Goal: Communication & Community: Answer question/provide support

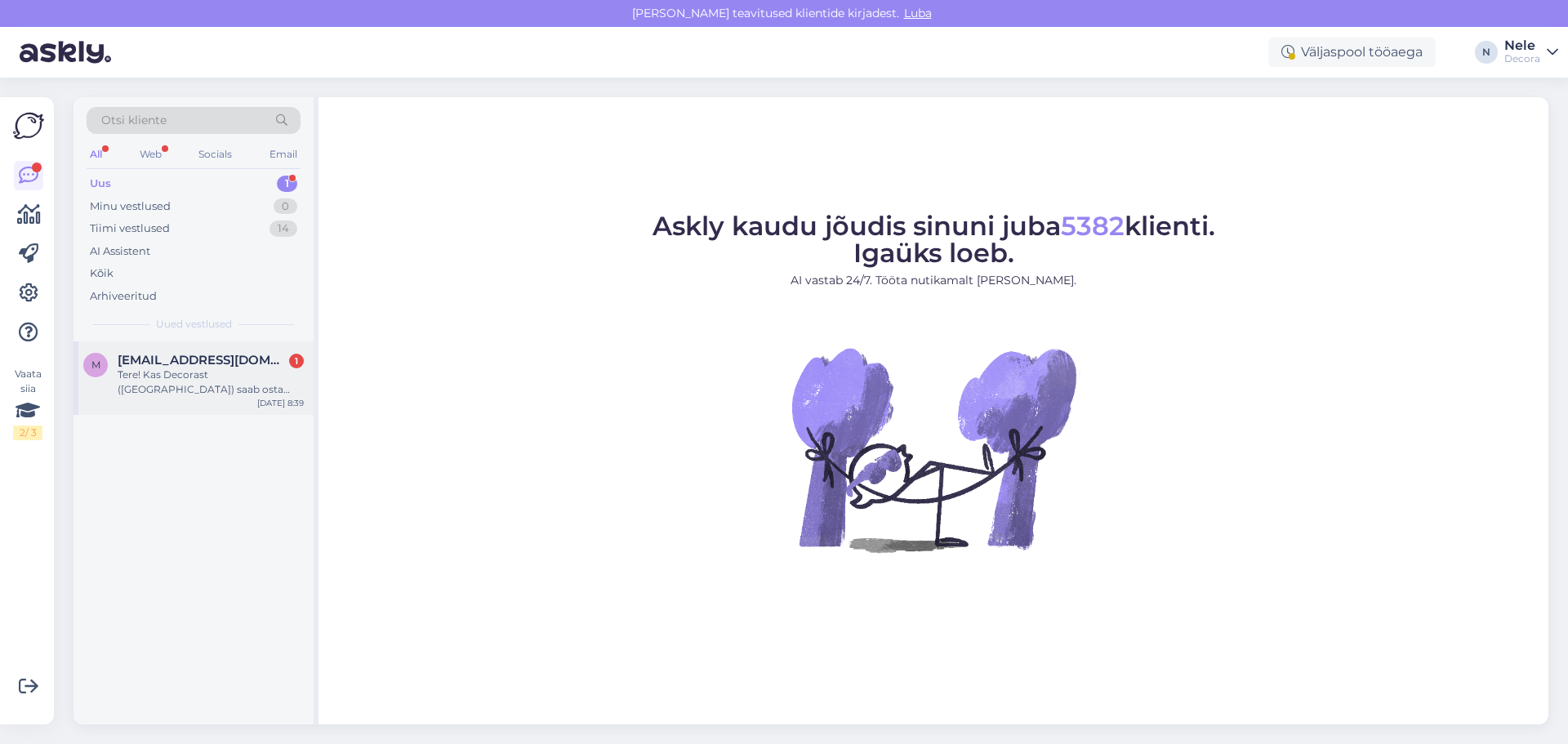
click at [138, 374] on div "Tere! Kas Decorast ([GEOGRAPHIC_DATA]) saab osta vaipa ja siis lasta mõõtu lõig…" at bounding box center [210, 382] width 186 height 29
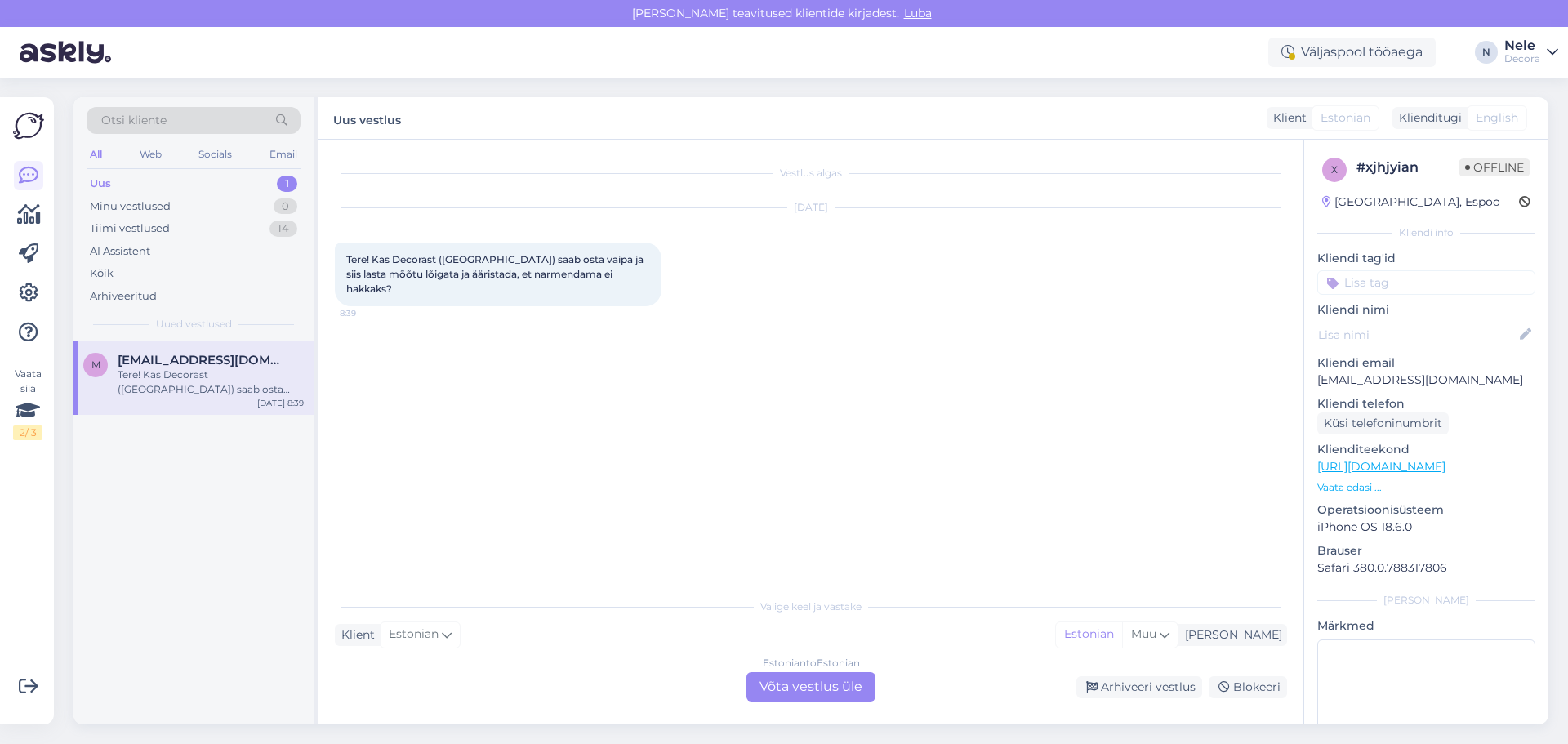
click at [790, 690] on div "Estonian to Estonian Võta vestlus üle" at bounding box center [811, 686] width 129 height 29
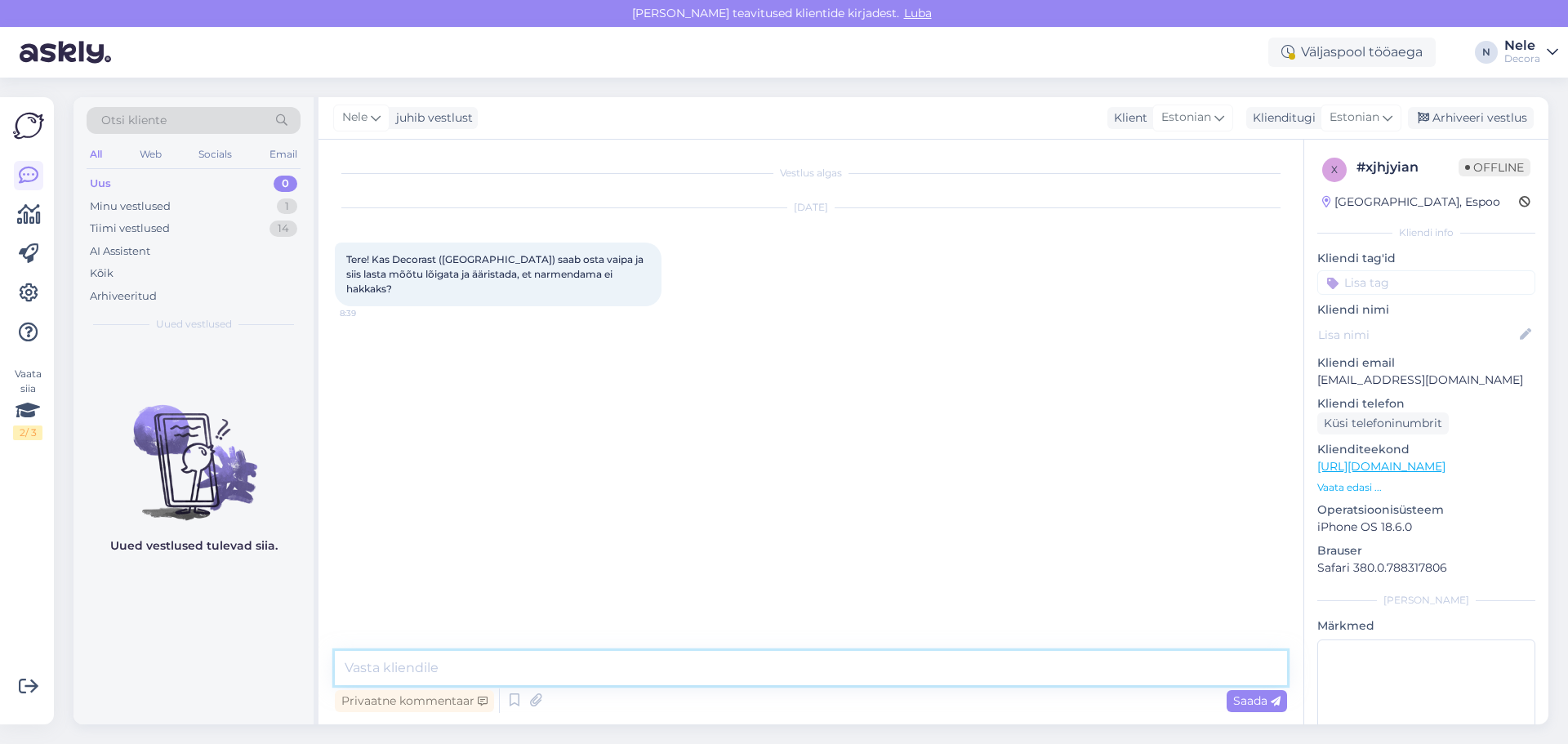
click at [435, 672] on textarea at bounding box center [811, 667] width 952 height 34
type textarea "Tere"
type textarea "Jah saab"
type textarea "Ääristamisega vaipade juures on tootekaardil näha lisavalikuna ääristus"
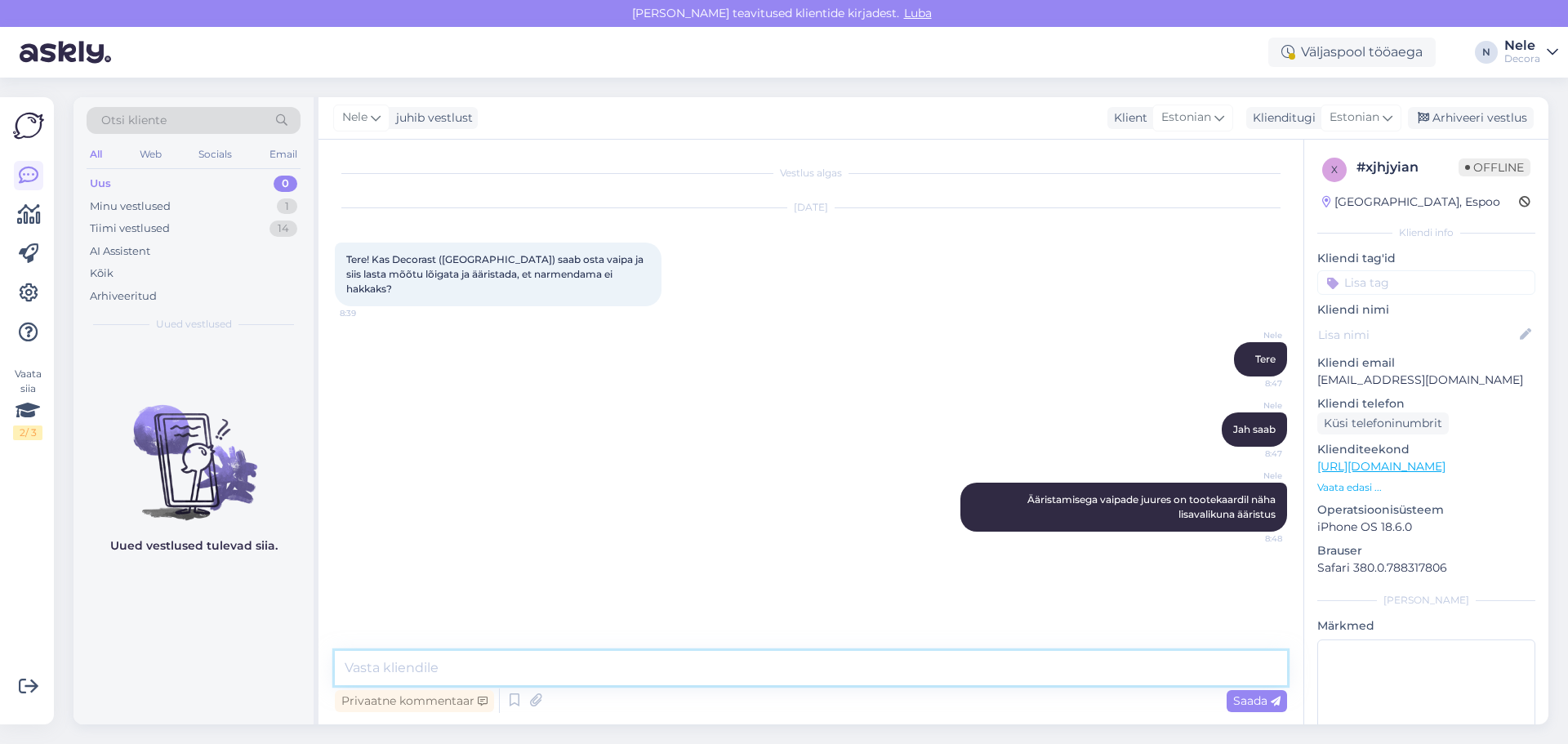
click at [375, 670] on textarea at bounding box center [811, 667] width 952 height 34
type textarea "Kui soovite osta kauplusest koha peal siis pöördute vaiba osakonda ja räägite s…"
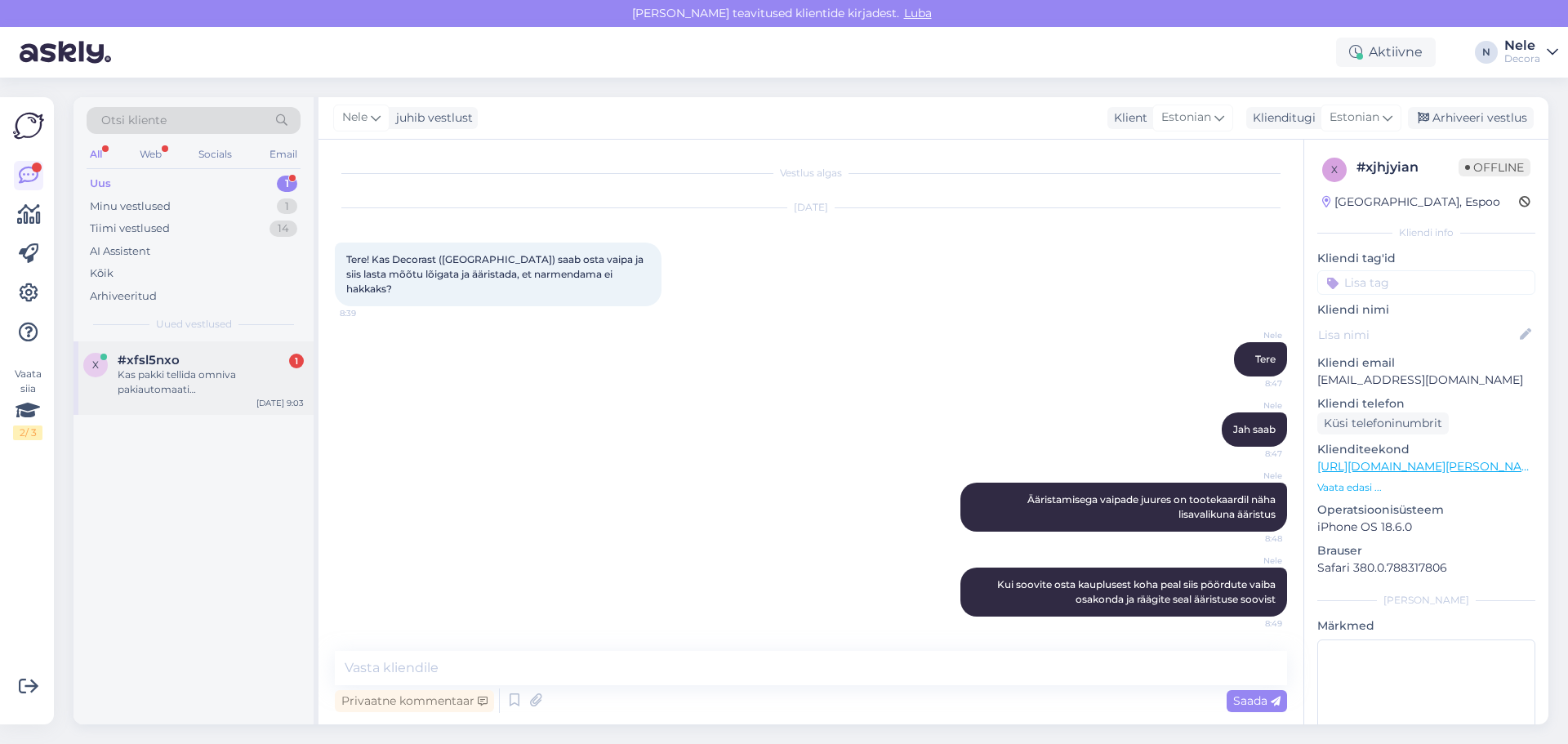
click at [172, 388] on div "Kas pakki tellida omniva pakiautomaati [PERSON_NAME],pakub ainult kullerit?Täna…" at bounding box center [210, 382] width 186 height 29
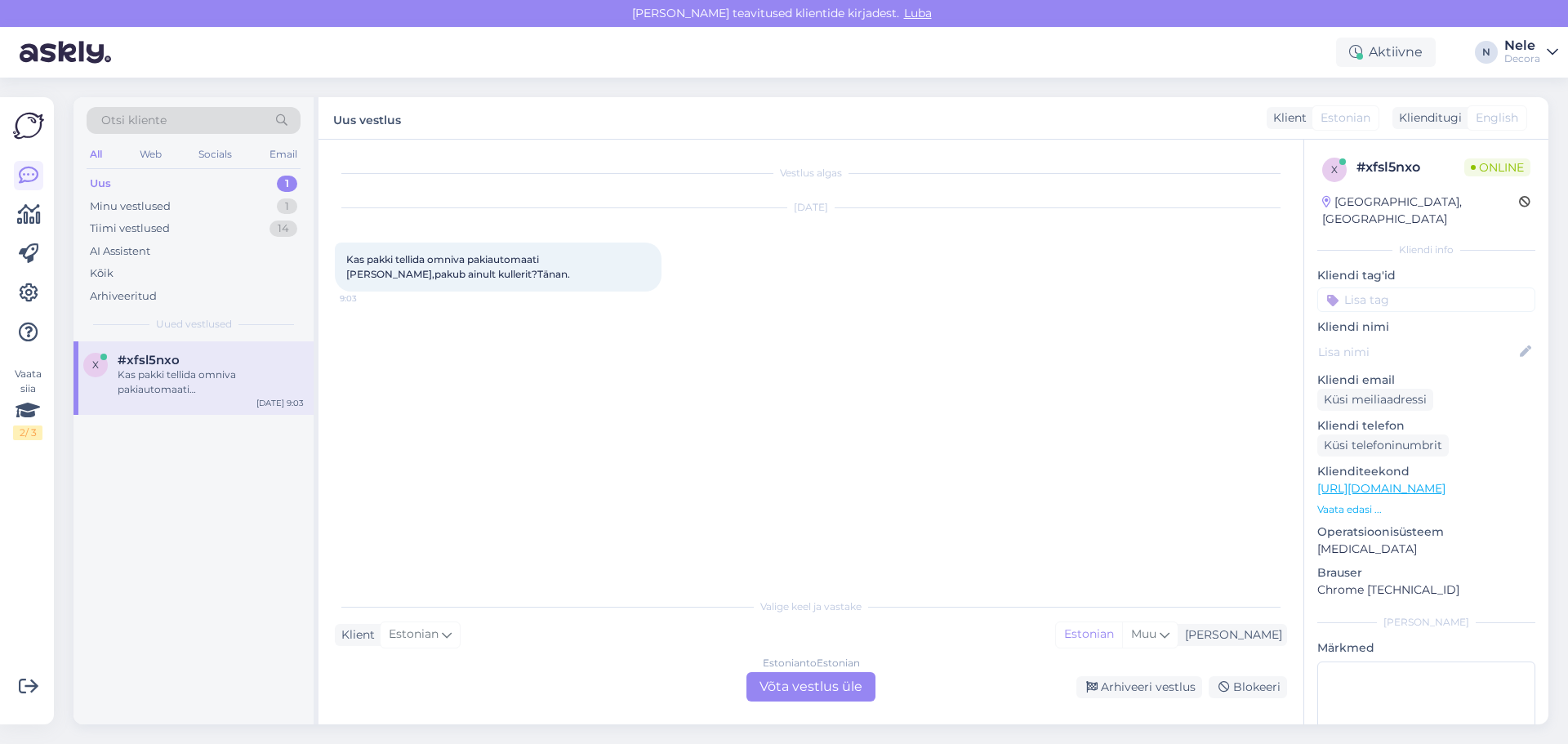
click at [793, 688] on div "Estonian to Estonian Võta vestlus üle" at bounding box center [811, 686] width 129 height 29
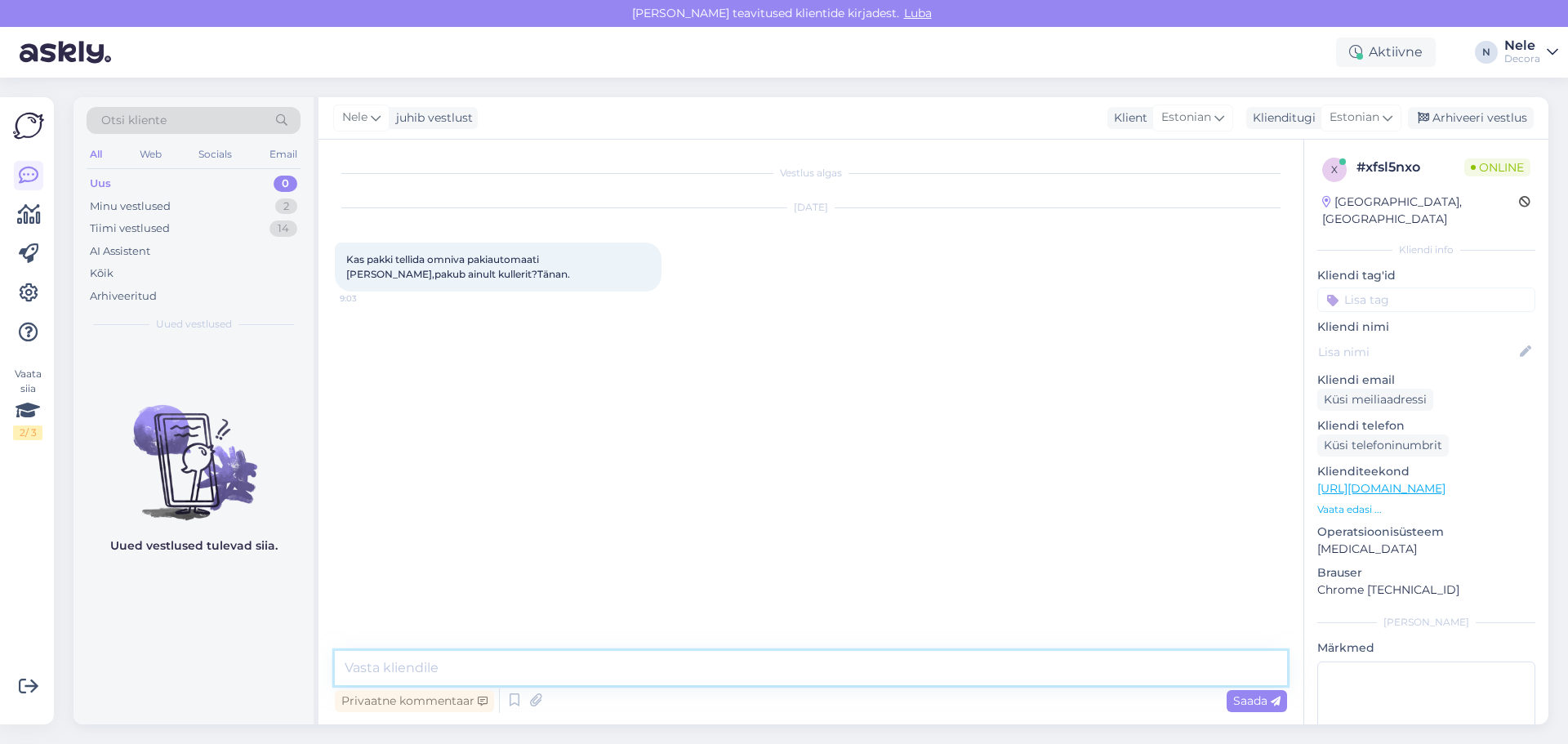
click at [531, 662] on textarea at bounding box center [811, 667] width 952 height 34
type textarea "Tere. Millise tootega on tegemist?"
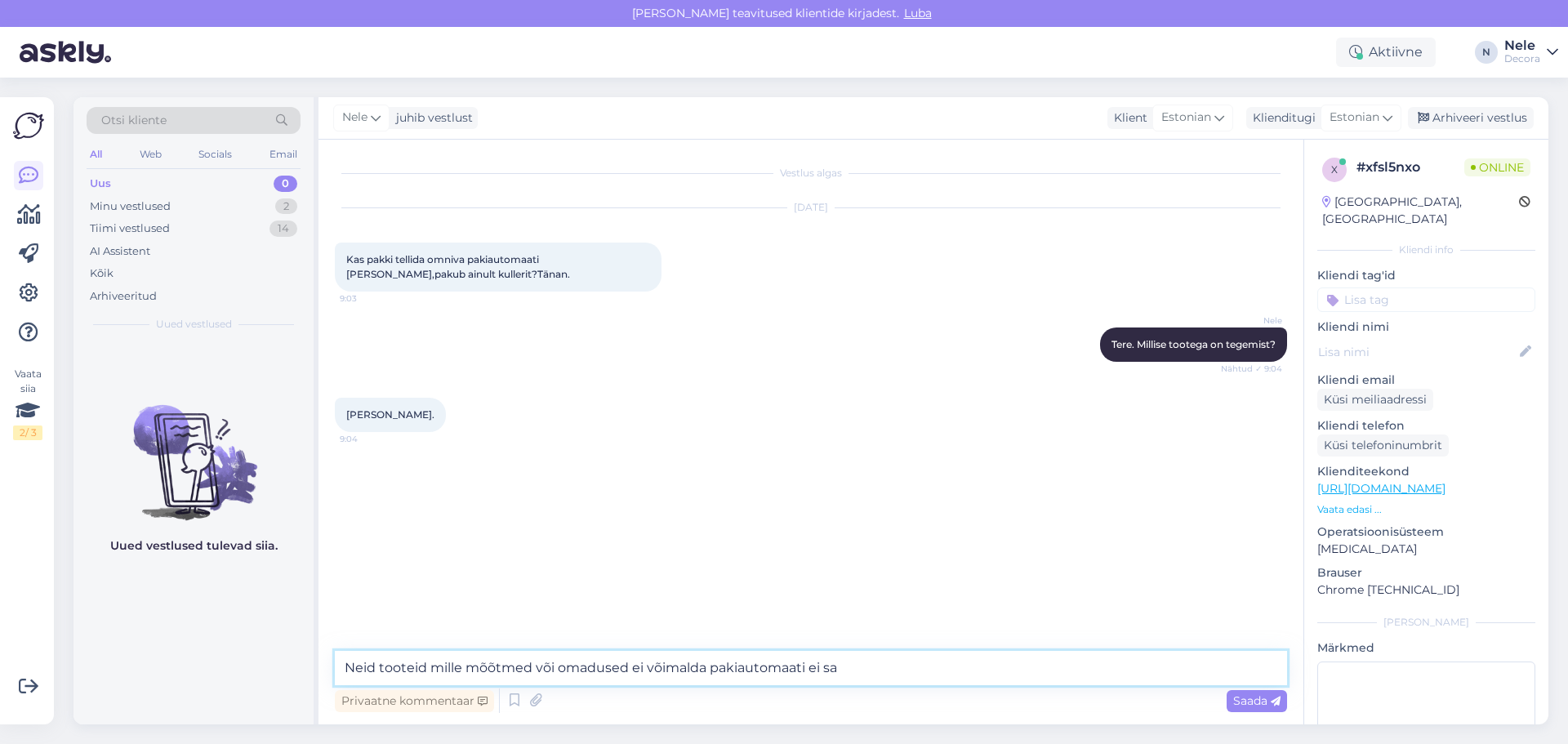
type textarea "Neid tooteid mille mõõtmed või omadused ei võimalda pakiautomaati ei saa"
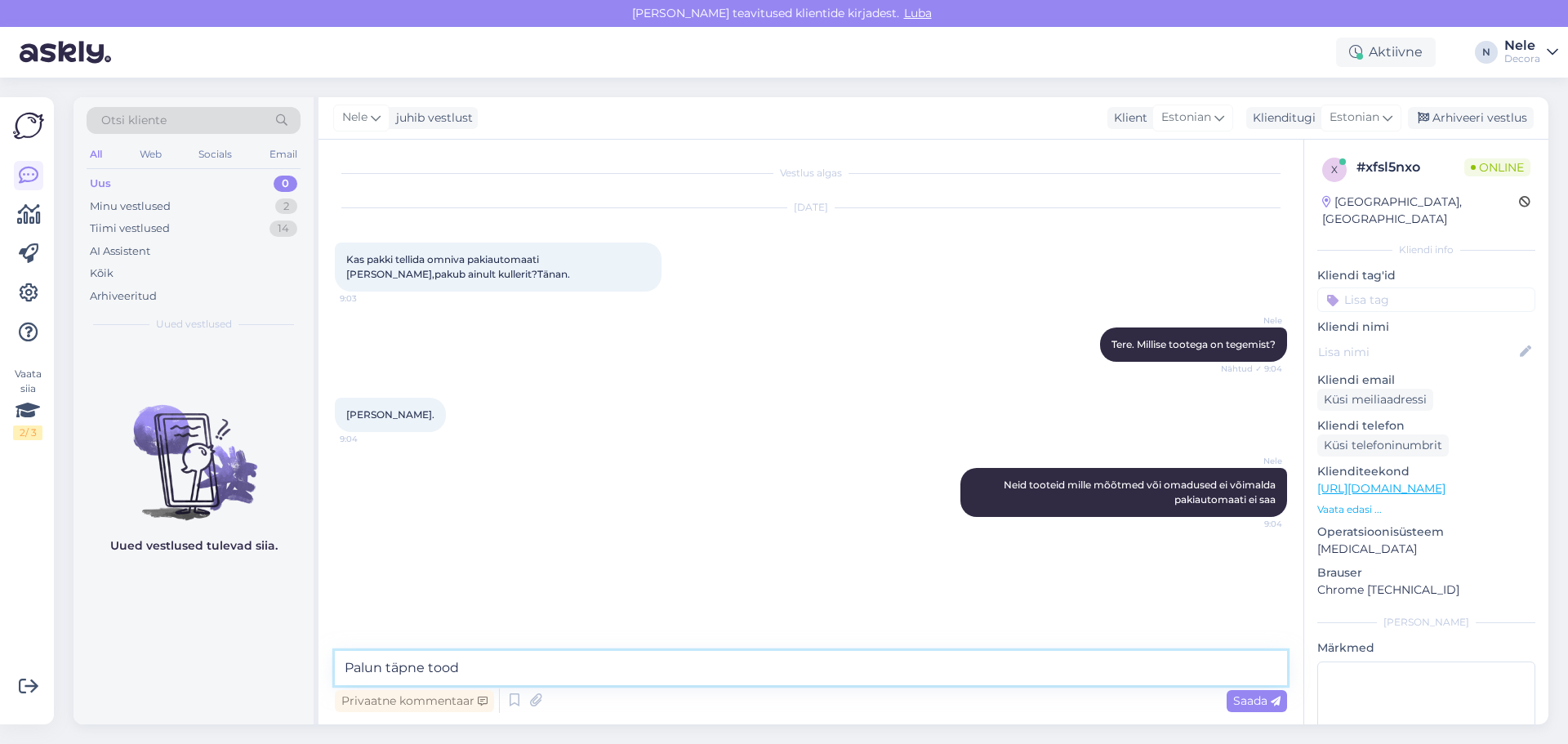
type textarea "Palun täpne toode"
type textarea "Siis saan mõõdud [PERSON_NAME] kontrollida"
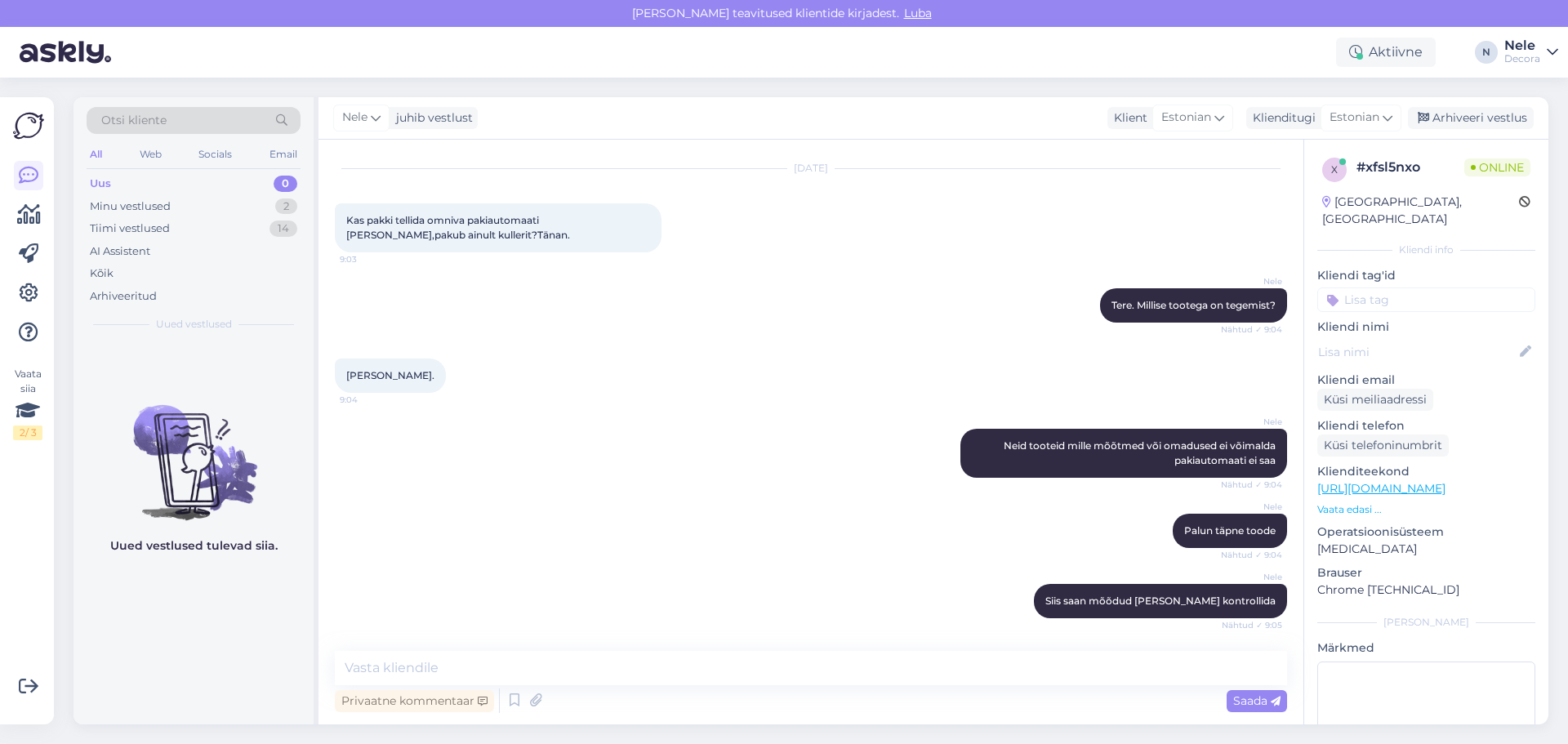
click at [1409, 481] on link "[URL][DOMAIN_NAME]" at bounding box center [1380, 488] width 128 height 15
click at [399, 677] on textarea at bounding box center [811, 667] width 952 height 34
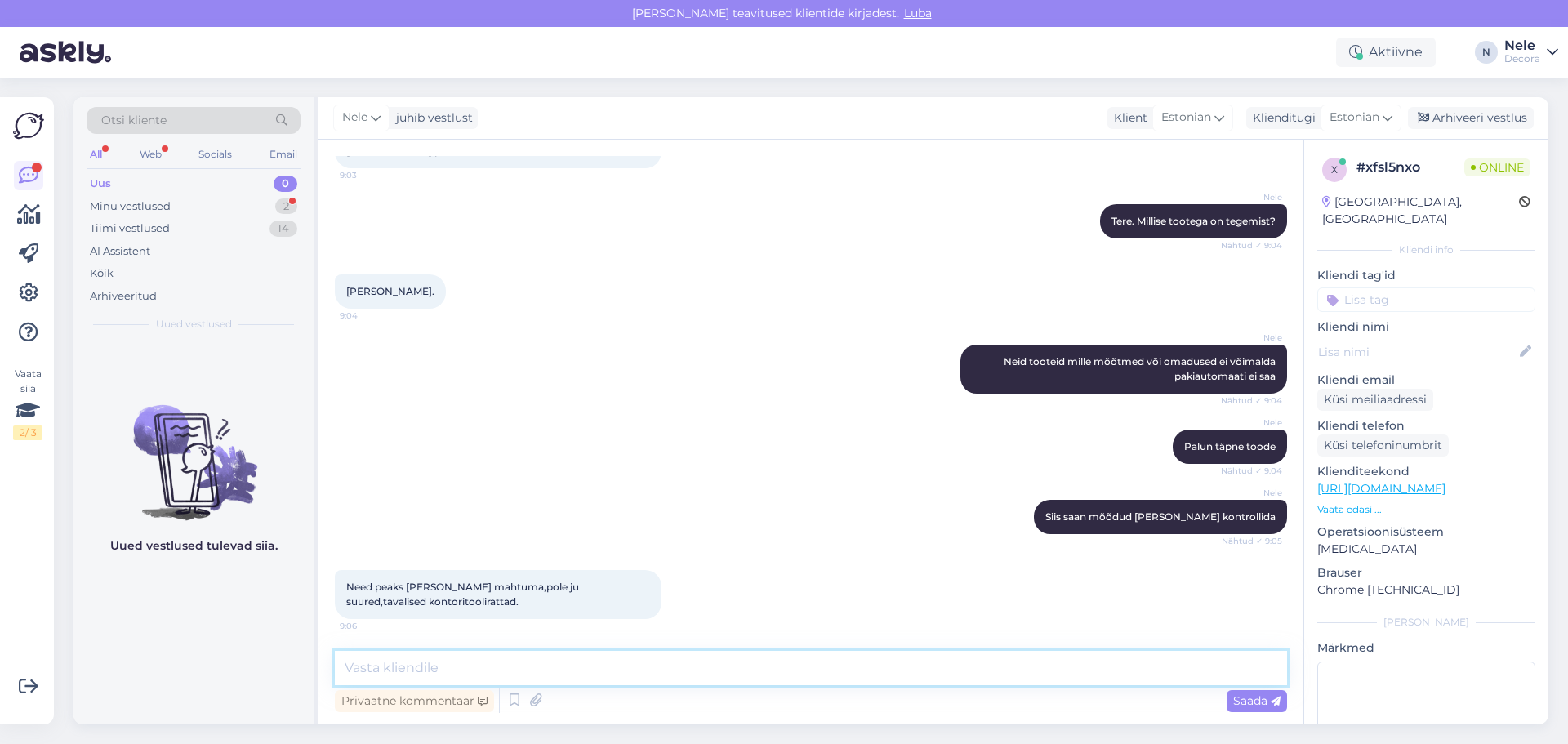
scroll to position [124, 0]
click at [185, 205] on div "Minu vestlused 2" at bounding box center [193, 206] width 214 height 23
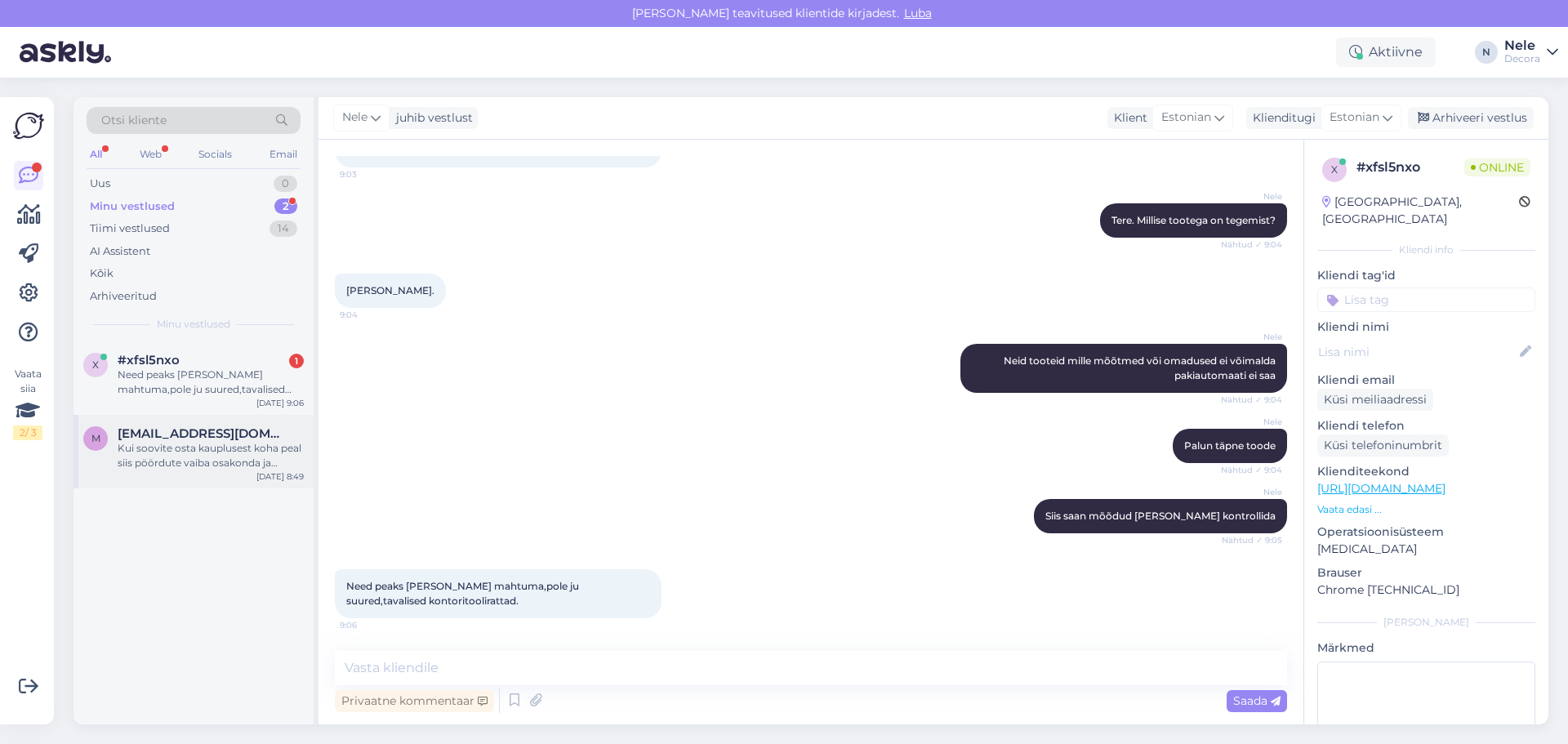
click at [148, 454] on div "Kui soovite osta kauplusest koha peal siis pöördute vaiba osakonda ja räägite s…" at bounding box center [210, 455] width 186 height 29
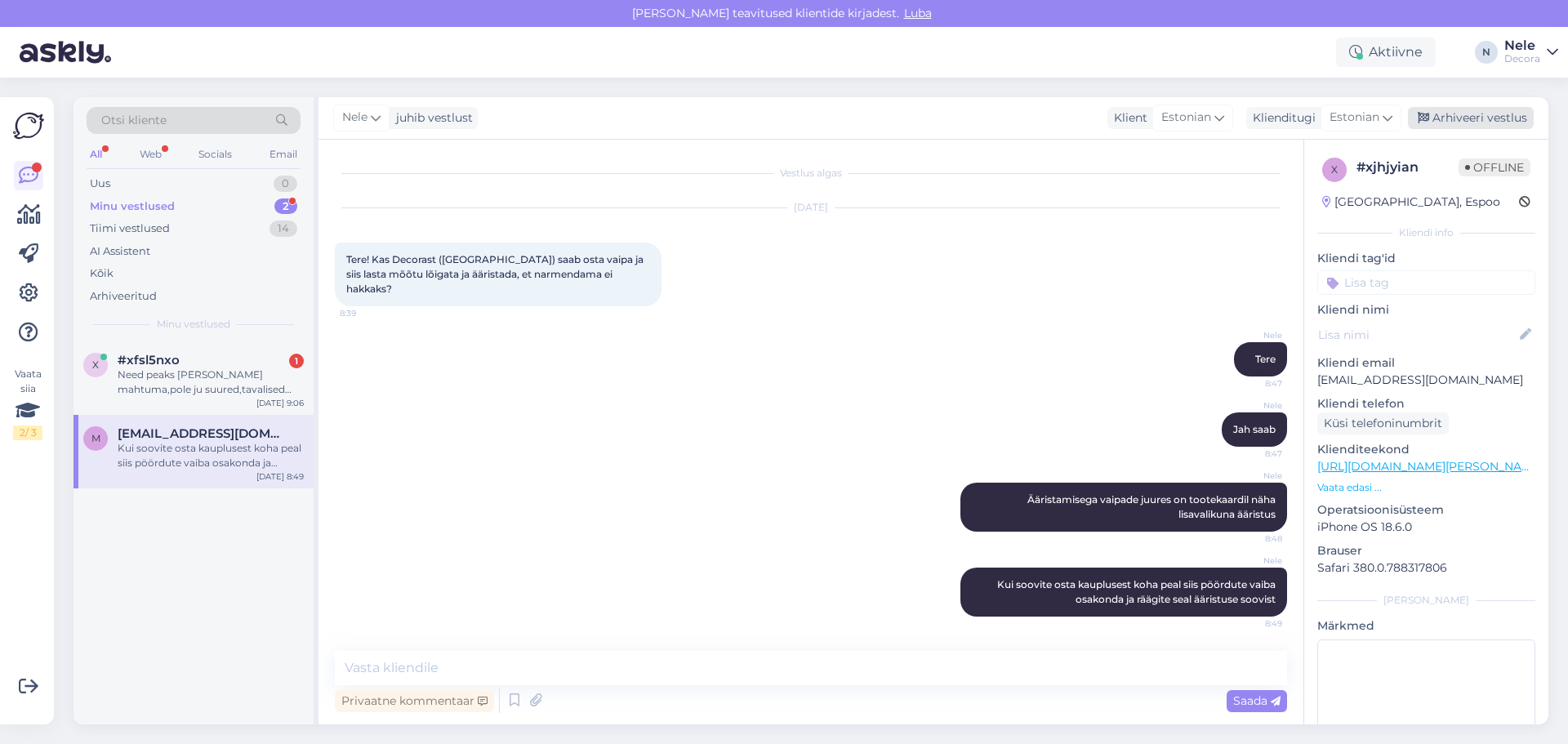
click at [1483, 121] on div "Arhiveeri vestlus" at bounding box center [1470, 117] width 126 height 22
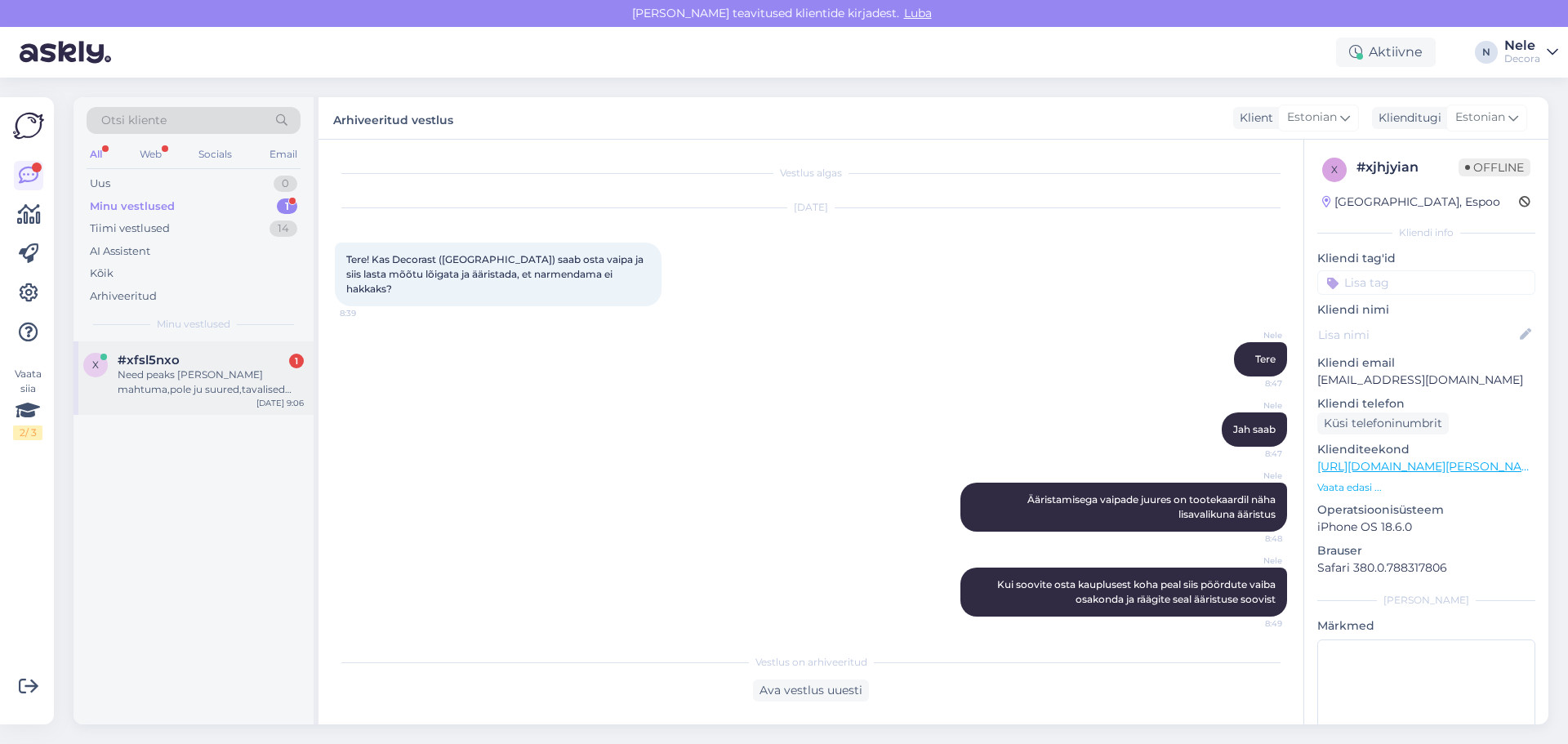
click at [204, 383] on div "Need peaks [PERSON_NAME] mahtuma,pole ju suured,tavalised kontoritoolirattad." at bounding box center [210, 382] width 186 height 29
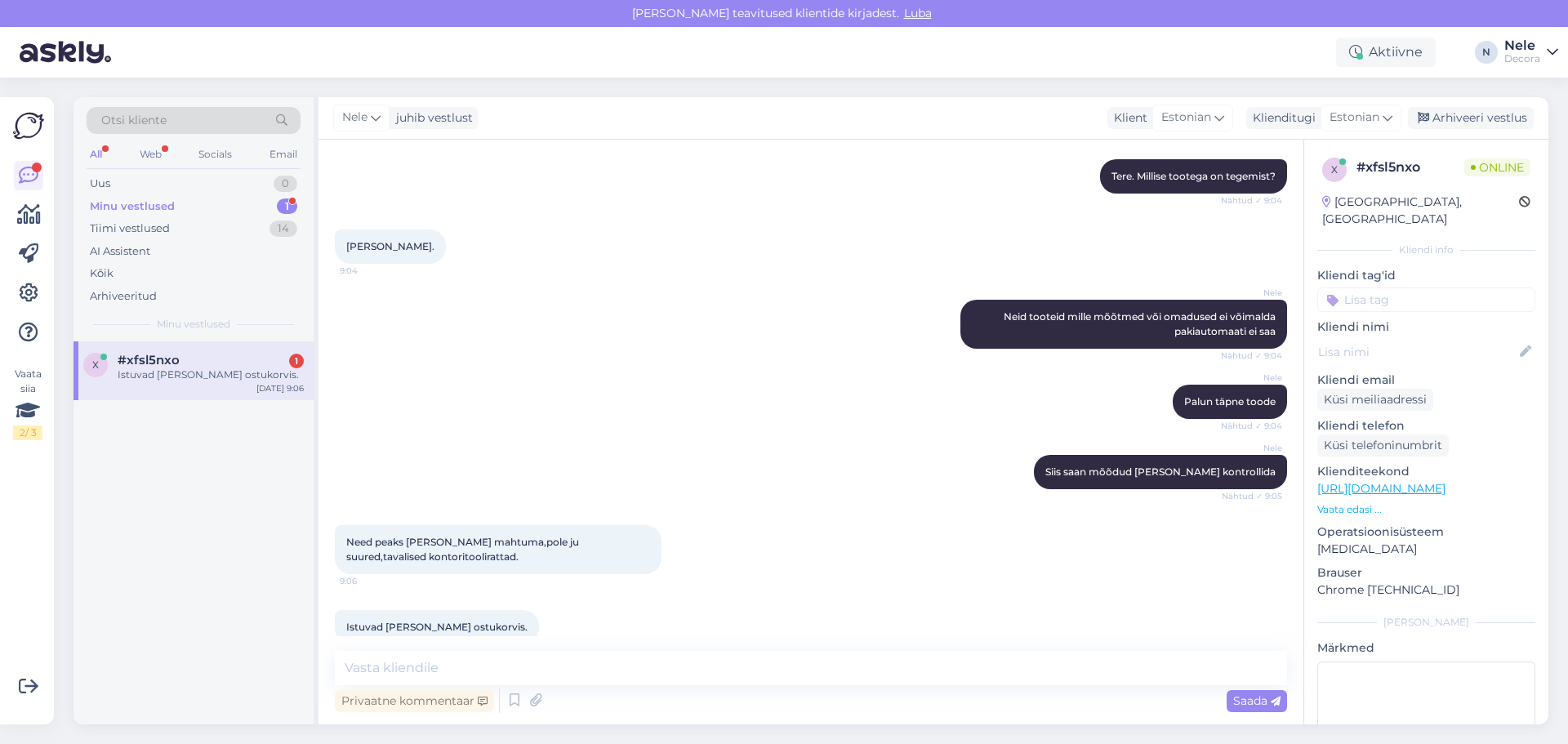
scroll to position [194, 0]
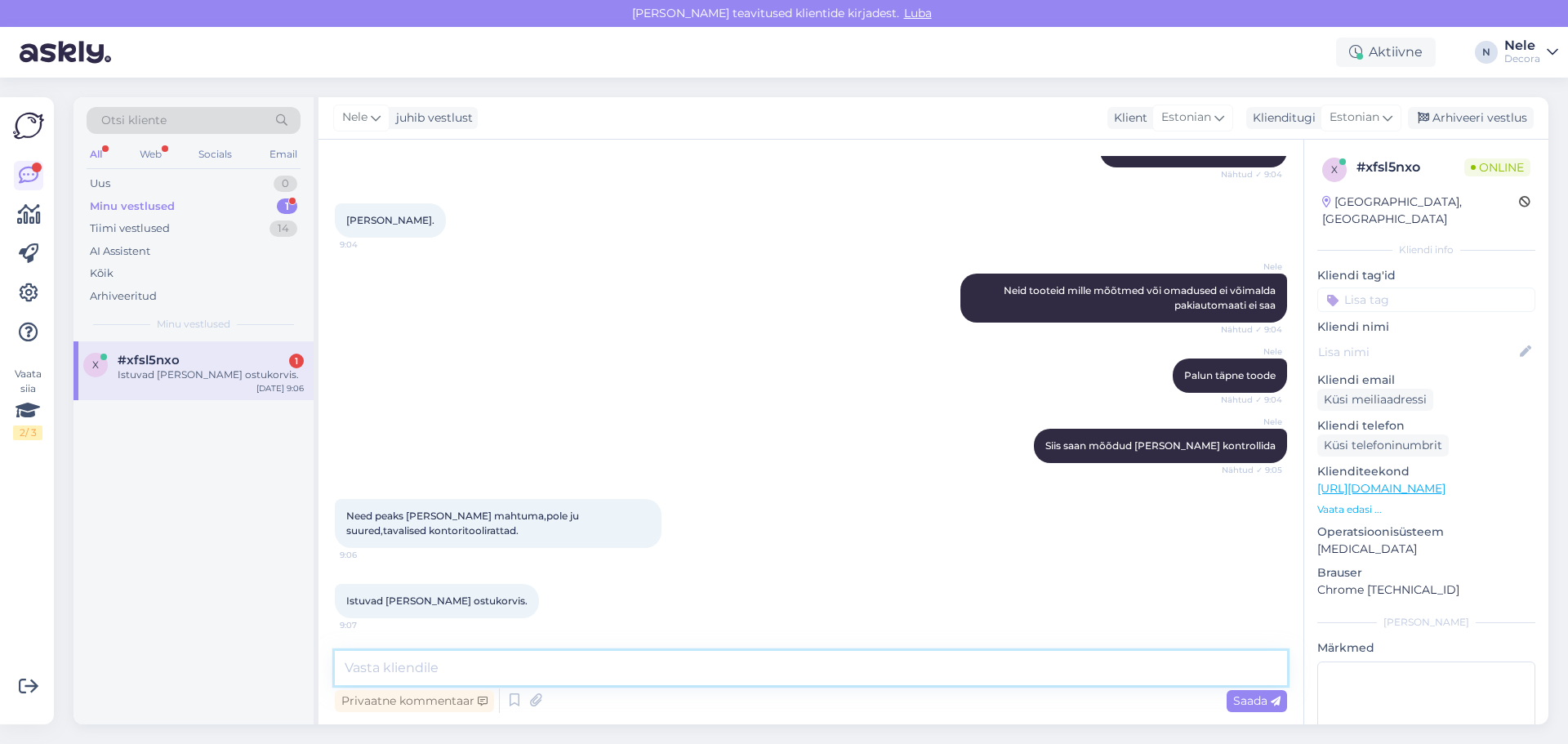
click at [405, 666] on textarea at bounding box center [811, 667] width 952 height 34
type textarea "Sellest infost ei ole mul kahjuks kasu. Ma ei näe teie ostukorvi. Kui te ostu e…"
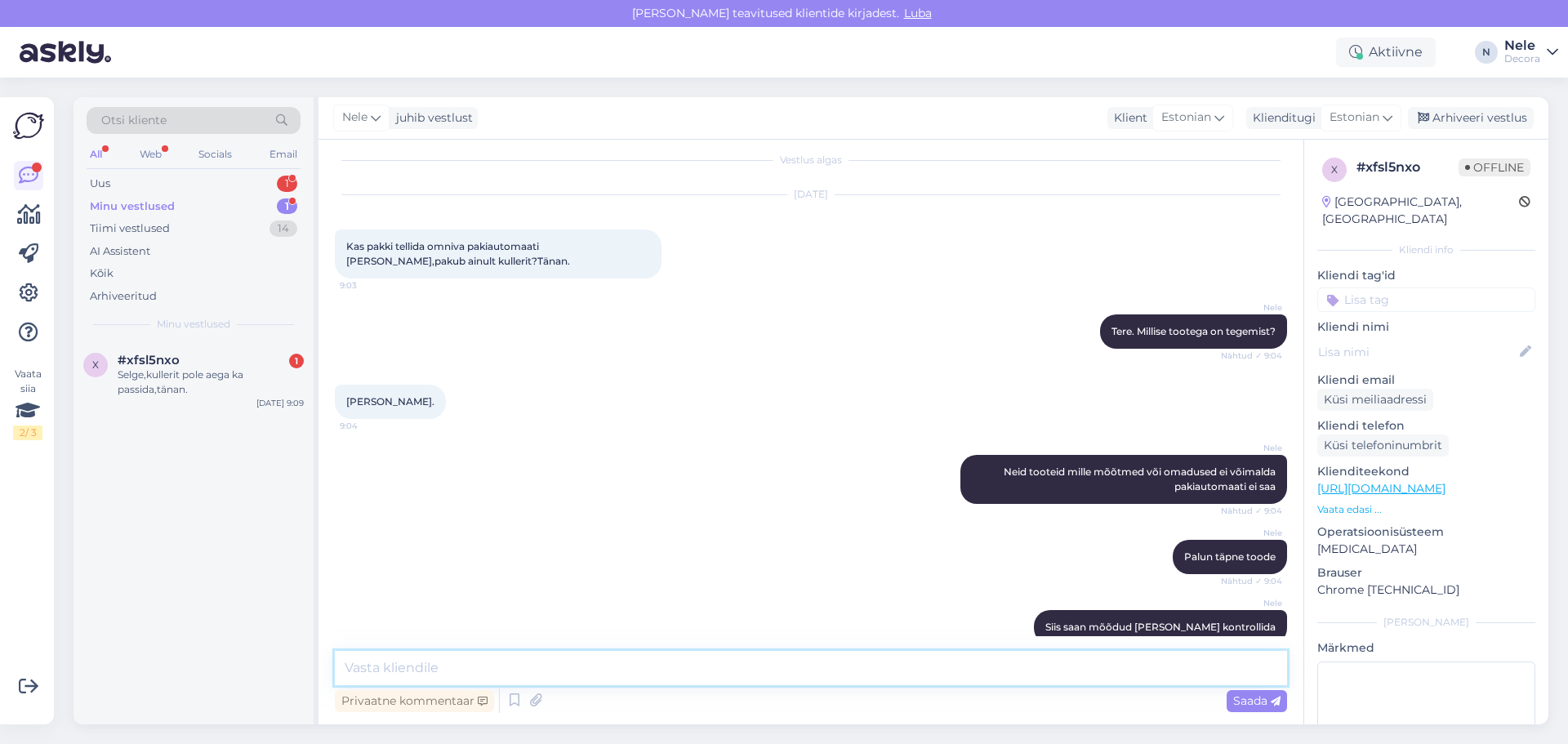
scroll to position [0, 0]
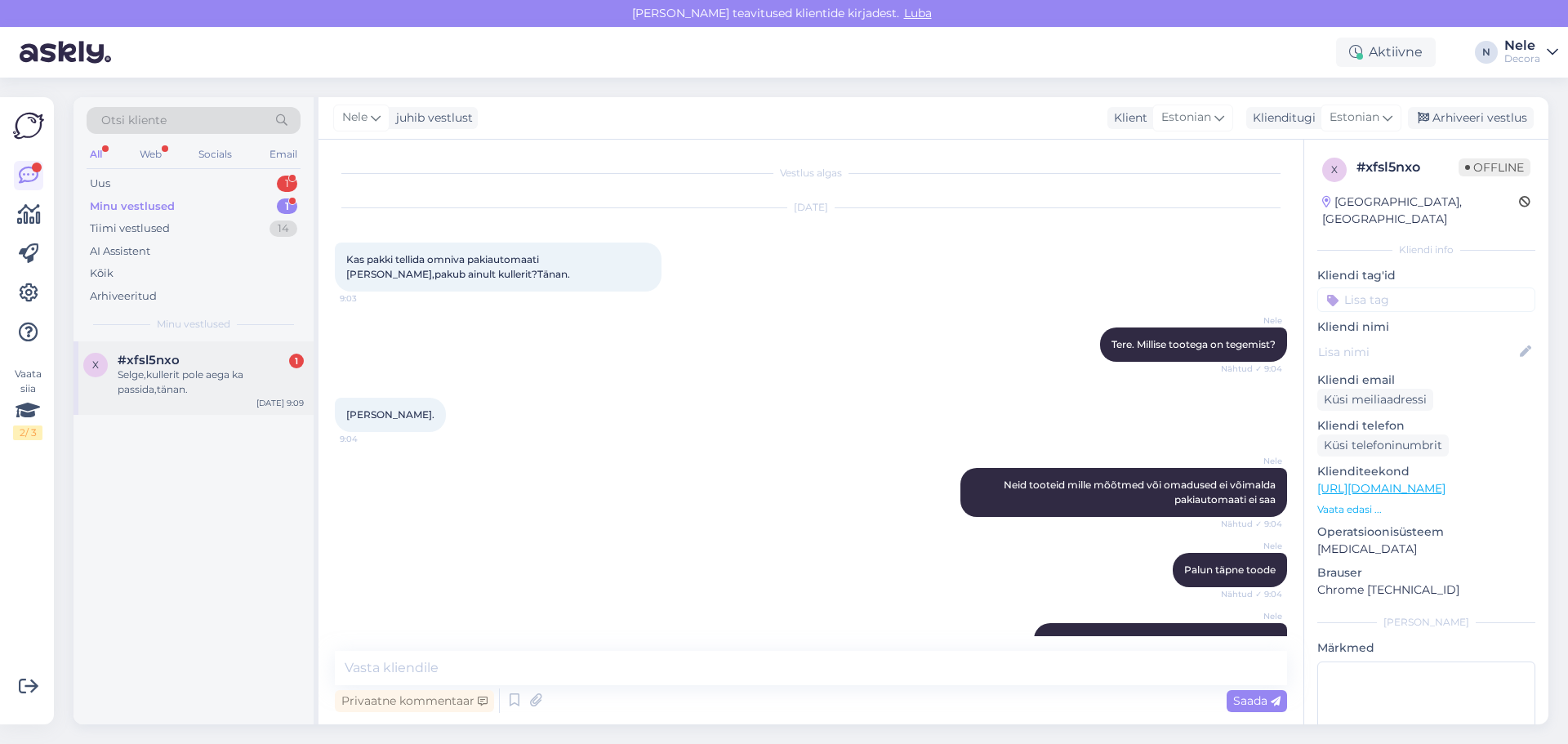
click at [138, 376] on div "Selge,kullerit pole aega ka passida,tänan." at bounding box center [210, 382] width 186 height 29
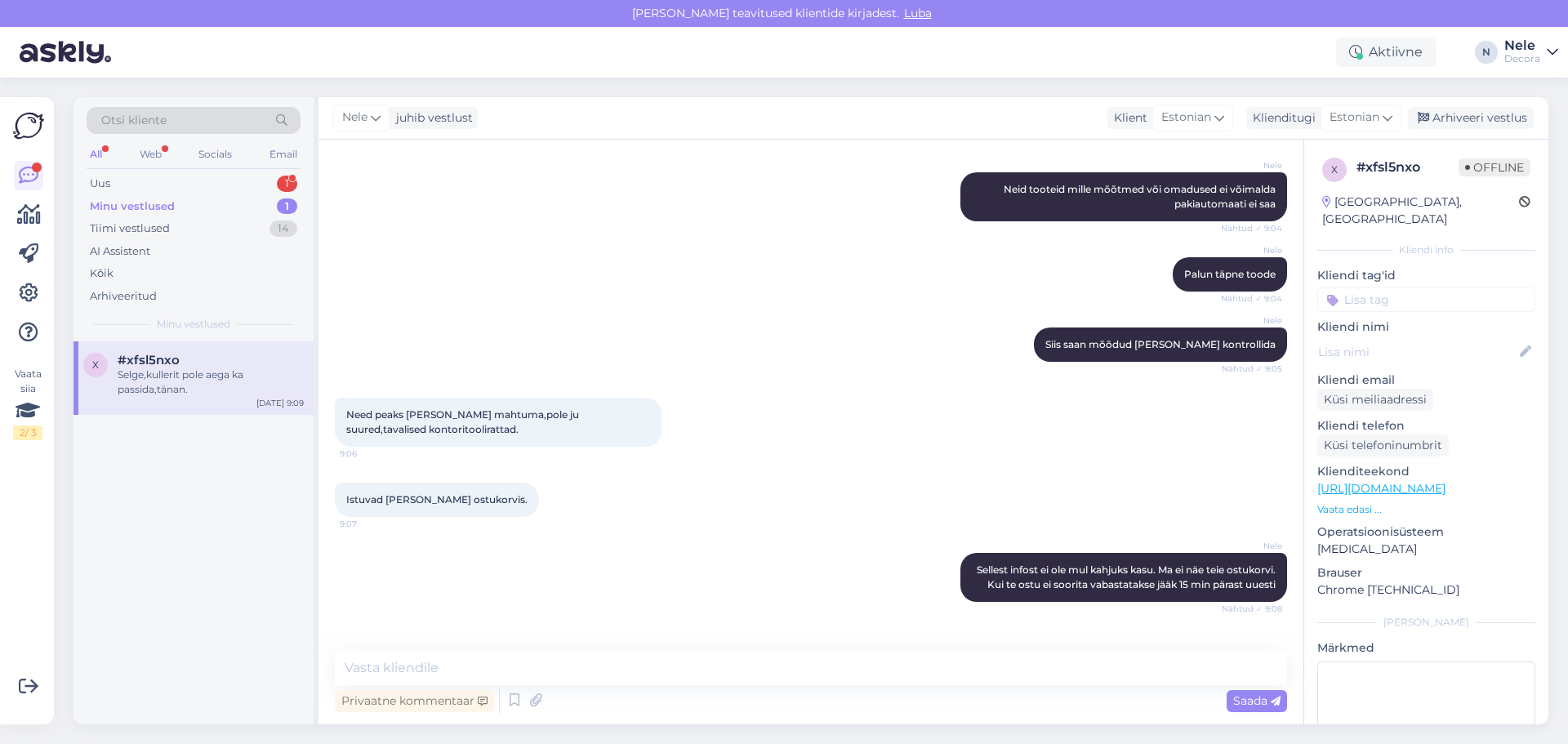
scroll to position [364, 0]
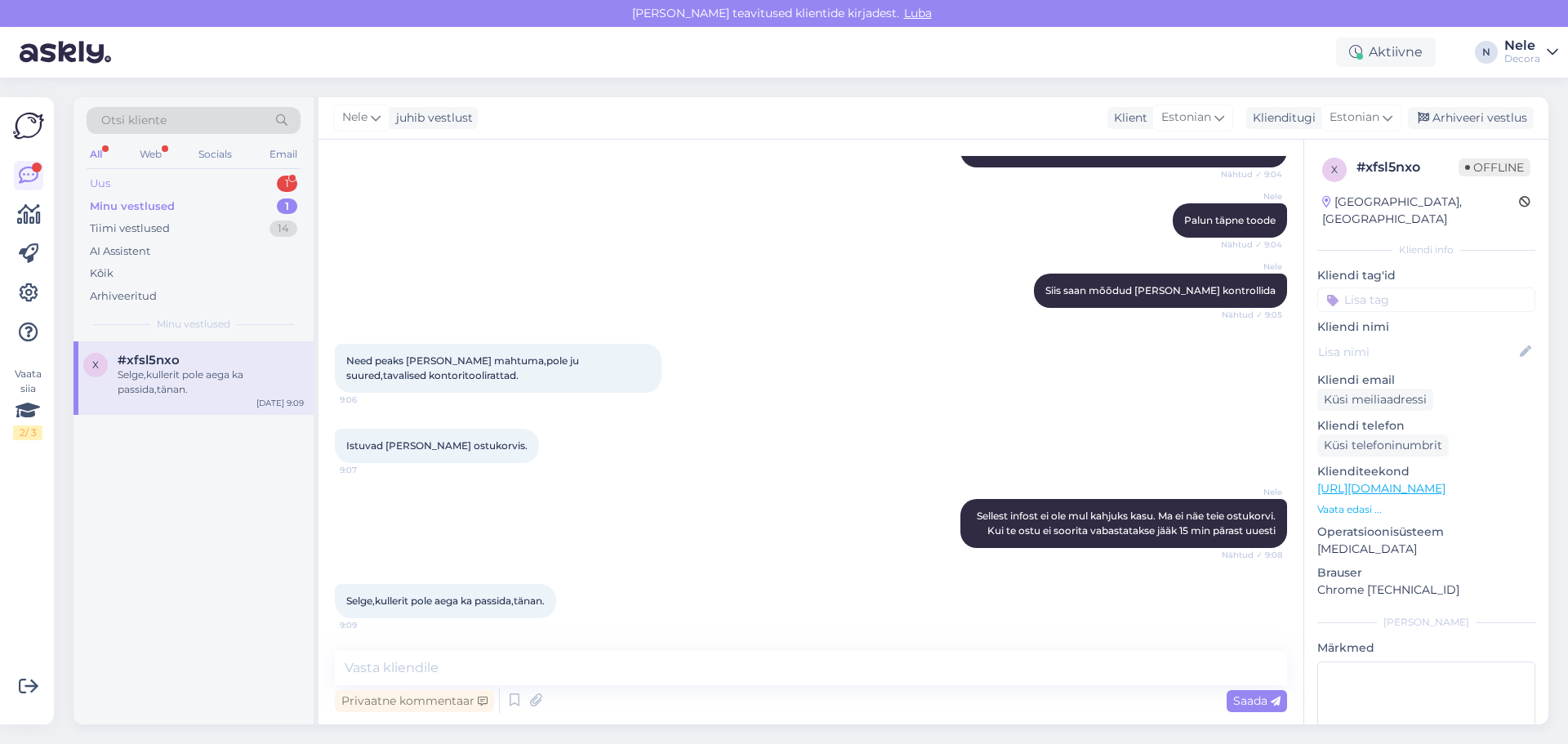
click at [117, 183] on div "Uus 1" at bounding box center [193, 183] width 214 height 23
click at [158, 370] on div "Tere, kui mul on vaja kinnitusvahendite sertifikaati, teie poest ostetud toodet…" at bounding box center [210, 382] width 186 height 29
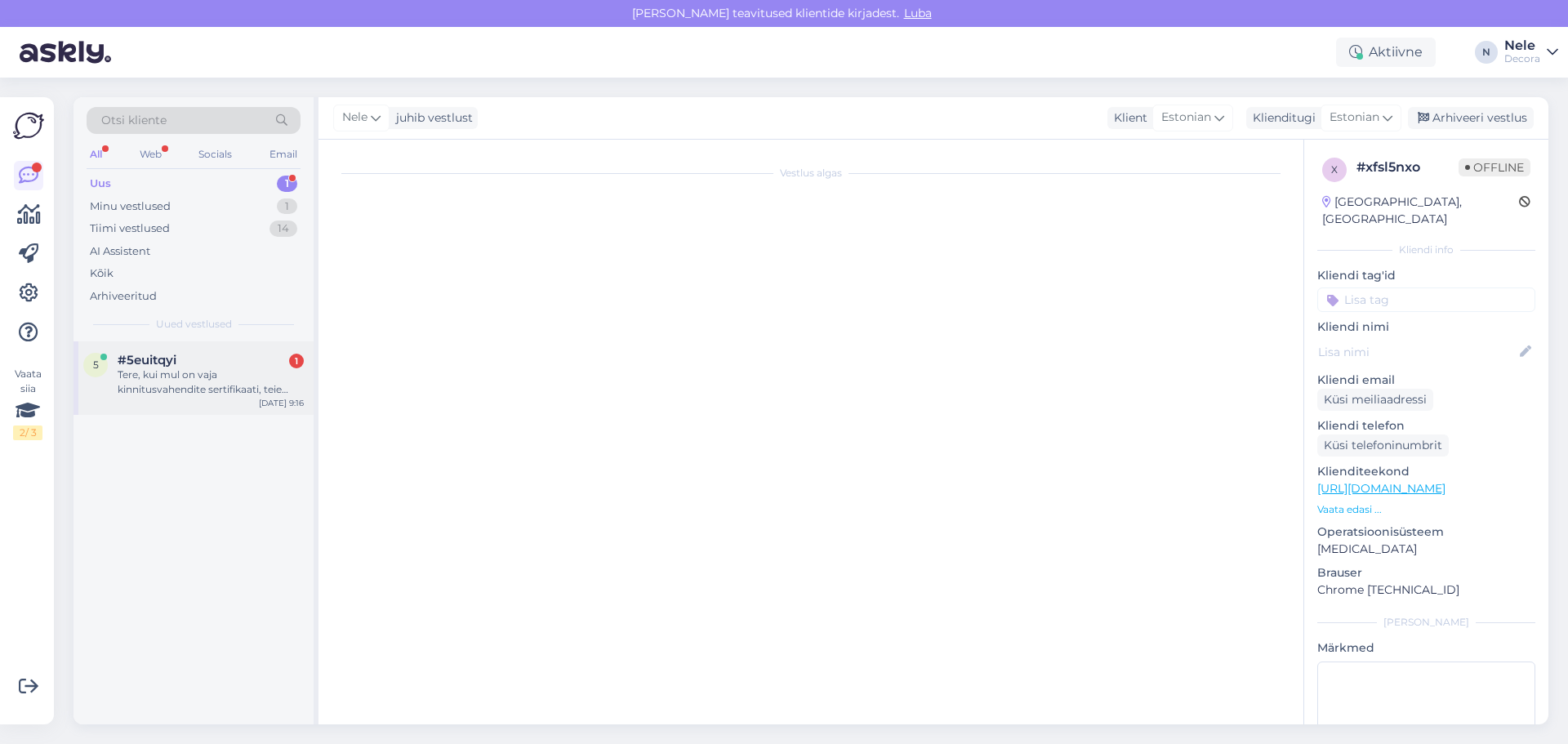
scroll to position [64, 0]
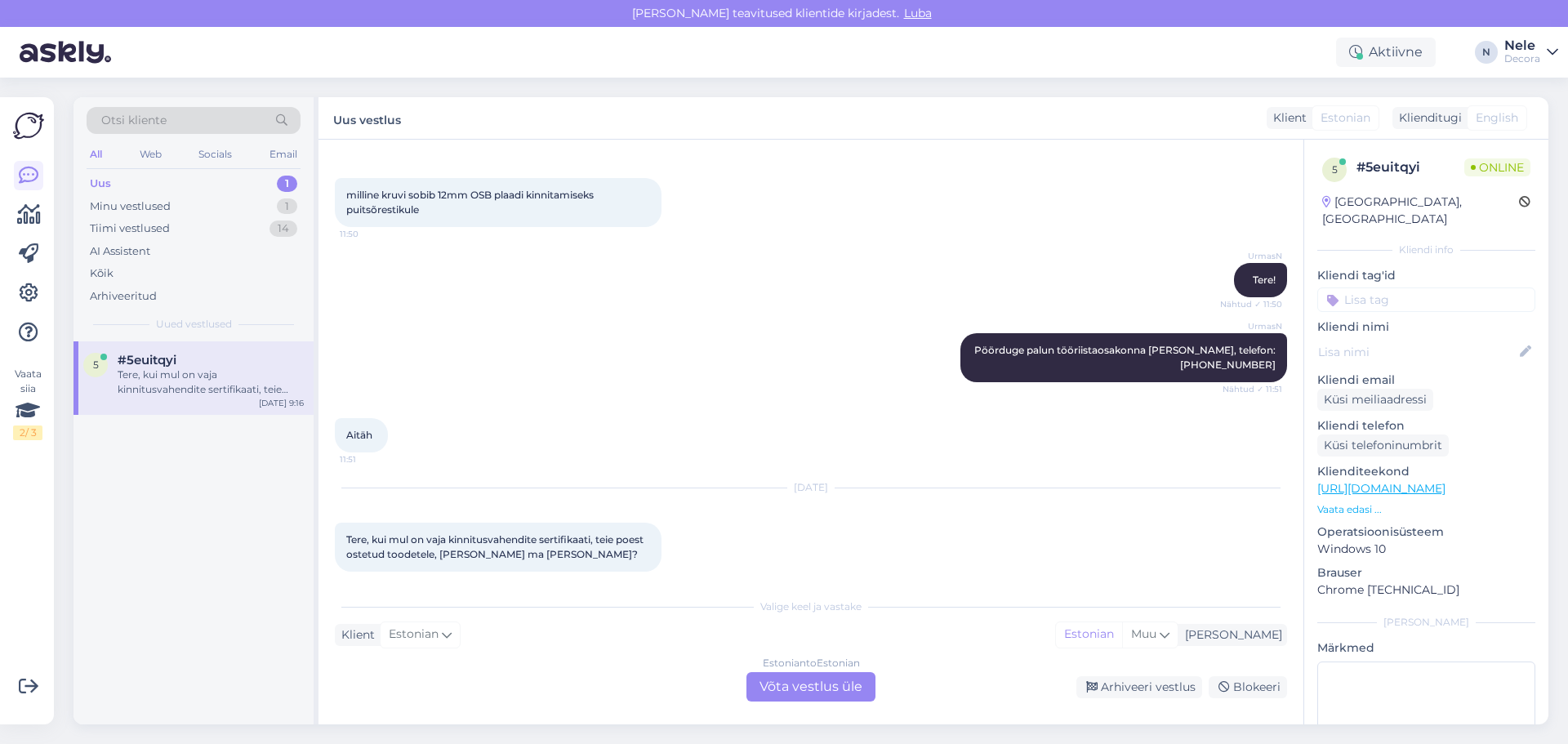
click at [777, 684] on div "Estonian to Estonian Võta vestlus üle" at bounding box center [811, 686] width 129 height 29
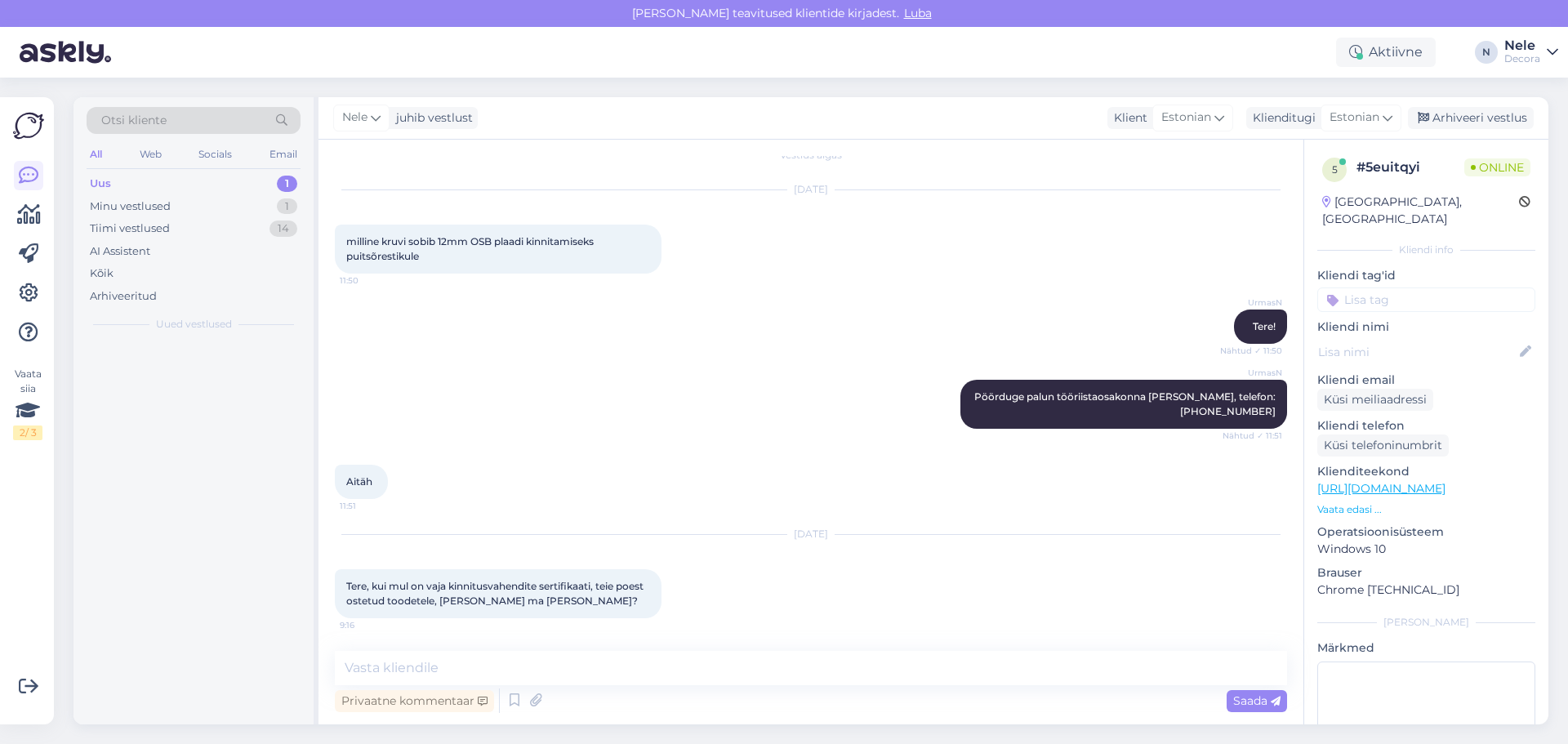
scroll to position [4, 0]
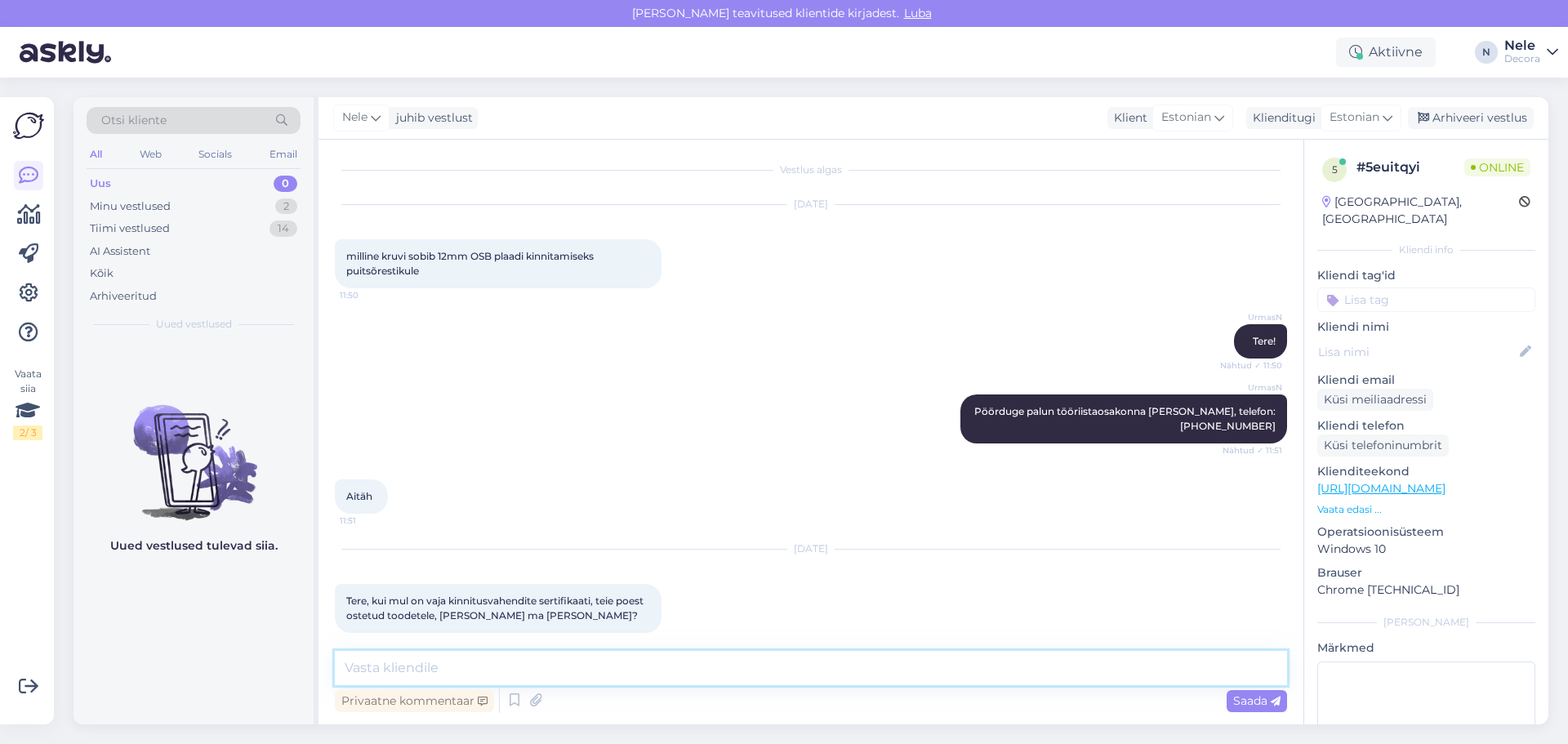
click at [371, 671] on textarea at bounding box center [811, 667] width 952 height 34
type textarea "Tere. [PERSON_NAME], et ostujuht on see kes selliseid dokumente omab"
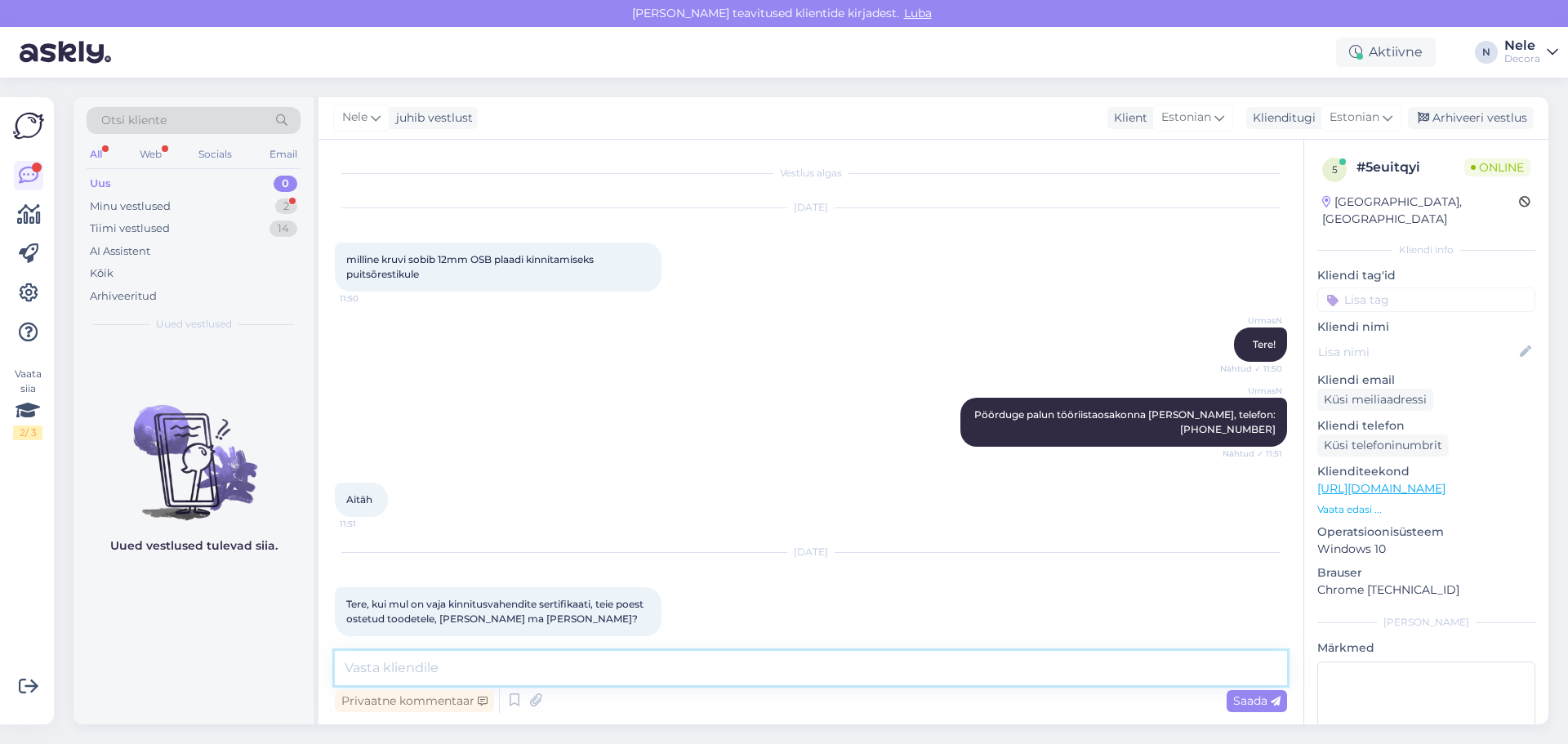
scroll to position [159, 0]
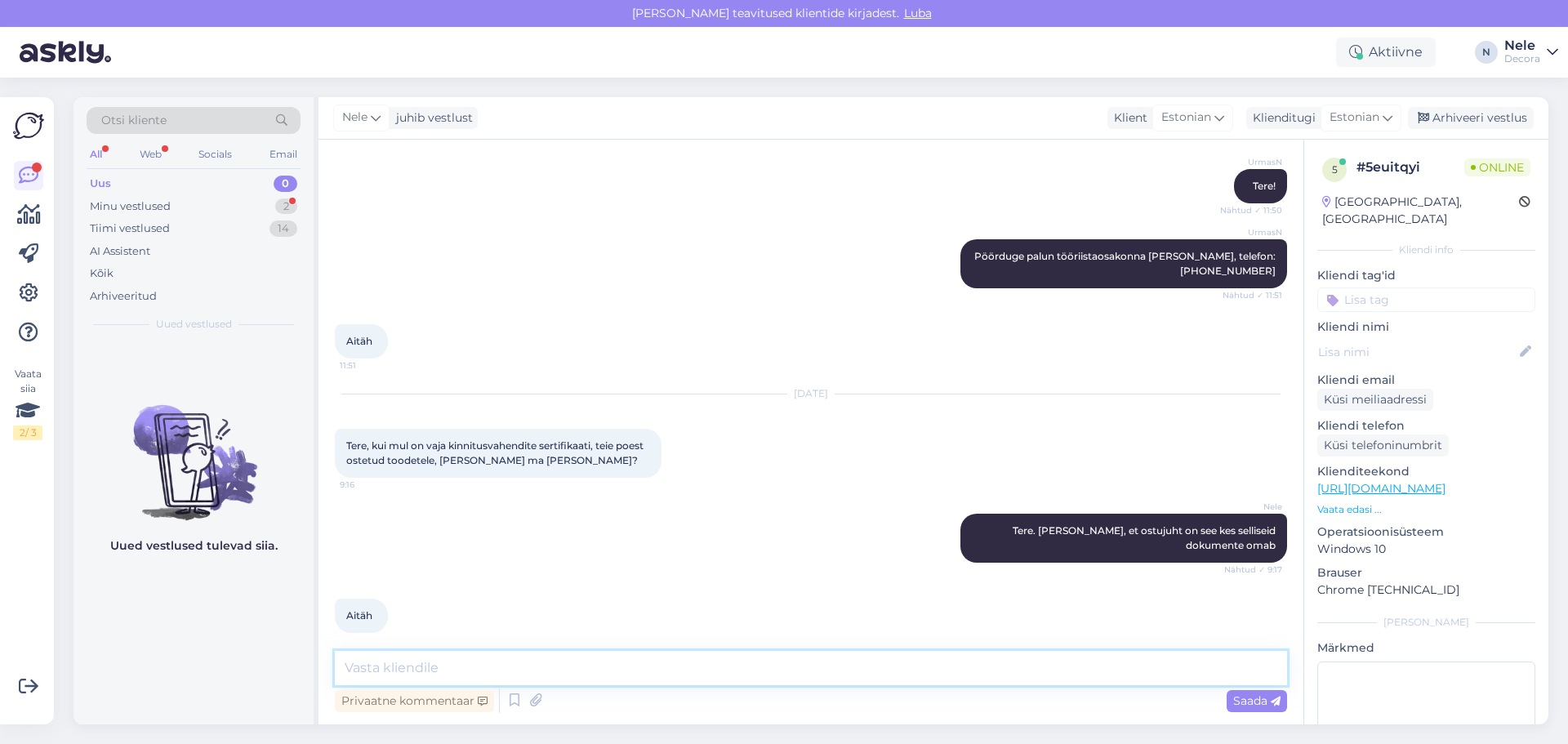
click at [379, 668] on textarea at bounding box center [811, 667] width 952 height 34
paste textarea "[URL][DOMAIN_NAME]"
type textarea "[URL][DOMAIN_NAME] Siit on kontaktid leitavad"
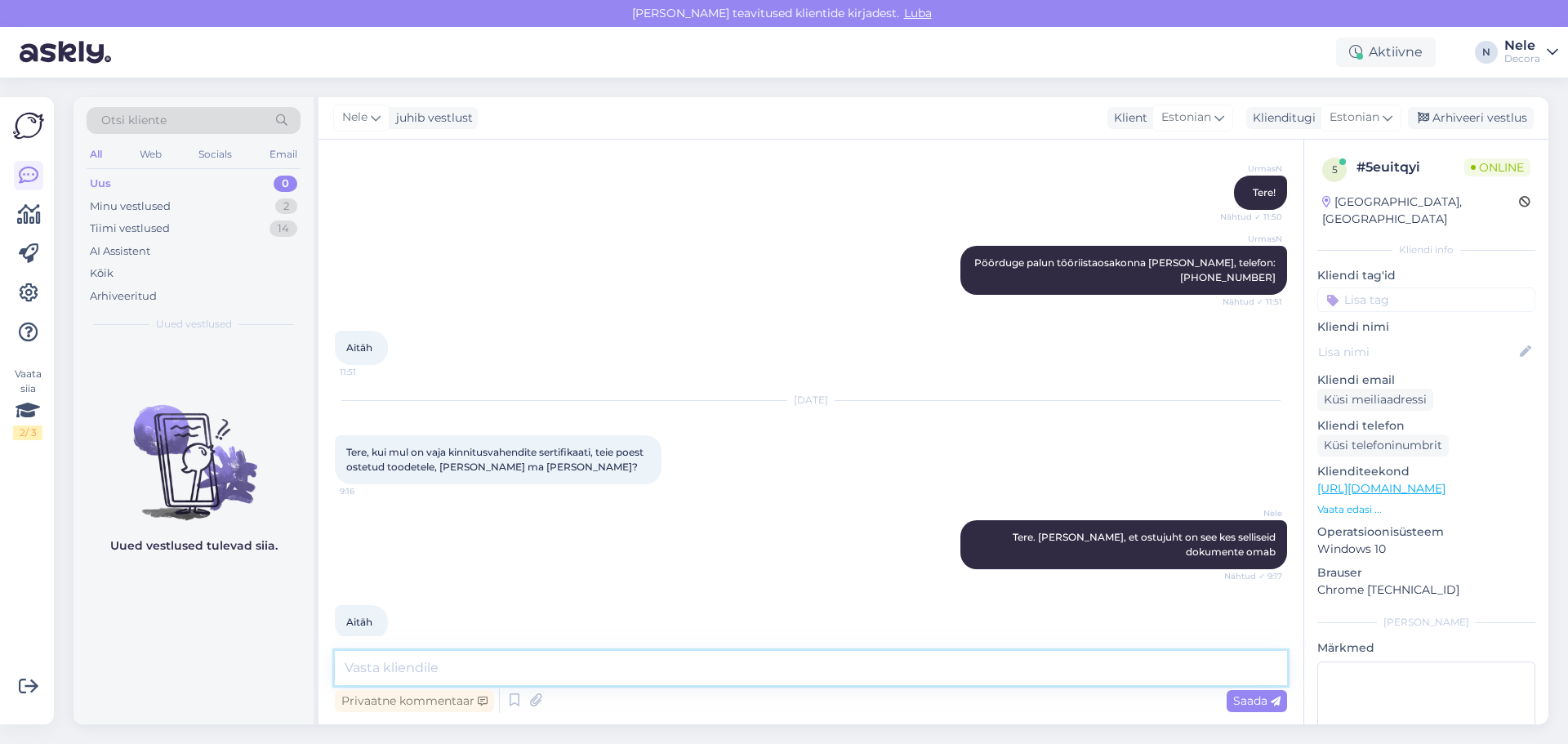
scroll to position [228, 0]
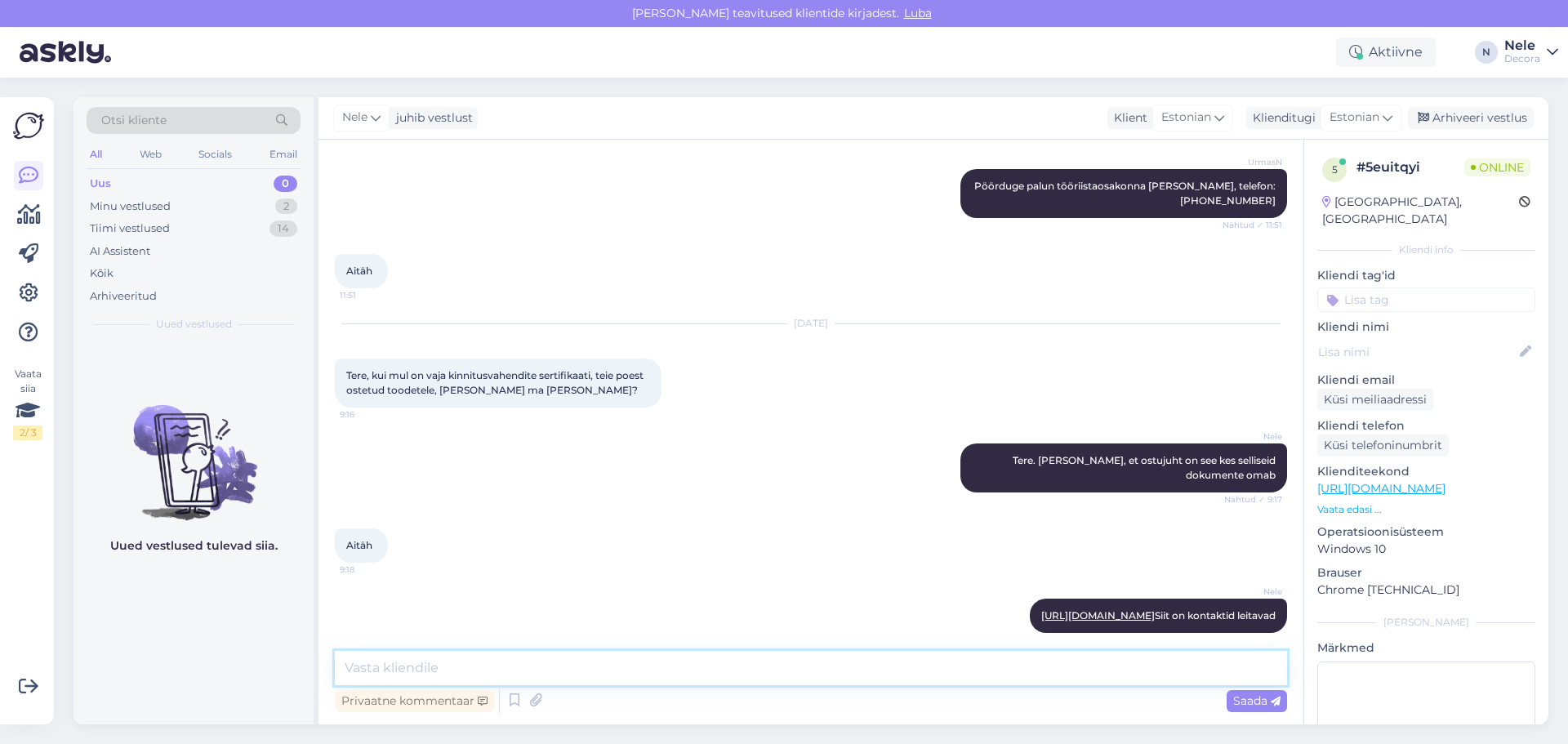
click at [379, 671] on textarea at bounding box center [811, 667] width 952 height 34
type textarea "Kaunist päeva"
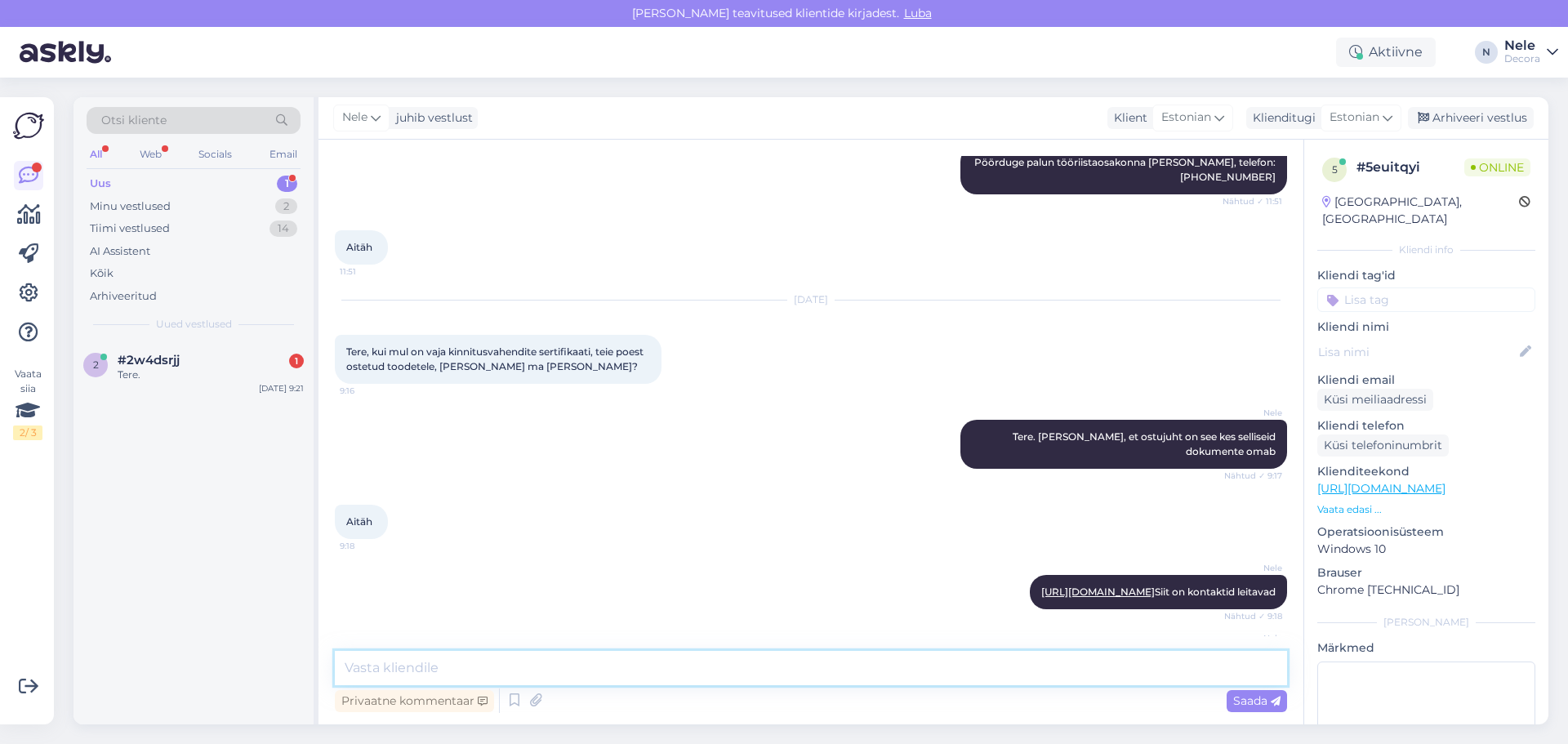
scroll to position [299, 0]
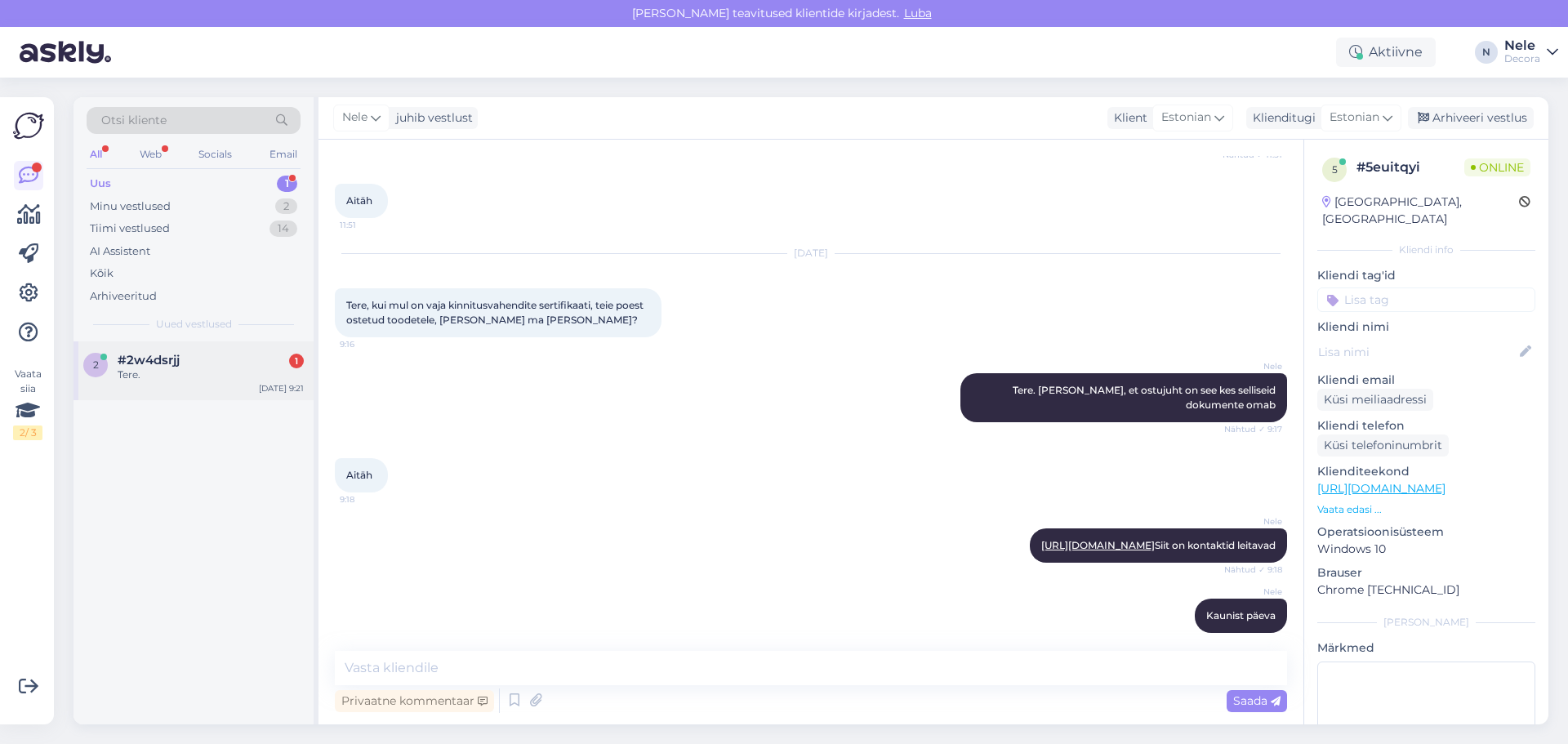
click at [205, 363] on div "#2w4dsrjj 1" at bounding box center [210, 360] width 186 height 15
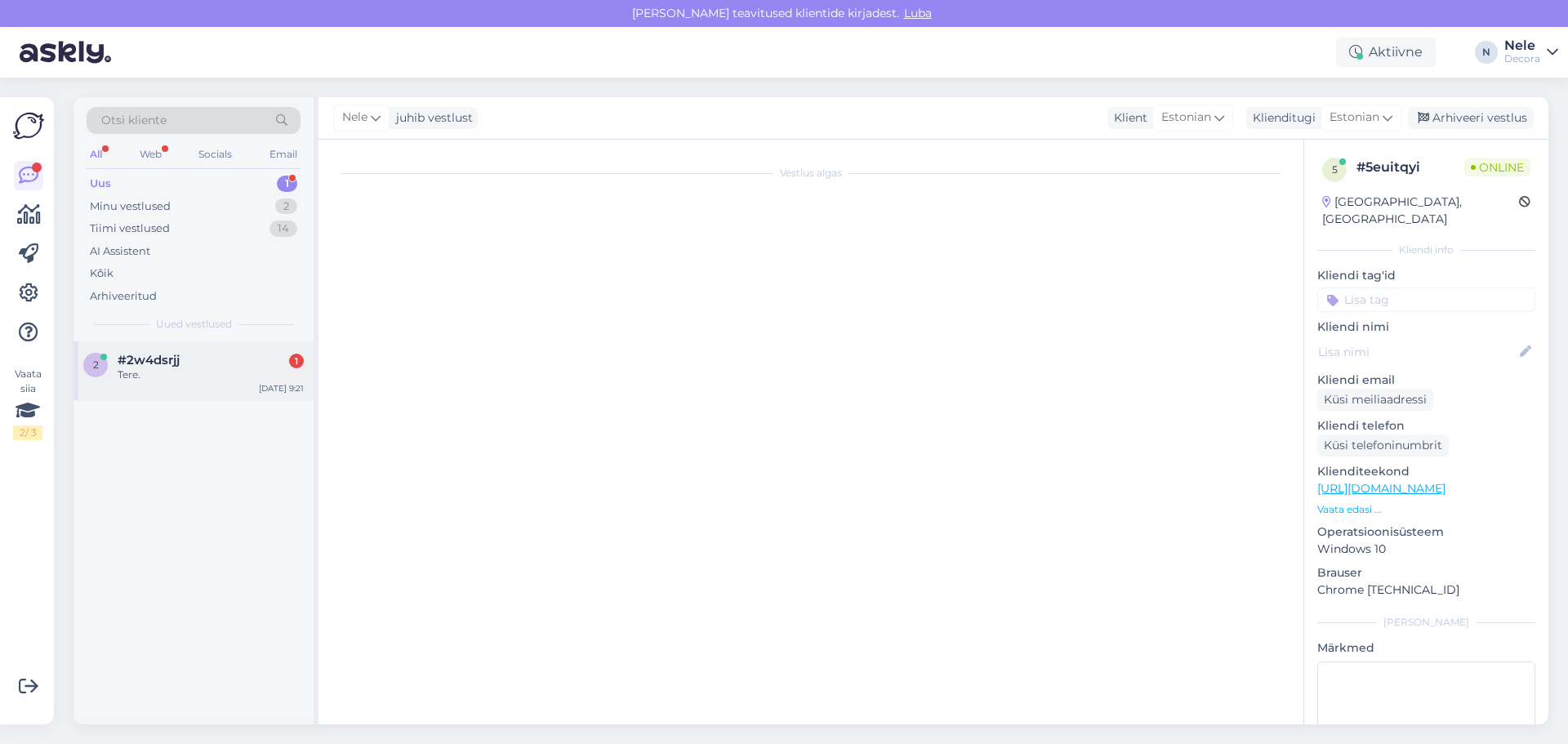
scroll to position [0, 0]
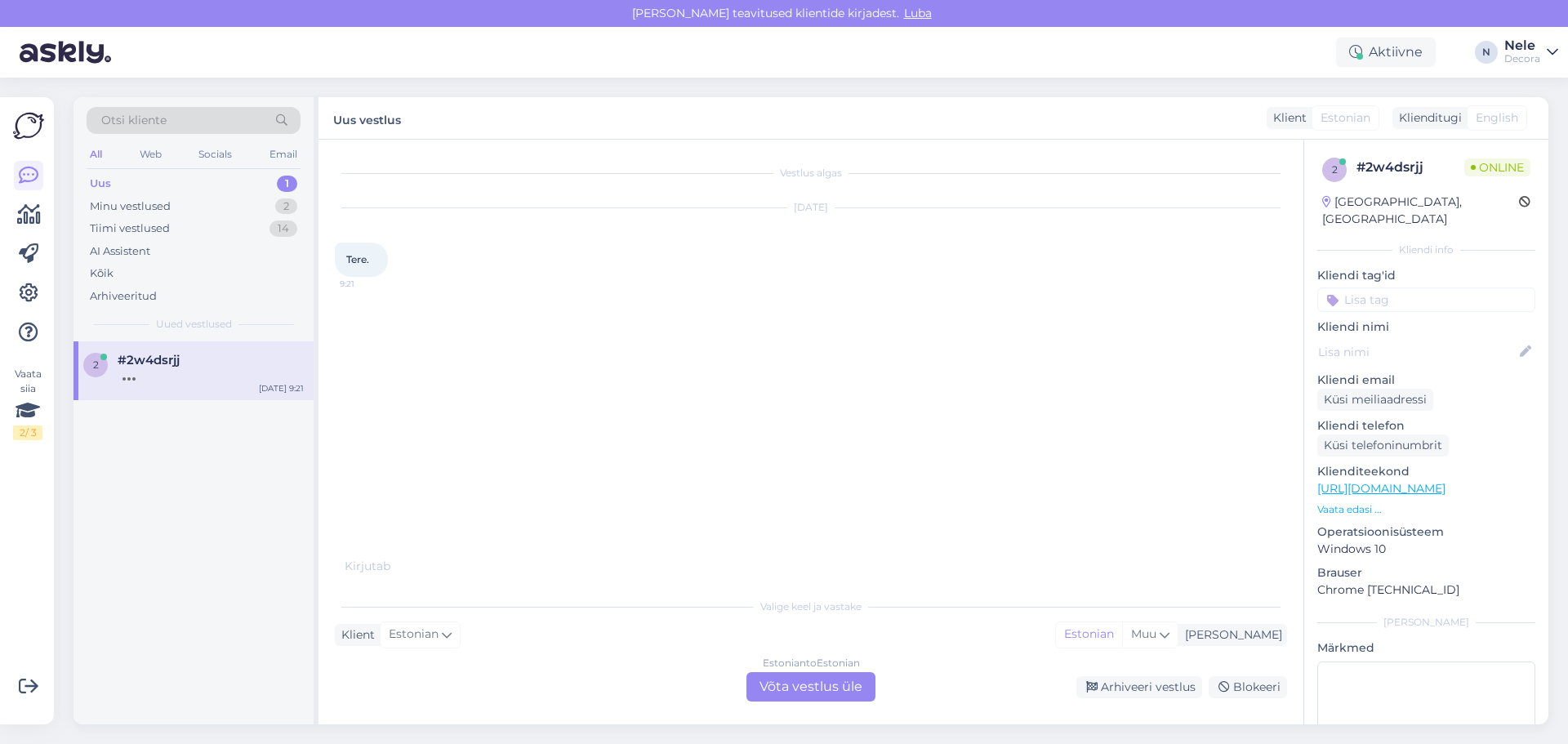
click at [803, 696] on div "Estonian to Estonian Võta vestlus üle" at bounding box center [811, 686] width 129 height 29
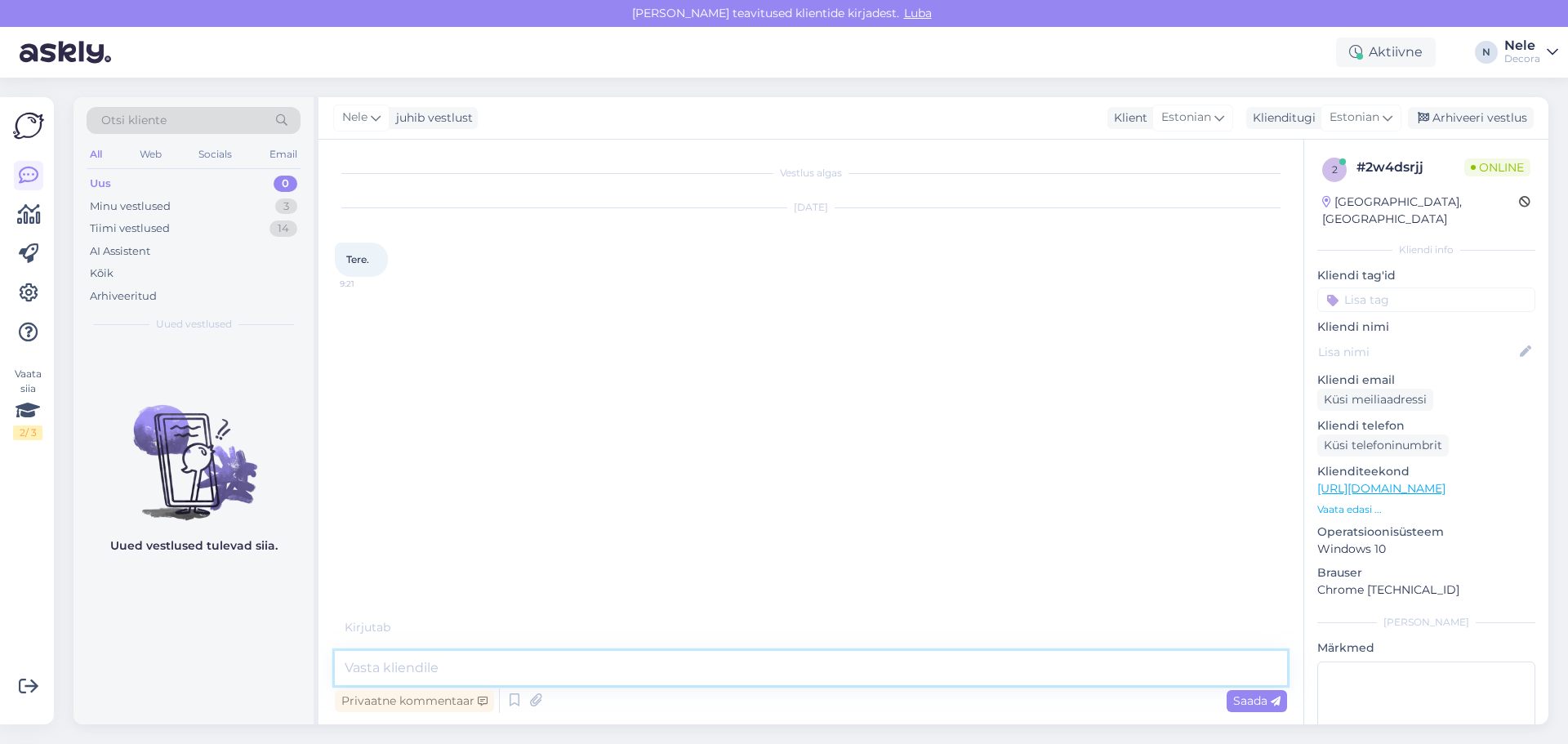
click at [379, 671] on textarea at bounding box center [811, 667] width 952 height 34
type textarea "Tere"
click at [208, 204] on div "Minu vestlused 3" at bounding box center [193, 206] width 214 height 23
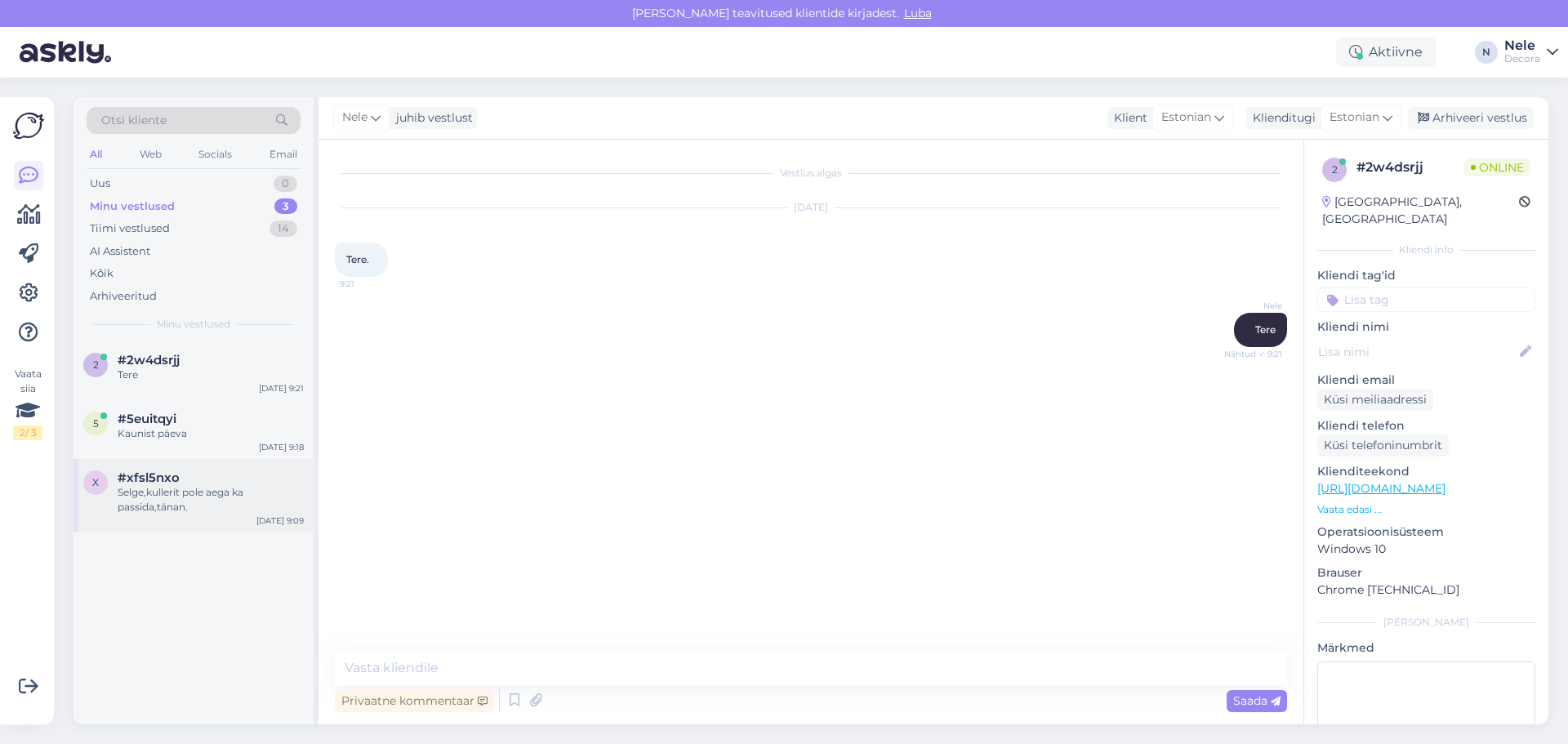
click at [147, 503] on div "Selge,kullerit pole aega ka passida,tänan." at bounding box center [210, 499] width 186 height 29
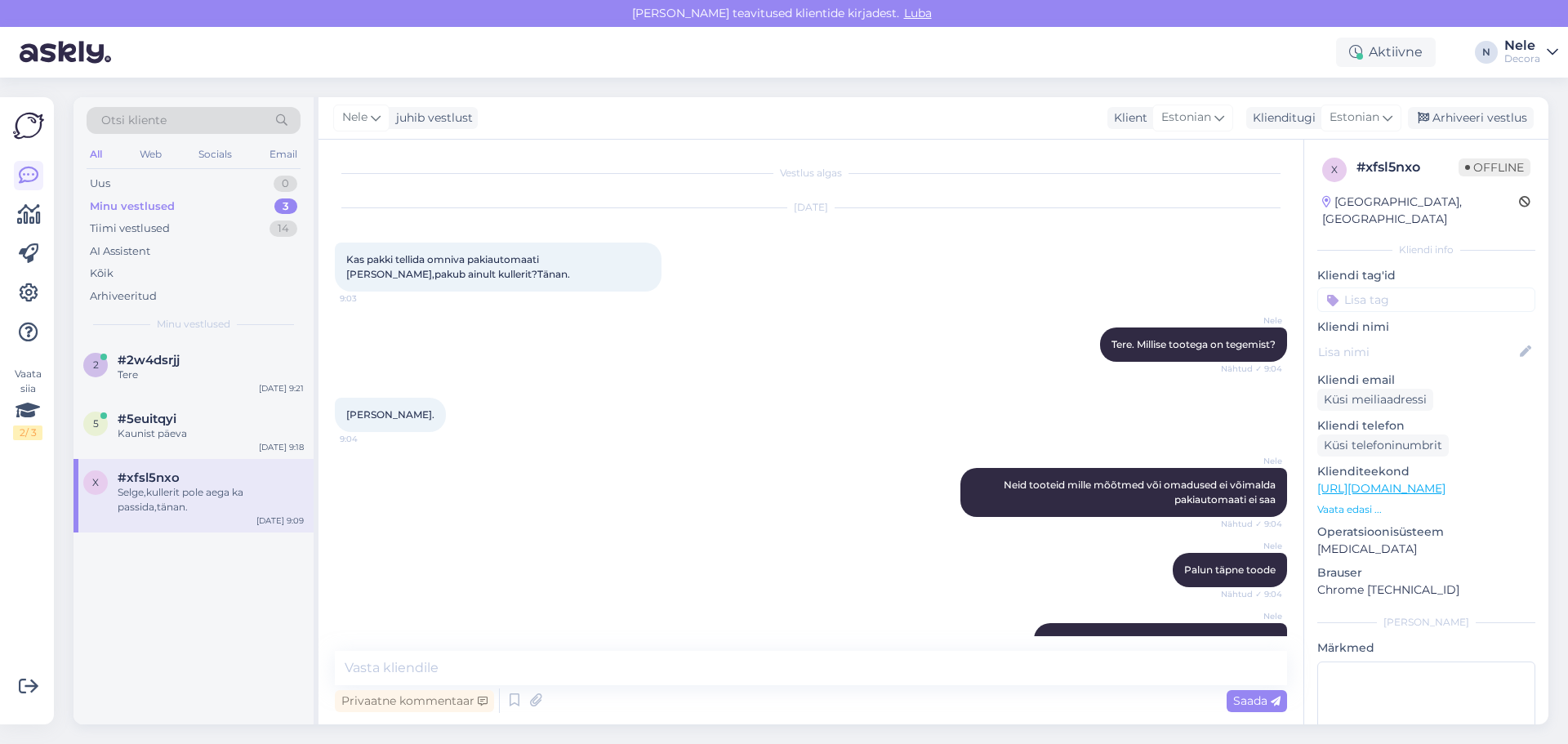
scroll to position [364, 0]
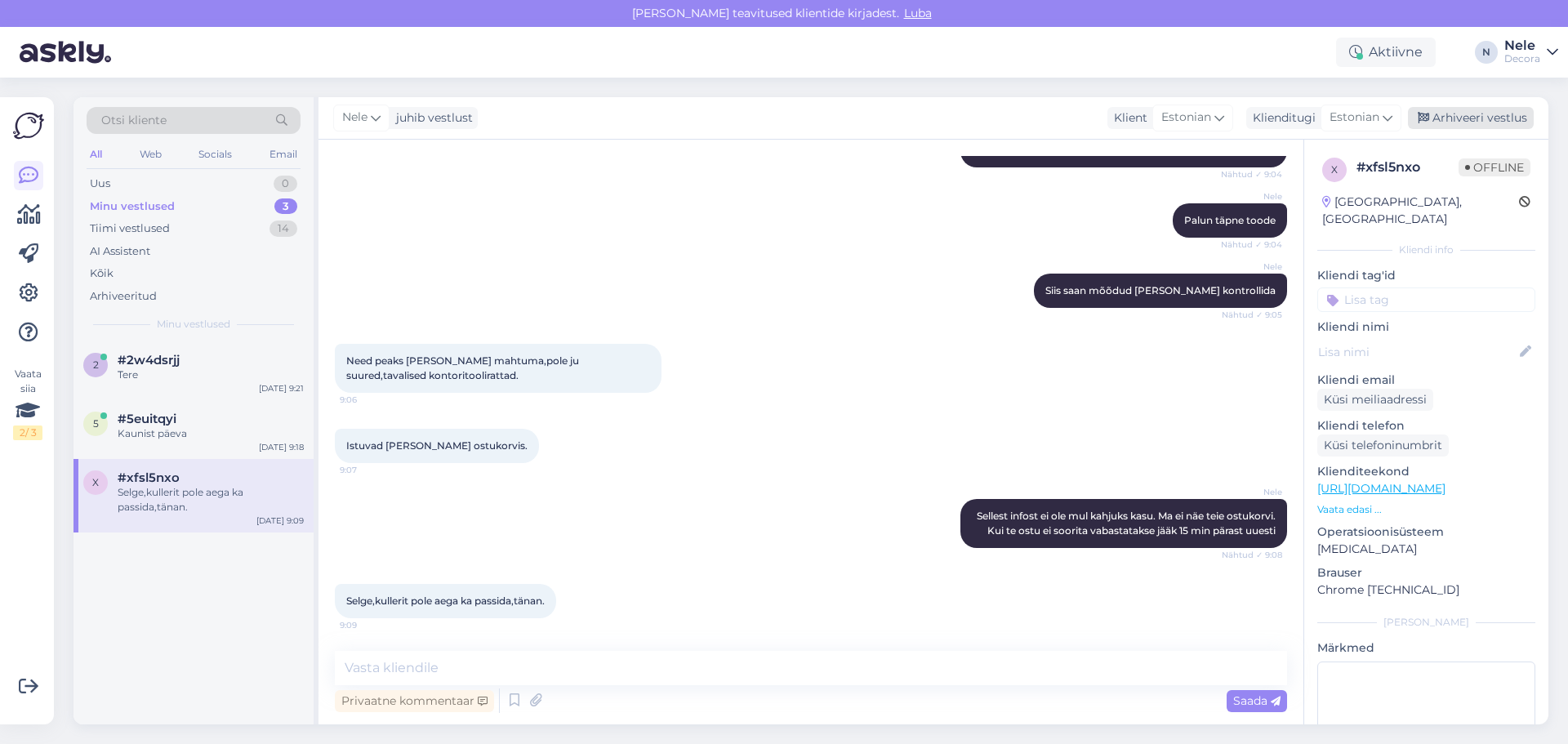
click at [1495, 115] on div "Arhiveeri vestlus" at bounding box center [1470, 117] width 126 height 22
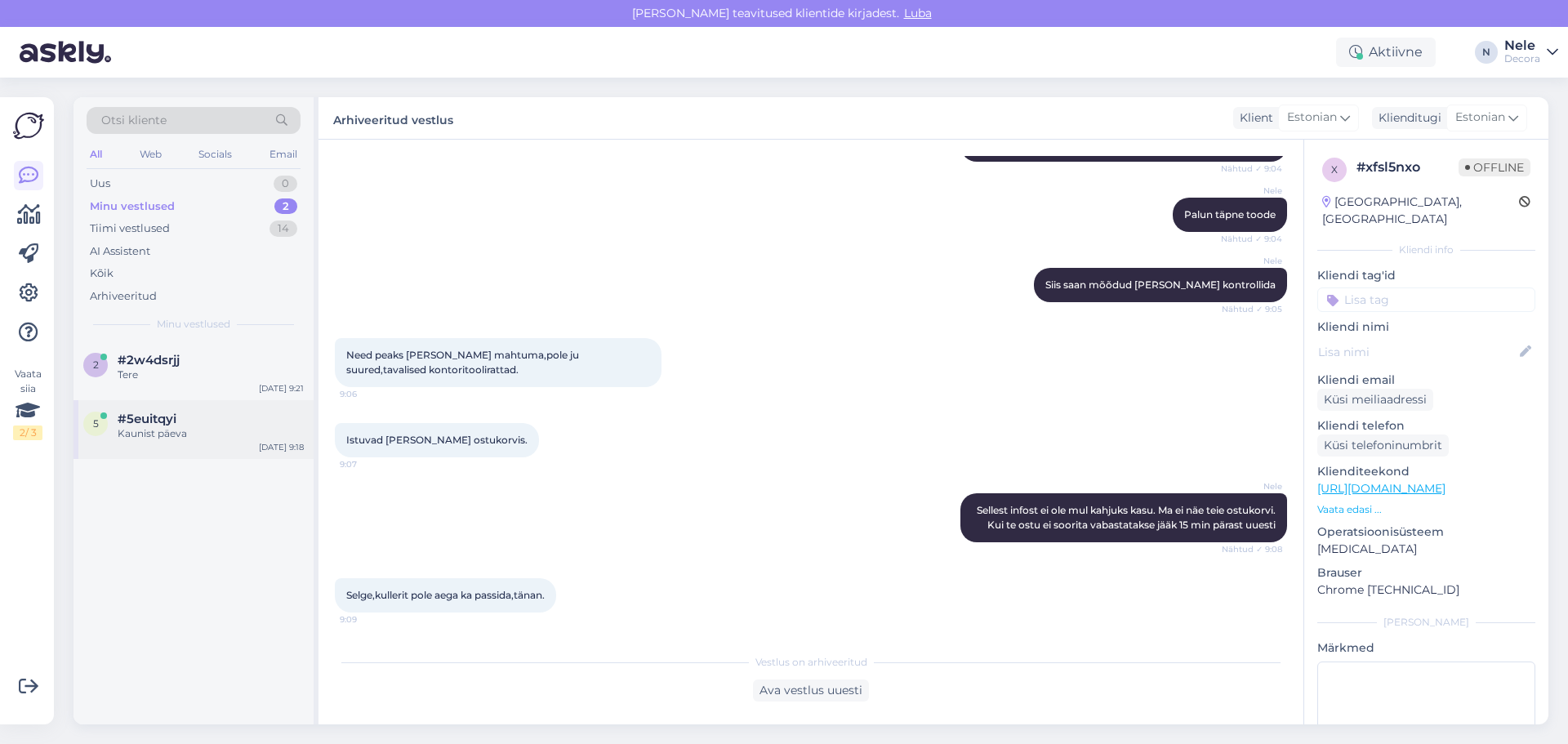
click at [156, 413] on span "#5euitqyi" at bounding box center [146, 419] width 59 height 15
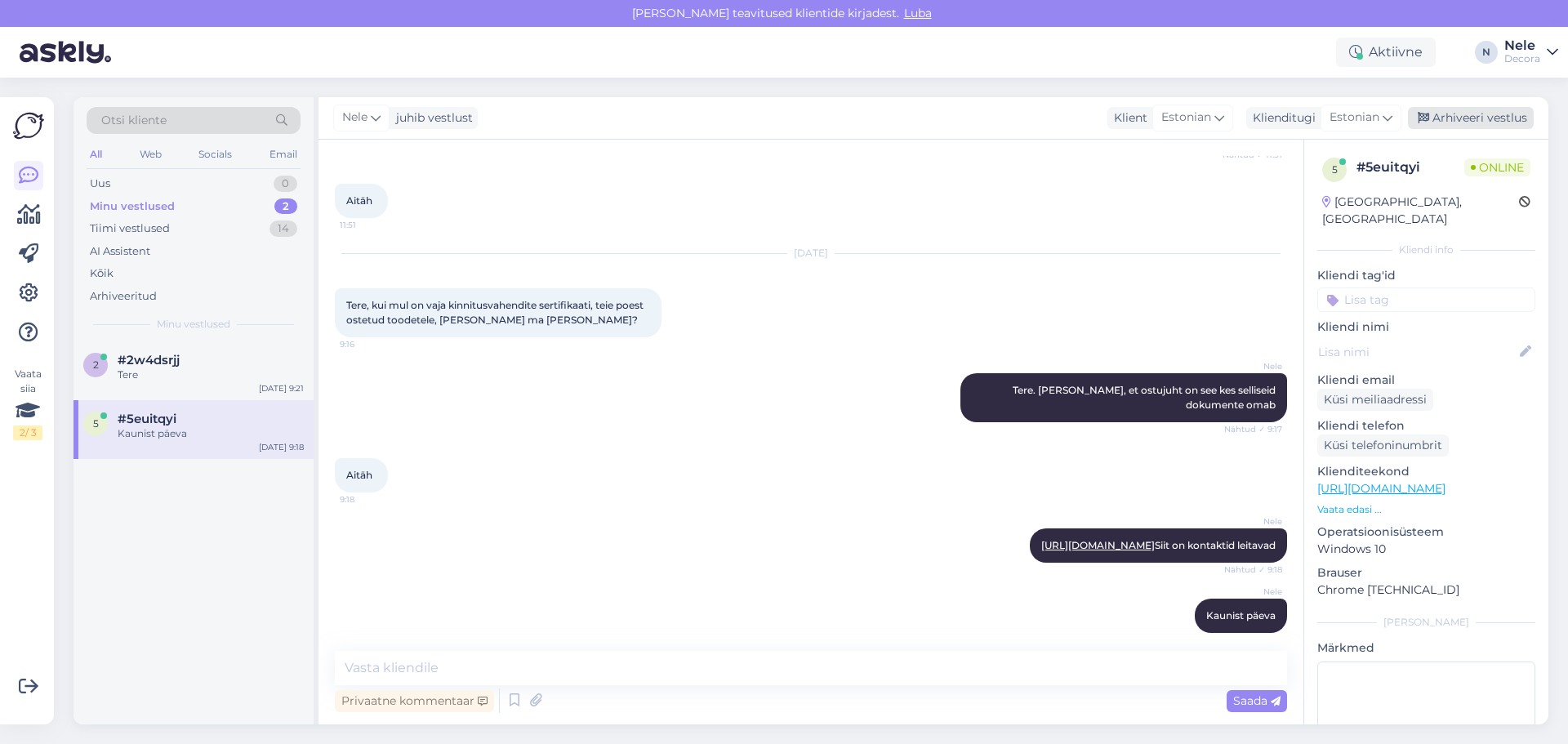
click at [1462, 112] on div "Arhiveeri vestlus" at bounding box center [1470, 117] width 126 height 22
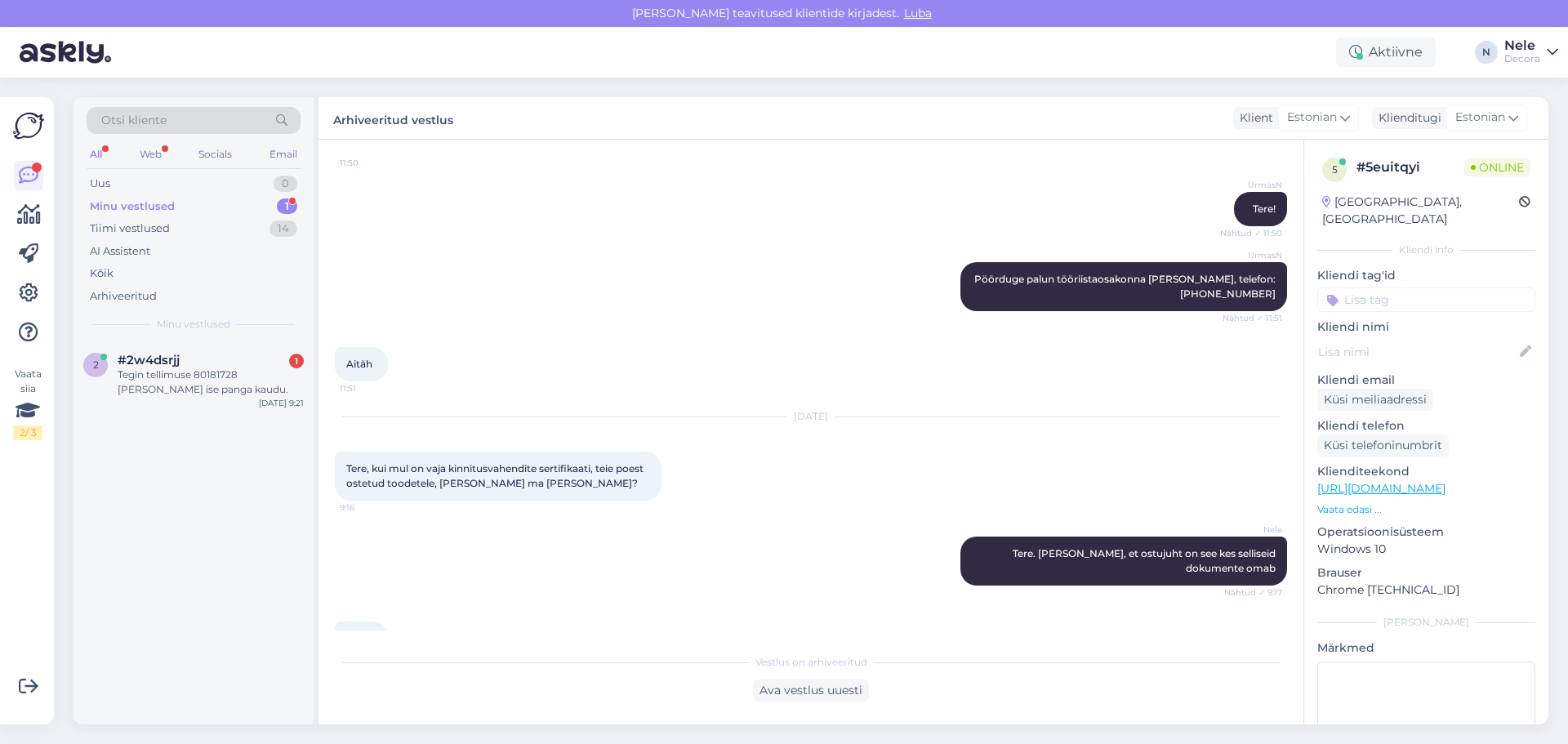
scroll to position [305, 0]
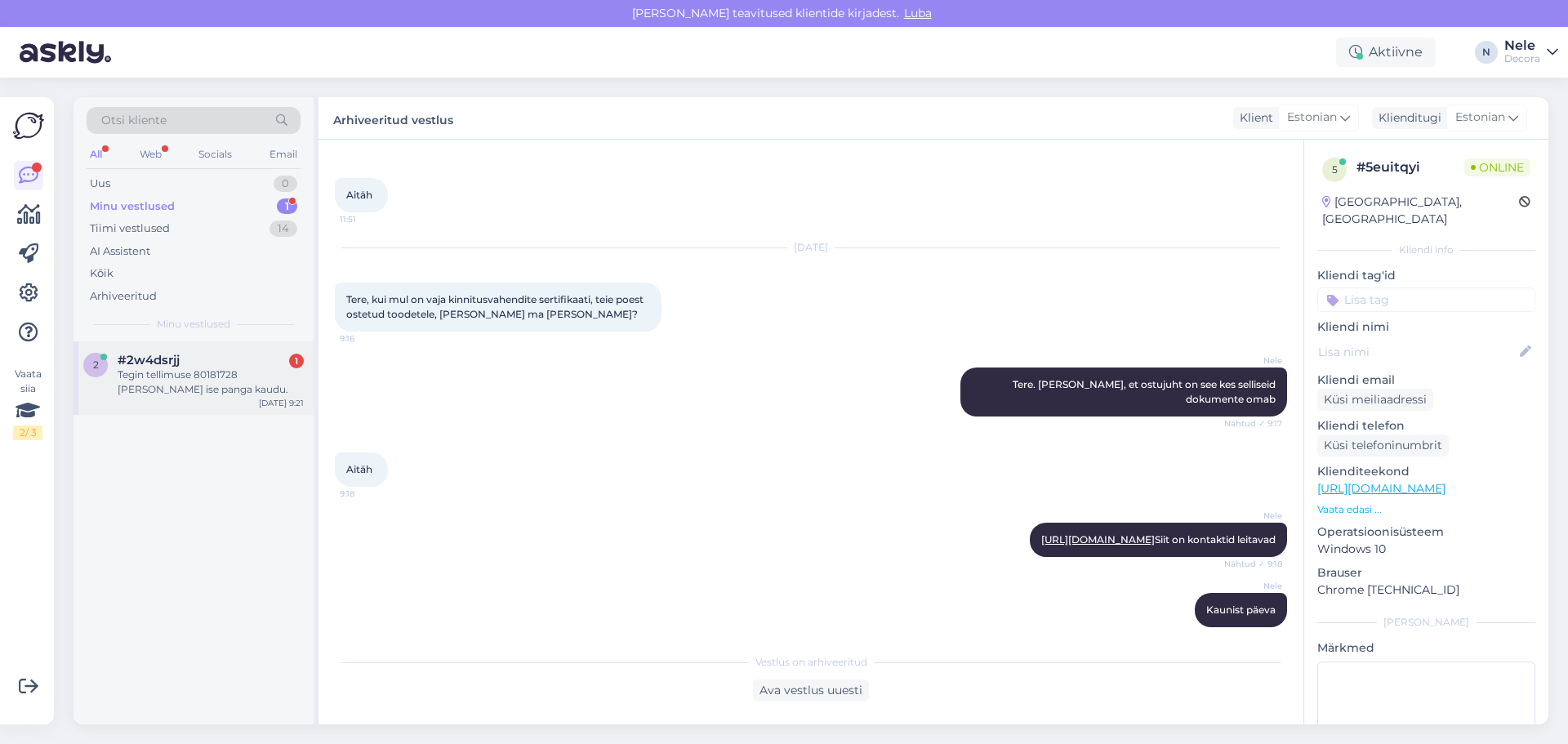
click at [196, 383] on div "Tegin tellimuse 80181728 [PERSON_NAME] ise panga kaudu." at bounding box center [210, 382] width 186 height 29
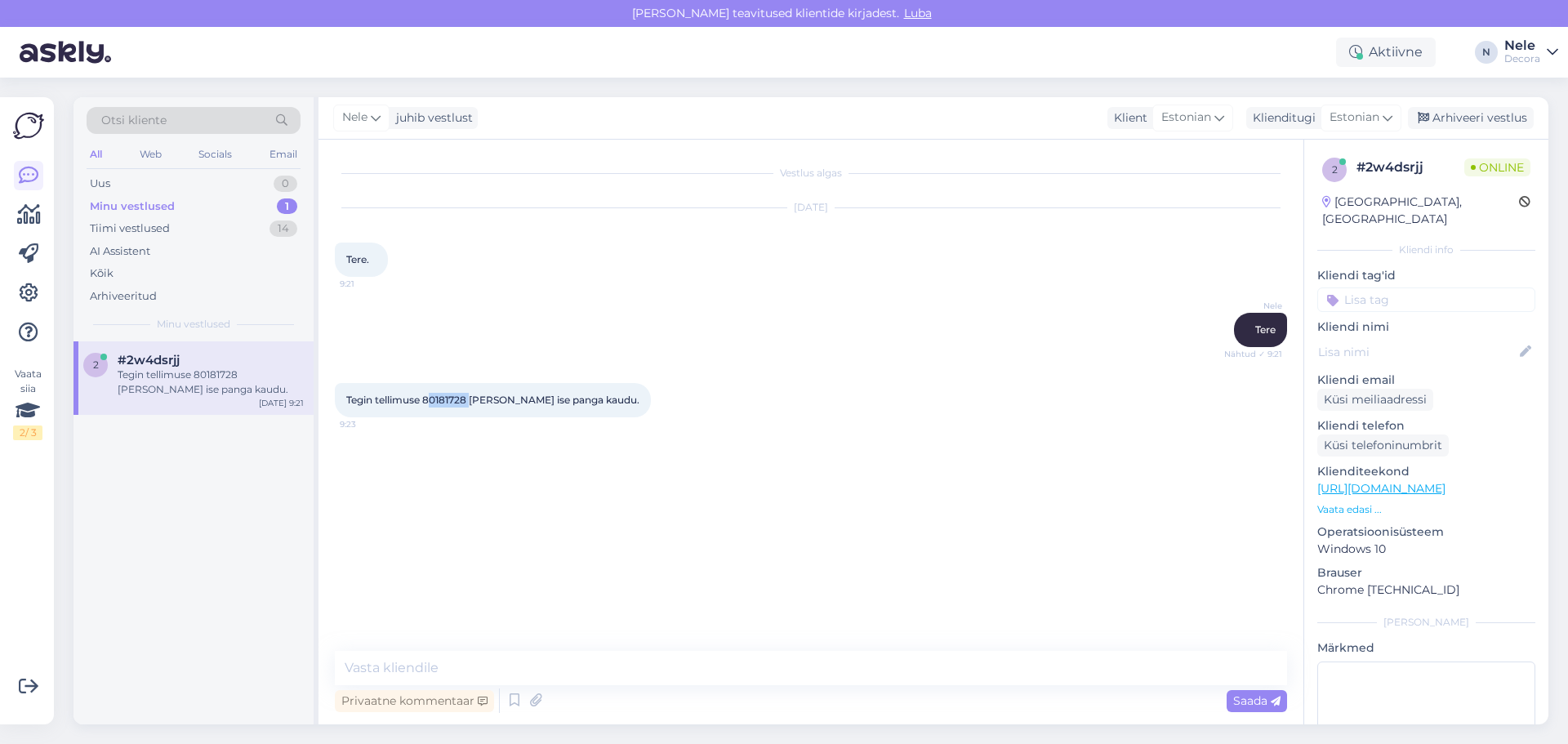
drag, startPoint x: 472, startPoint y: 398, endPoint x: 427, endPoint y: 404, distance: 45.4
click at [427, 404] on span "Tegin tellimuse 80181728 [PERSON_NAME] ise panga kaudu." at bounding box center [493, 400] width 294 height 12
copy span "80181728"
click at [450, 666] on textarea at bounding box center [811, 667] width 952 height 34
type textarea "Selline tellimus ei [PERSON_NAME] jõudnud."
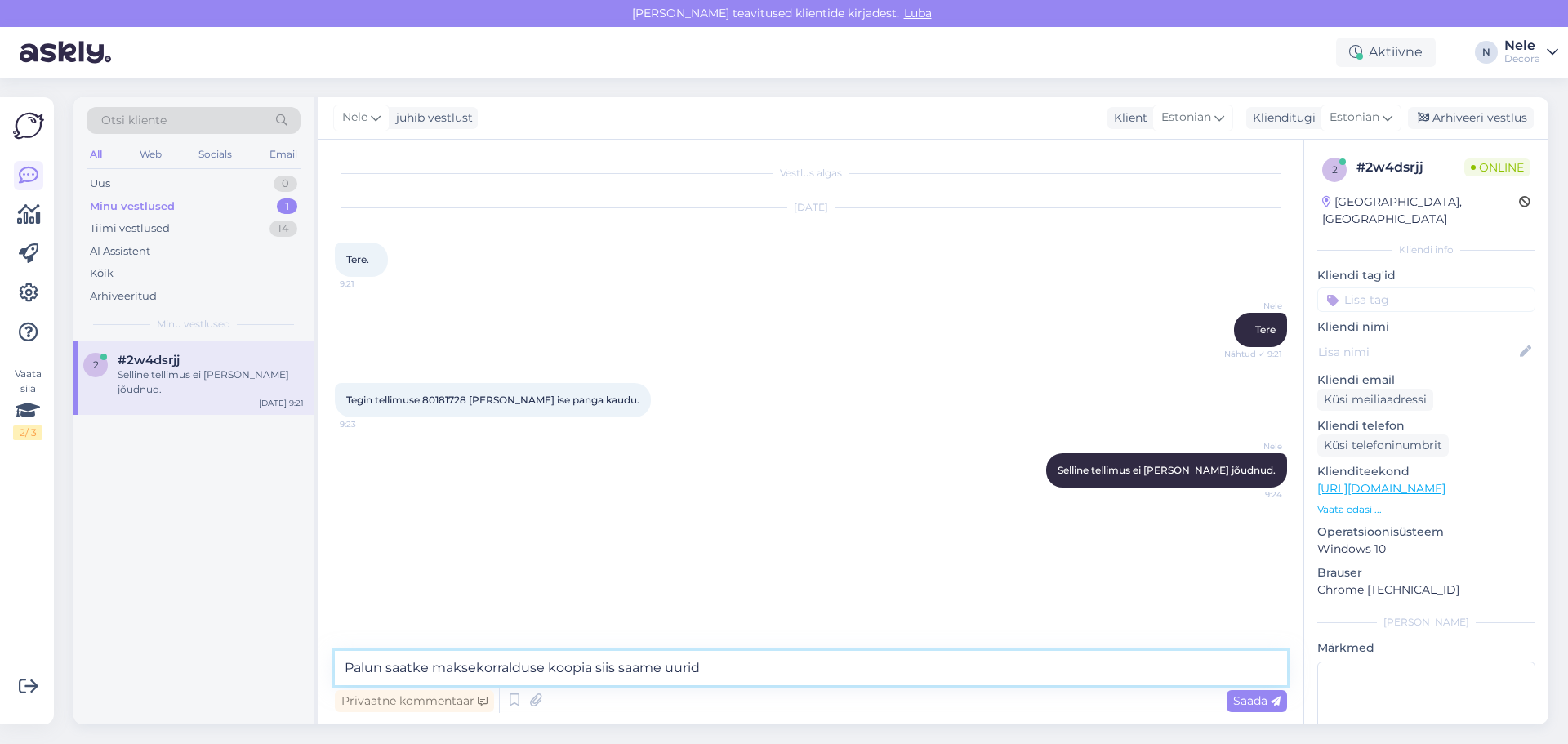
type textarea "Palun saatke maksekorralduse koopia siis saame uurida"
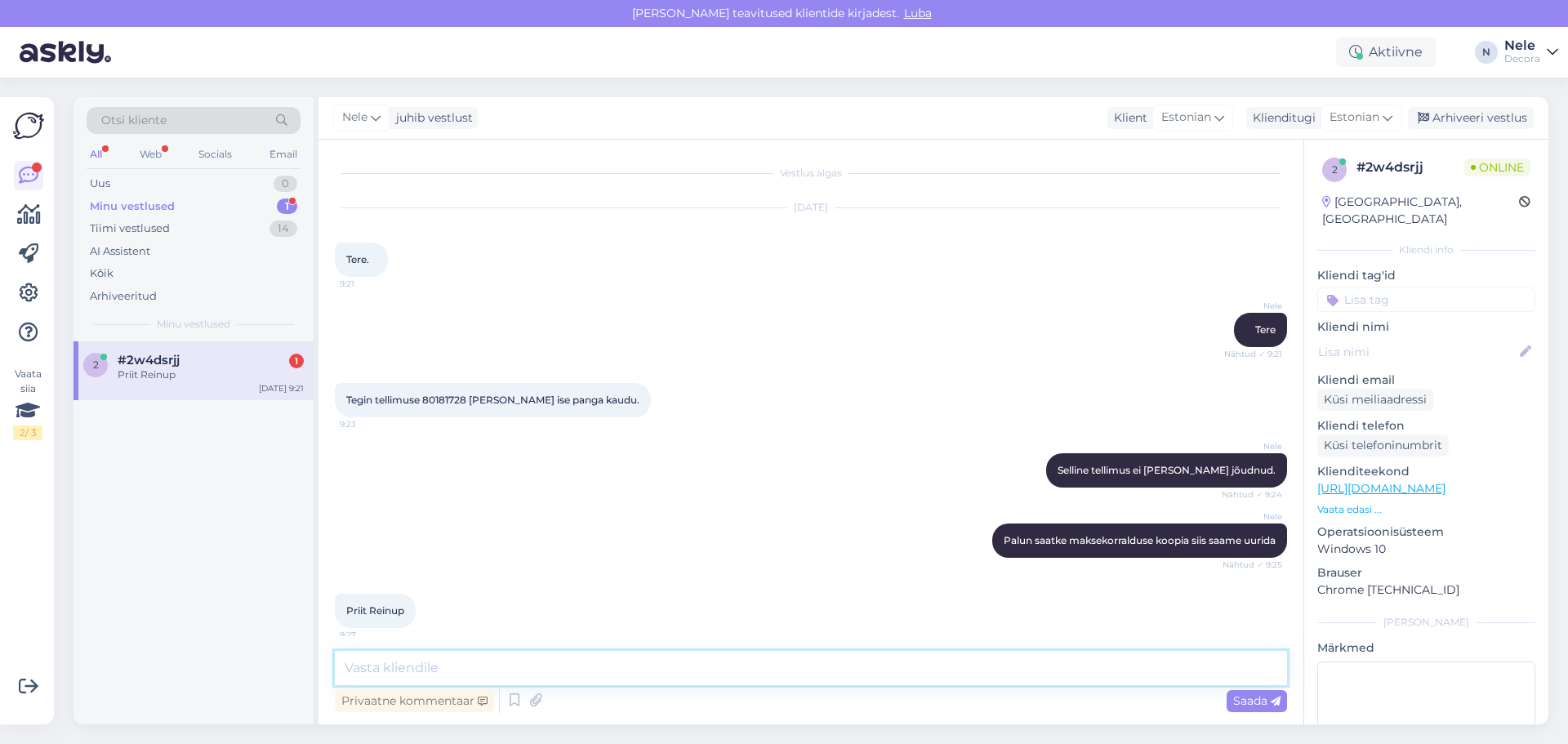
scroll to position [10, 0]
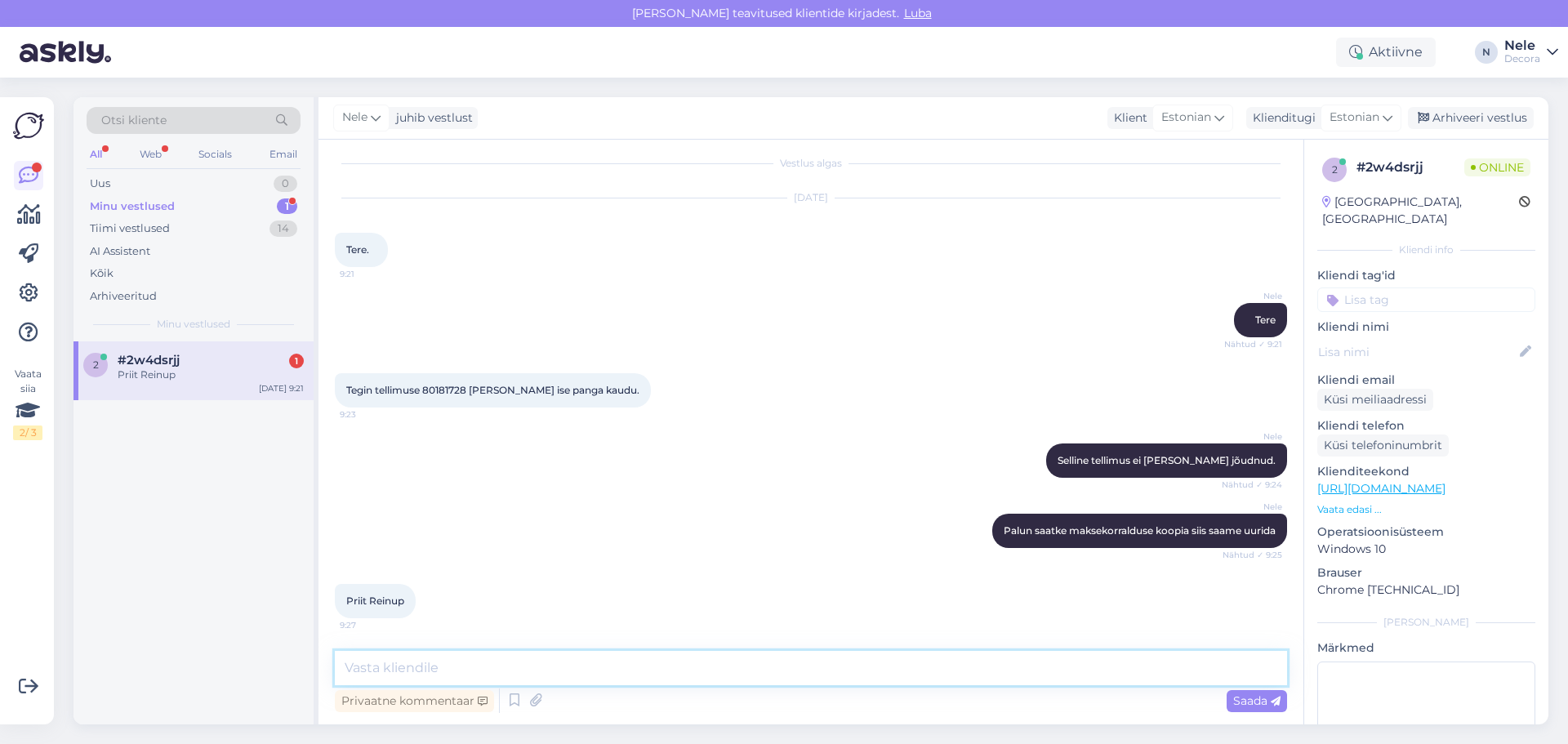
click at [472, 671] on textarea at bounding box center [811, 667] width 952 height 34
click at [357, 661] on textarea at bounding box center [811, 667] width 952 height 34
click at [472, 671] on textarea at bounding box center [811, 667] width 952 height 34
type textarea "P"
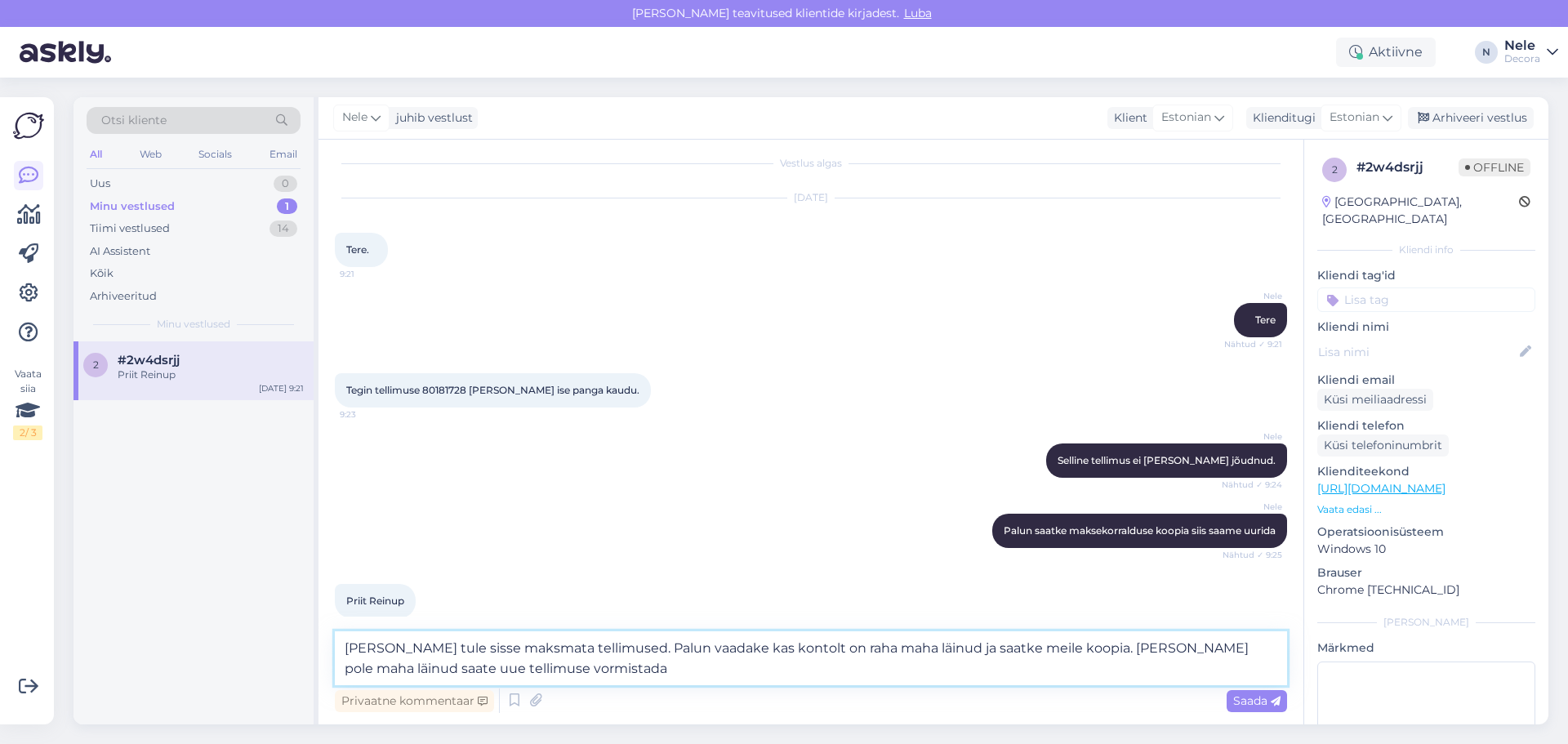
type textarea "[PERSON_NAME] tule sisse maksmata tellimused. Palun vaadake kas kontolt on raha…"
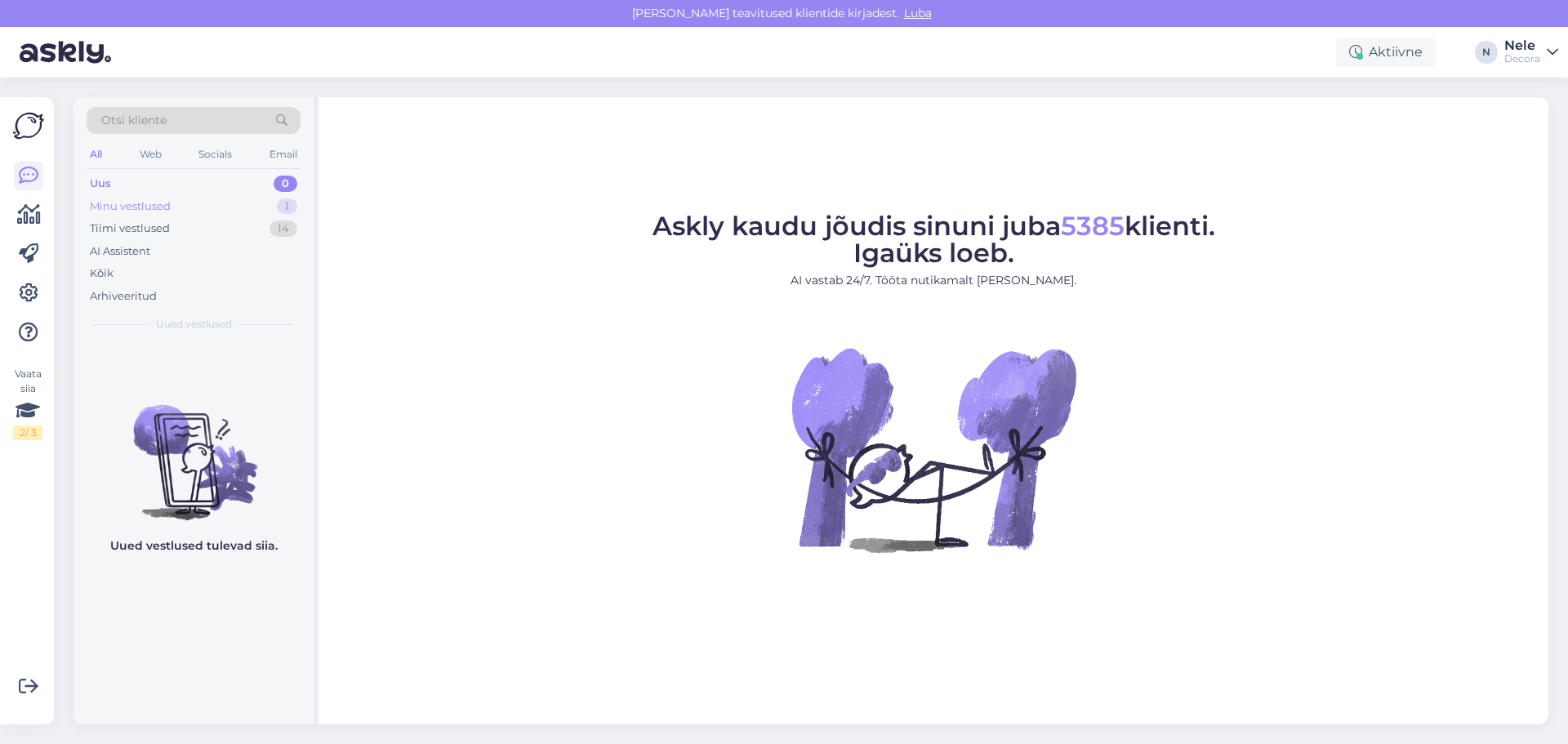
click at [115, 205] on div "Minu vestlused" at bounding box center [130, 206] width 81 height 17
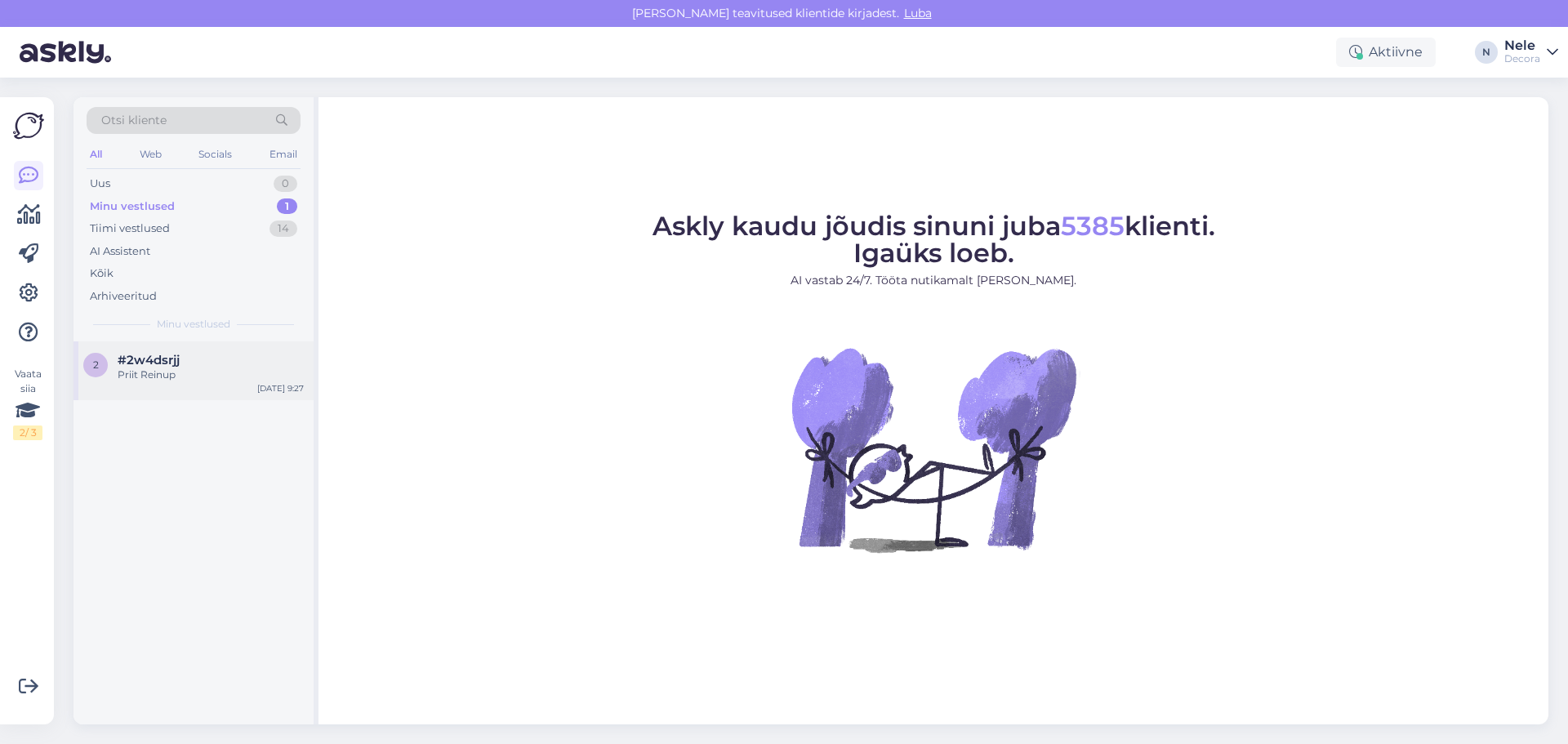
click at [183, 381] on div "Priit Reinup" at bounding box center [210, 375] width 186 height 15
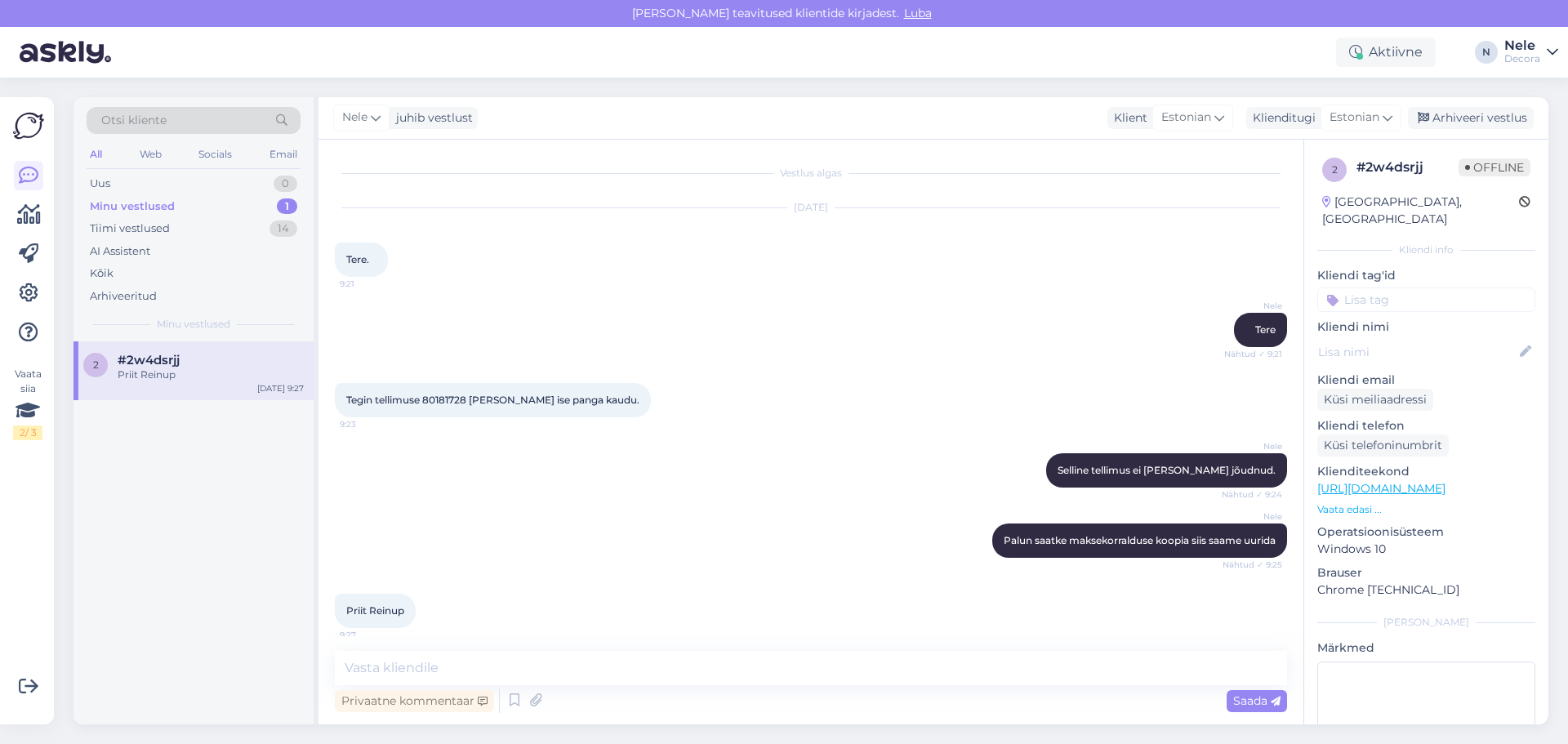
scroll to position [10, 0]
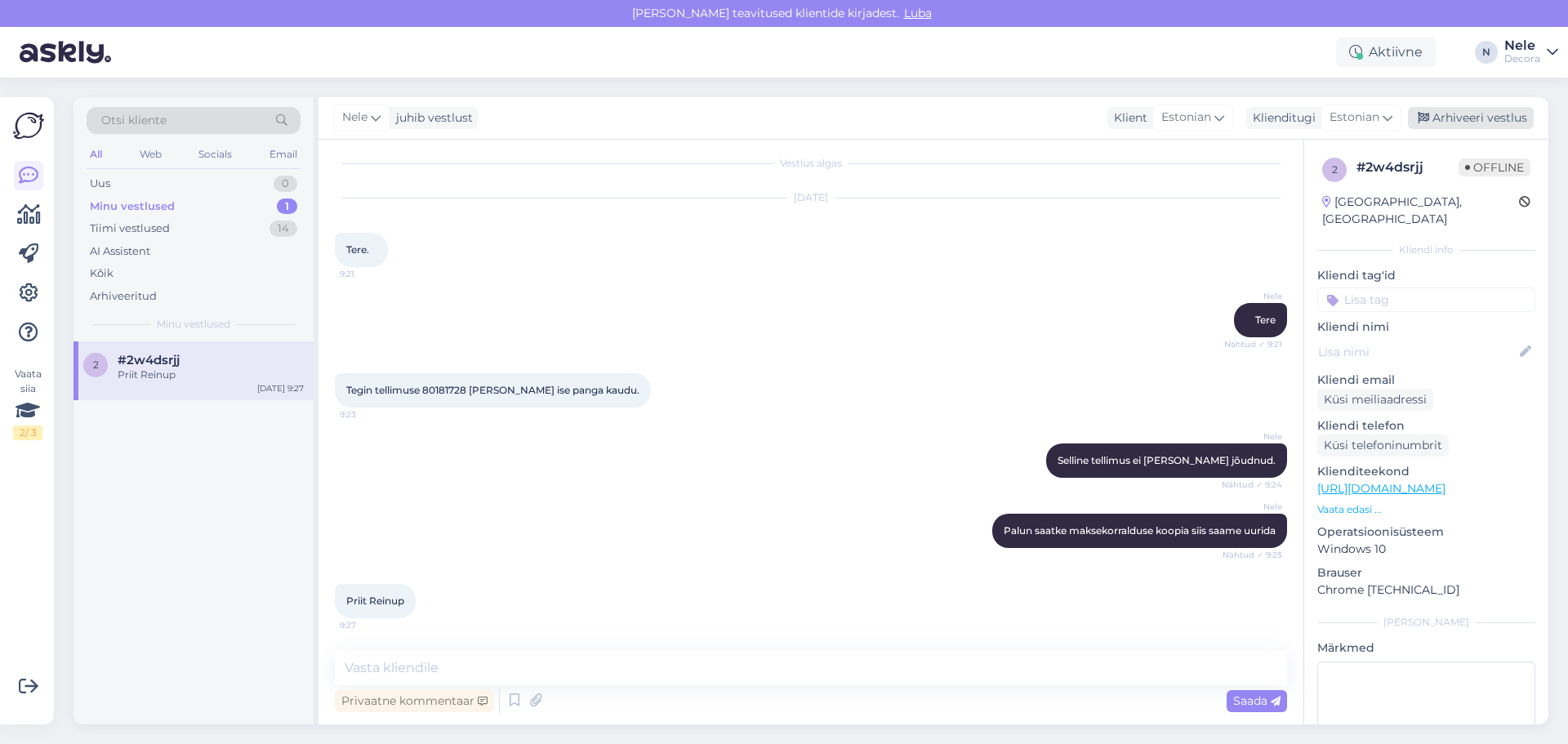
click at [1483, 116] on div "Arhiveeri vestlus" at bounding box center [1470, 117] width 126 height 22
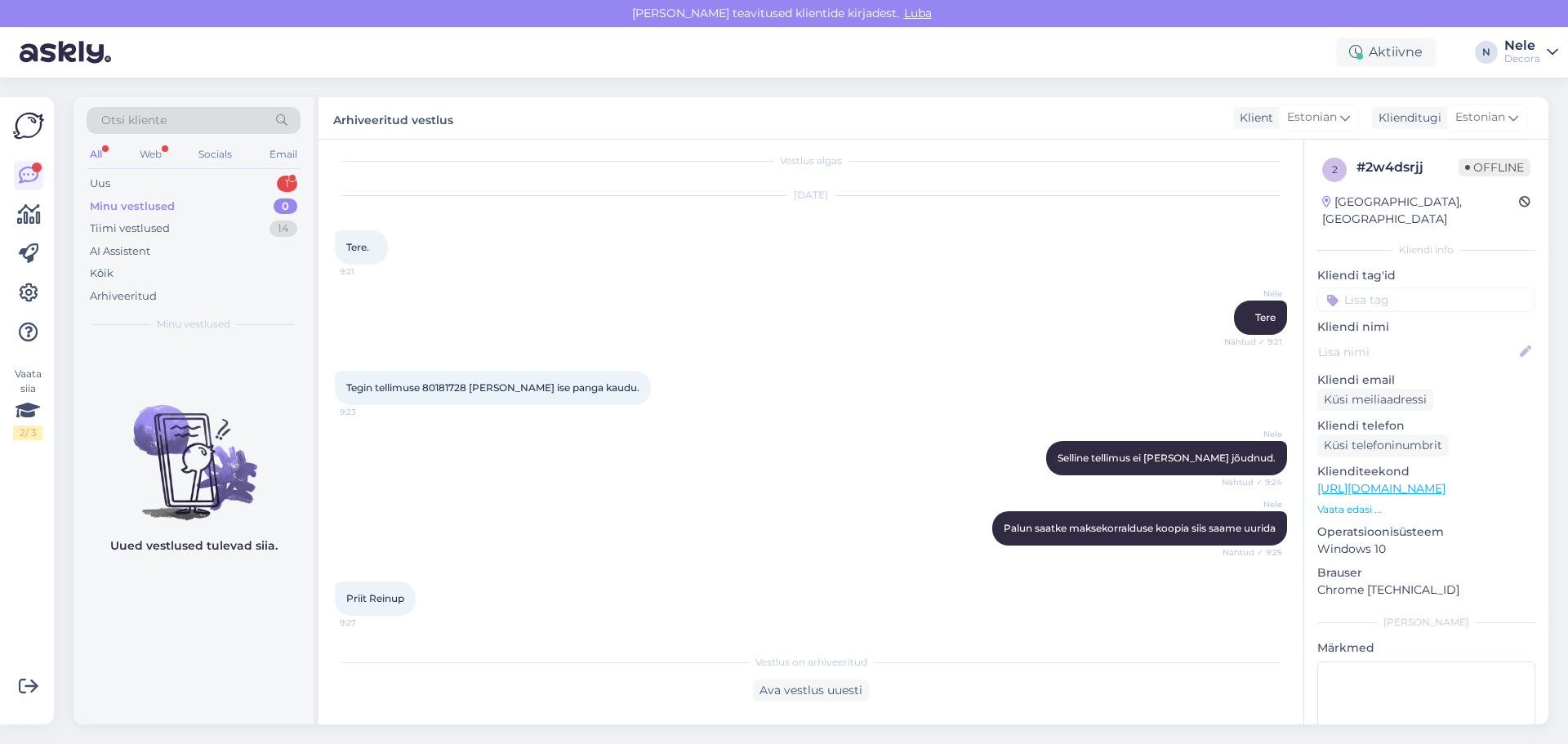
scroll to position [16, 0]
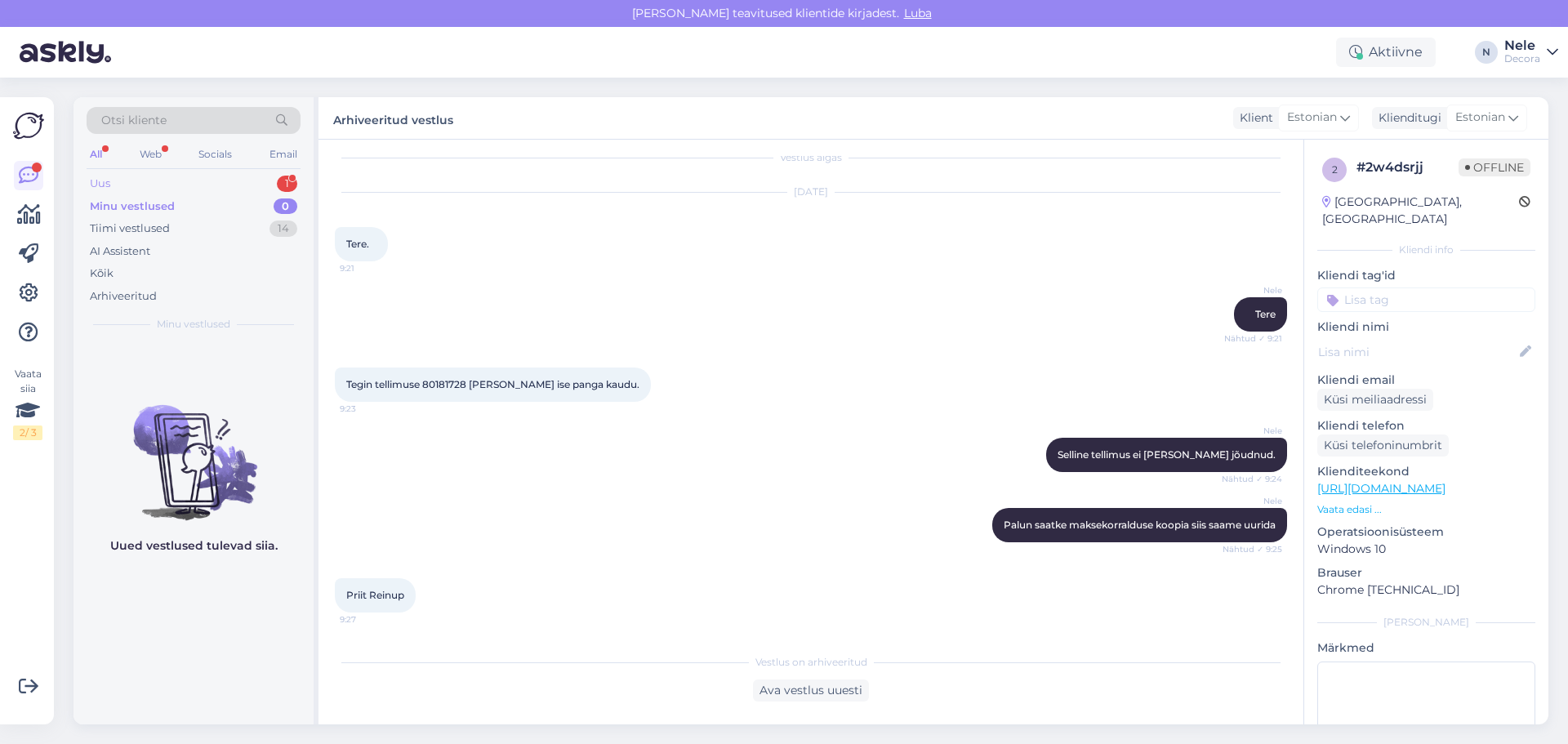
click at [126, 174] on div "Uus 1" at bounding box center [193, 183] width 214 height 23
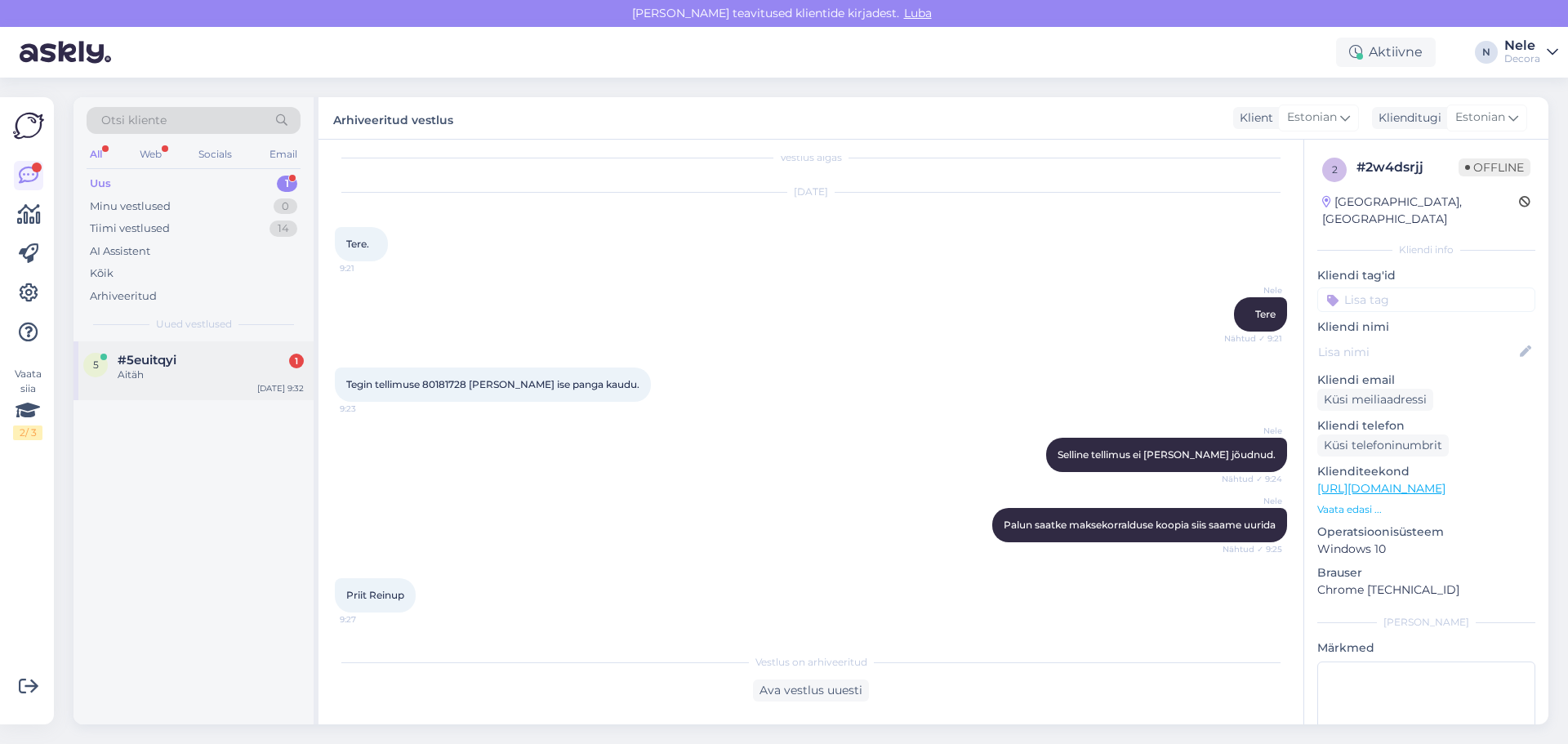
click at [155, 370] on div "Aitäh" at bounding box center [210, 375] width 186 height 15
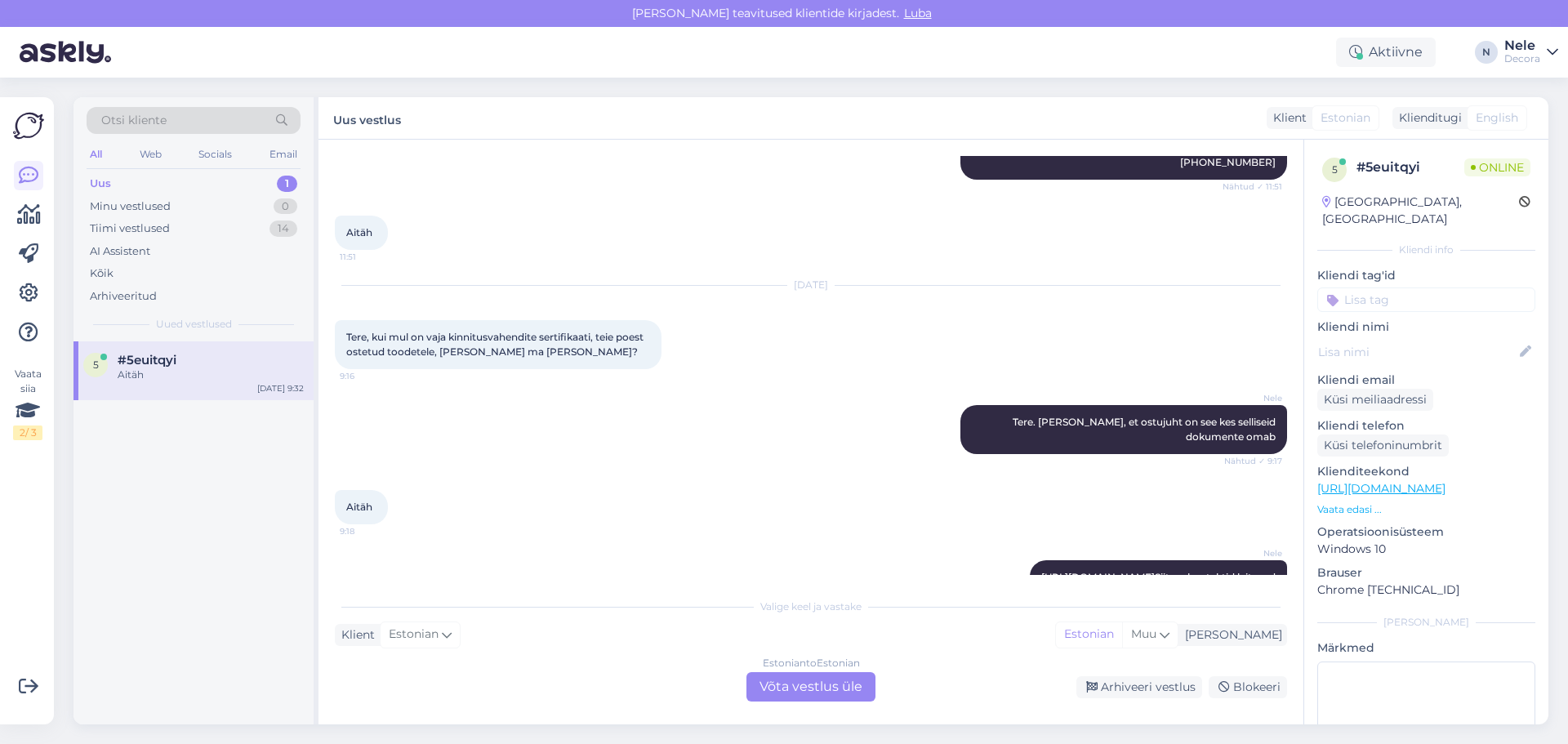
scroll to position [430, 0]
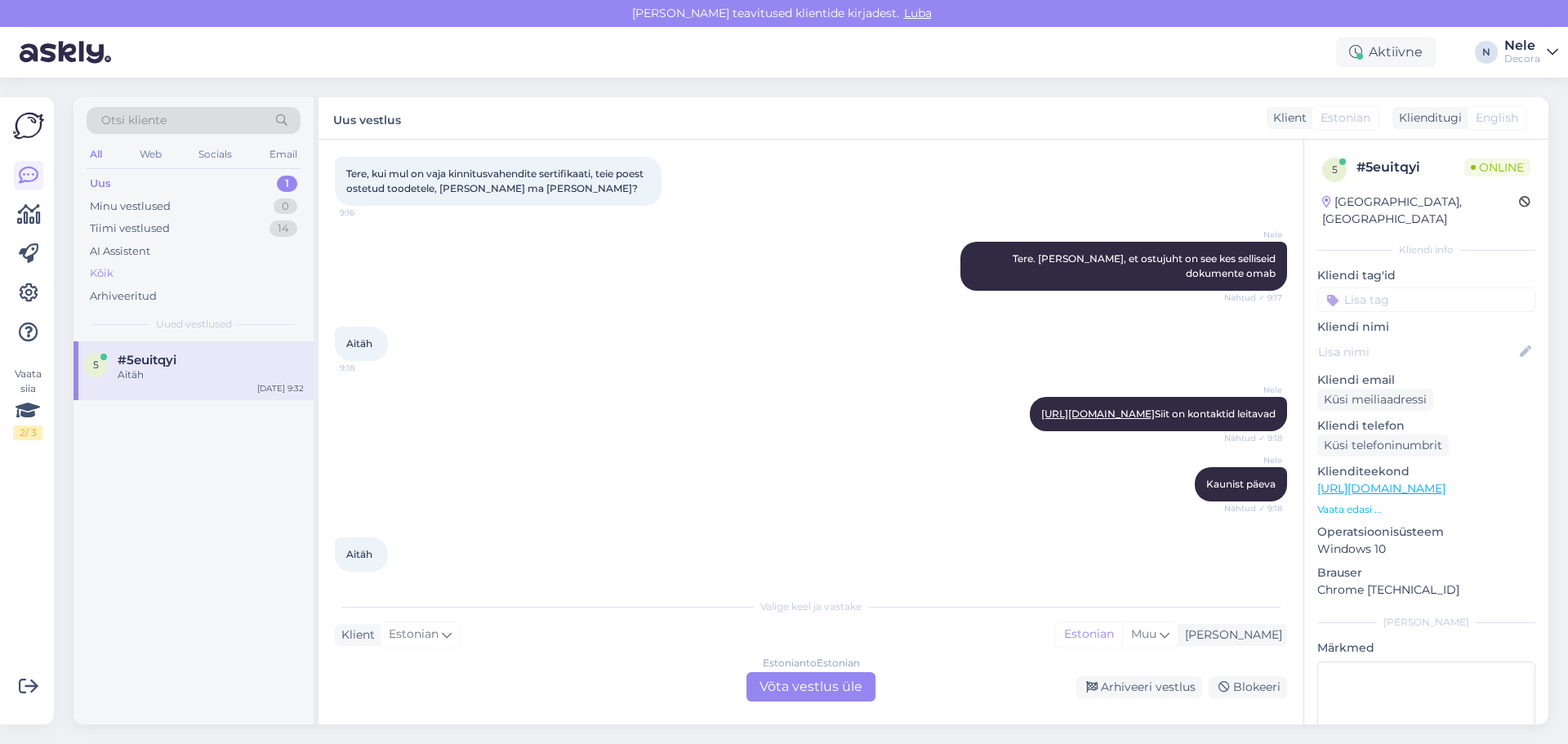
click at [103, 271] on div "Kõik" at bounding box center [101, 273] width 24 height 17
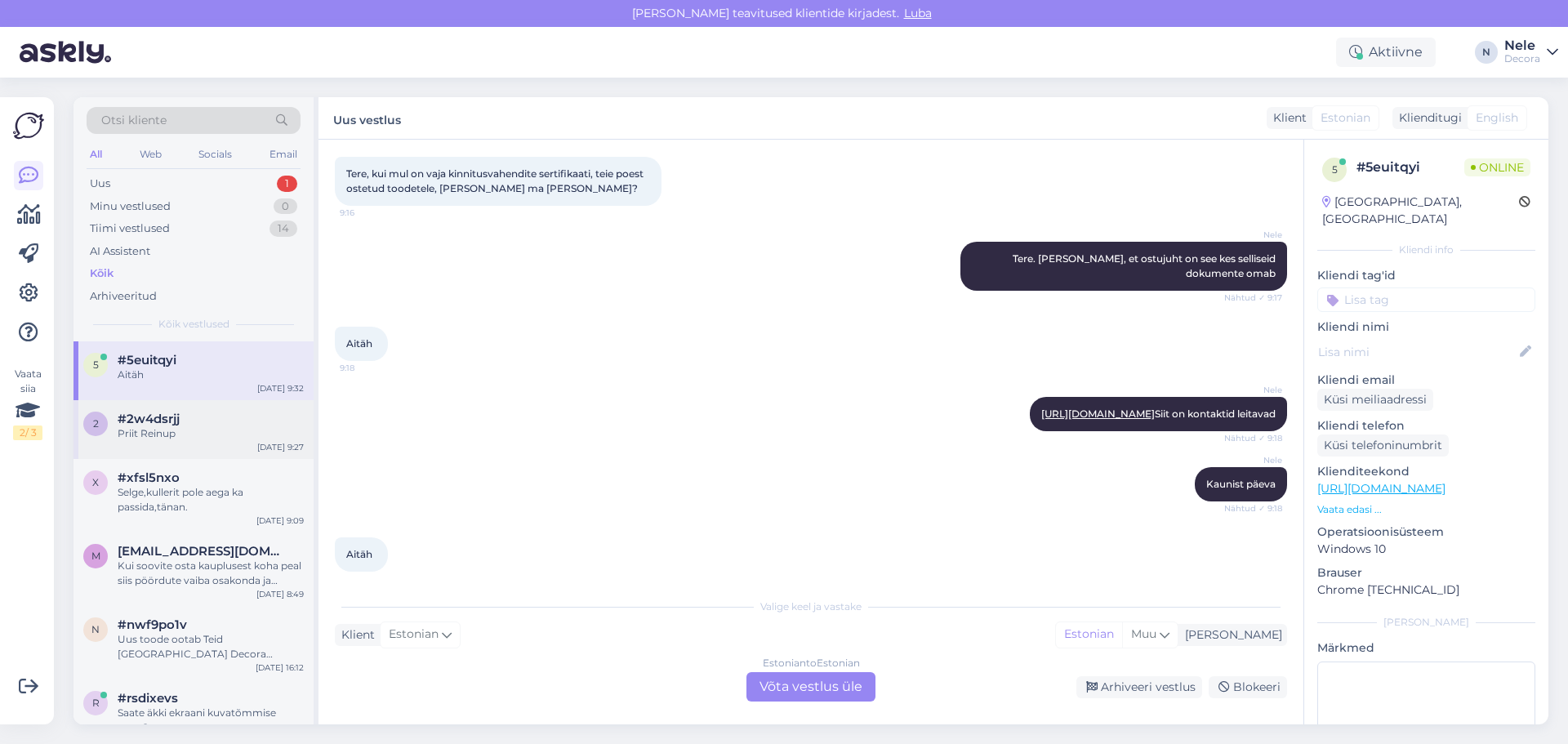
click at [207, 422] on div "#2w4dsrjj" at bounding box center [210, 419] width 186 height 15
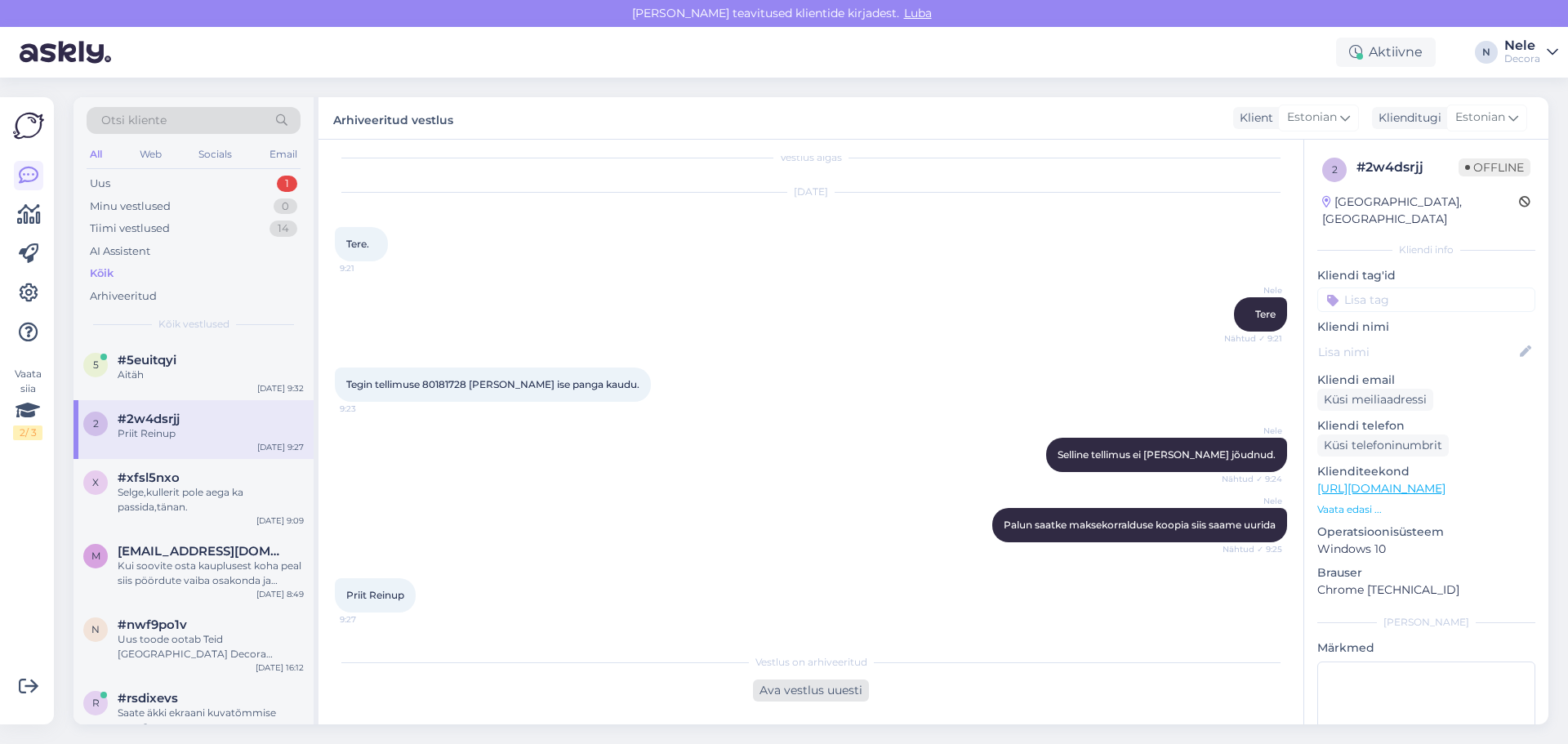
click at [777, 690] on div "Ava vestlus uuesti" at bounding box center [811, 690] width 116 height 22
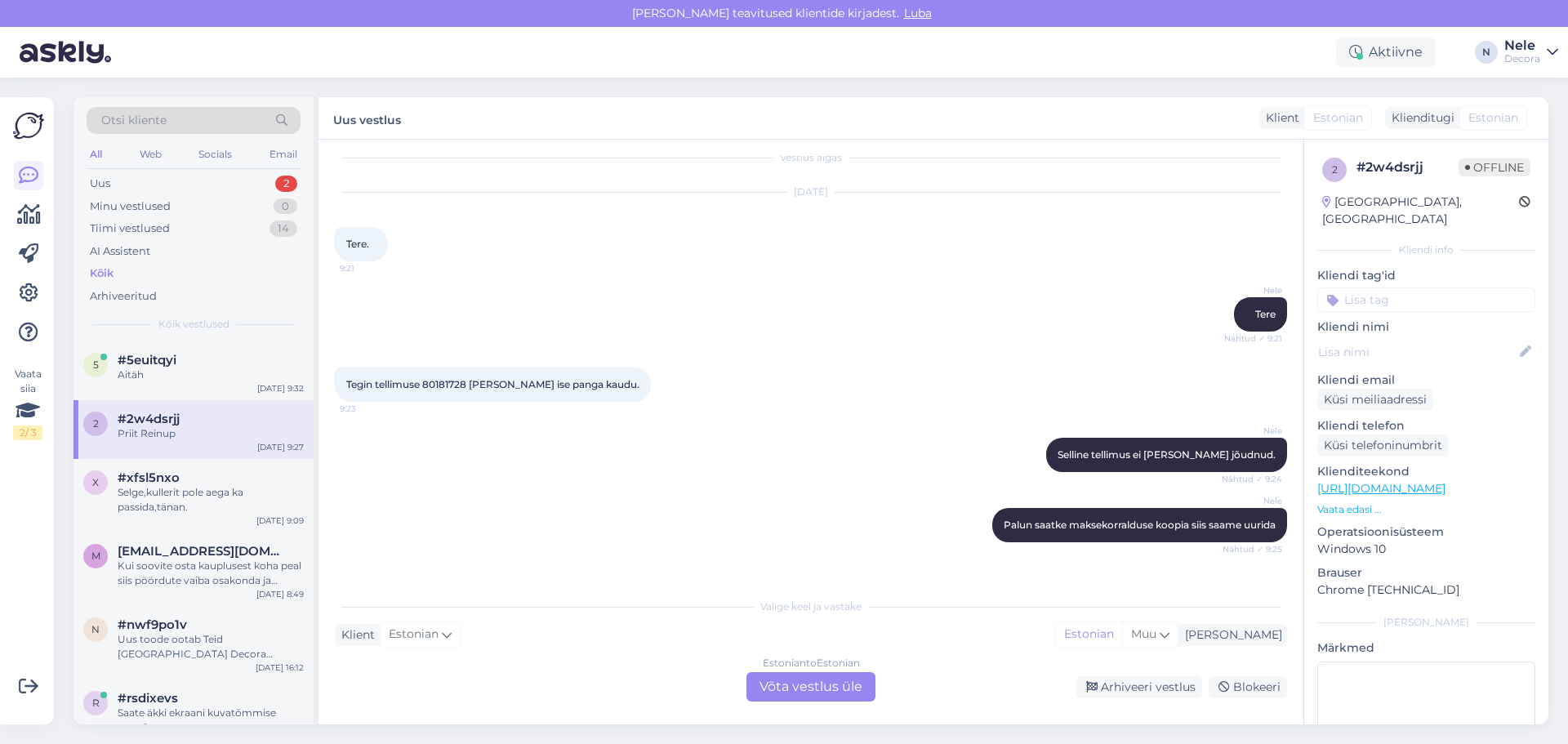
click at [790, 686] on div "Estonian to Estonian Võta vestlus üle" at bounding box center [811, 686] width 129 height 29
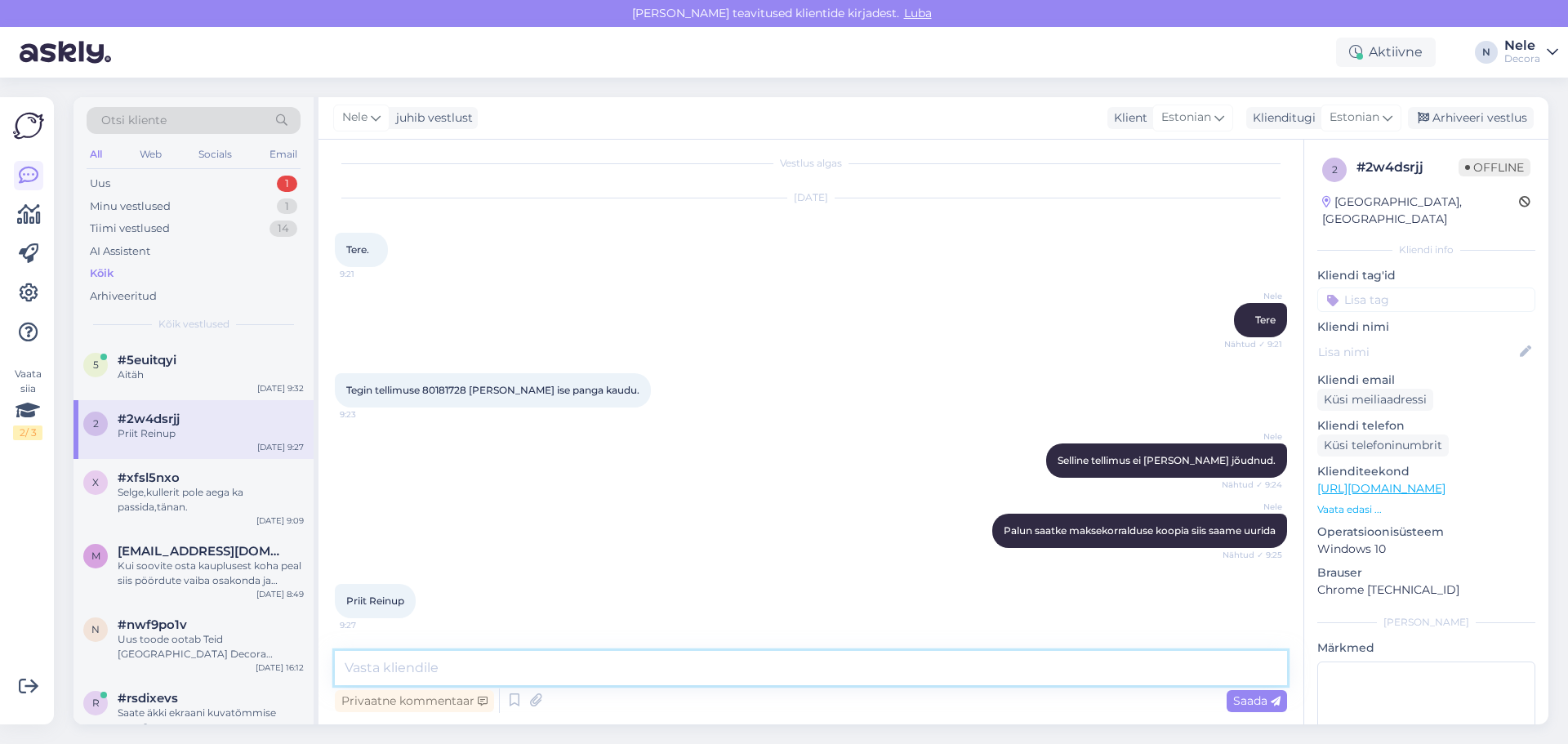
click at [475, 659] on textarea at bounding box center [811, 667] width 952 height 34
click at [115, 186] on div "Uus 1" at bounding box center [193, 183] width 214 height 23
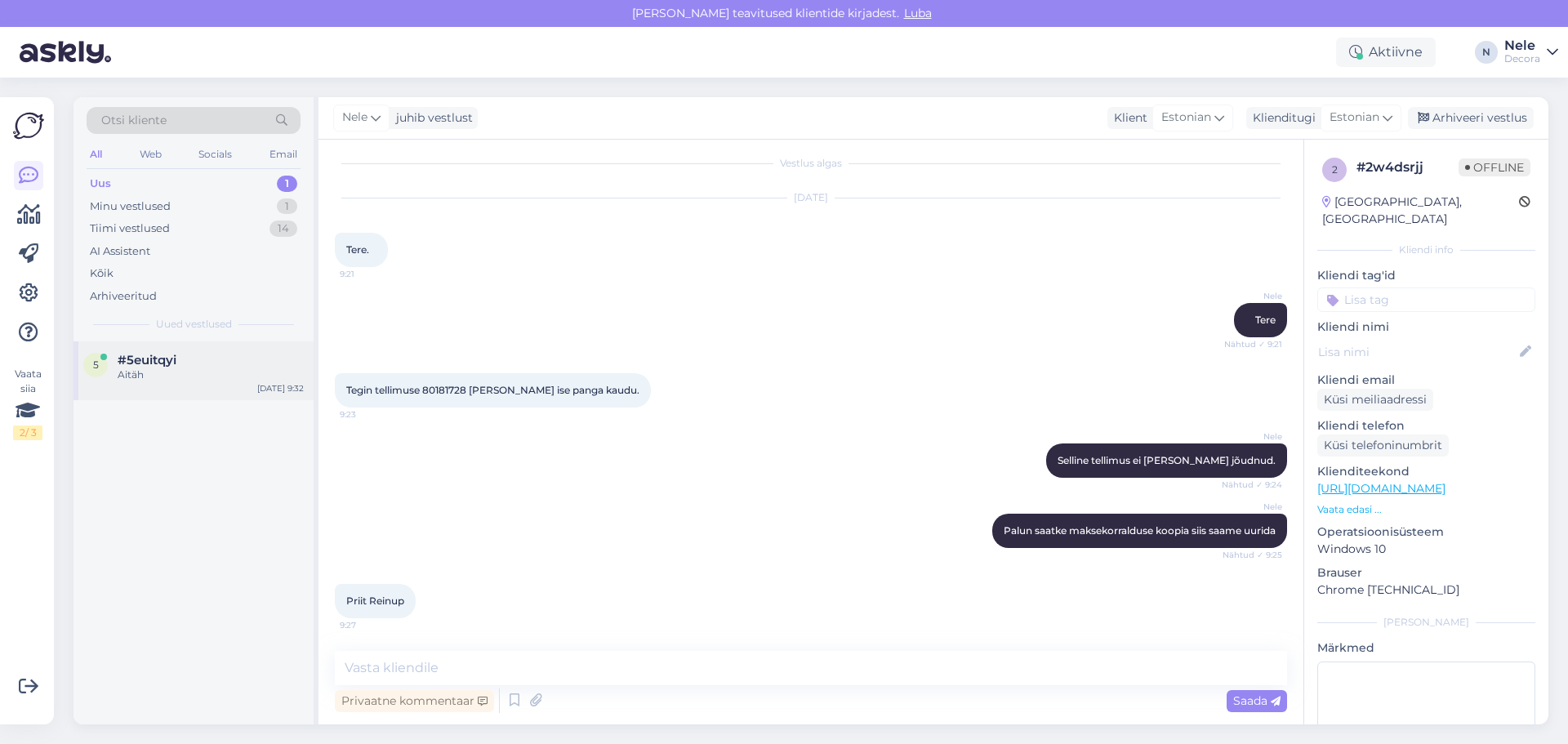
click at [139, 368] on div "Aitäh" at bounding box center [210, 375] width 186 height 15
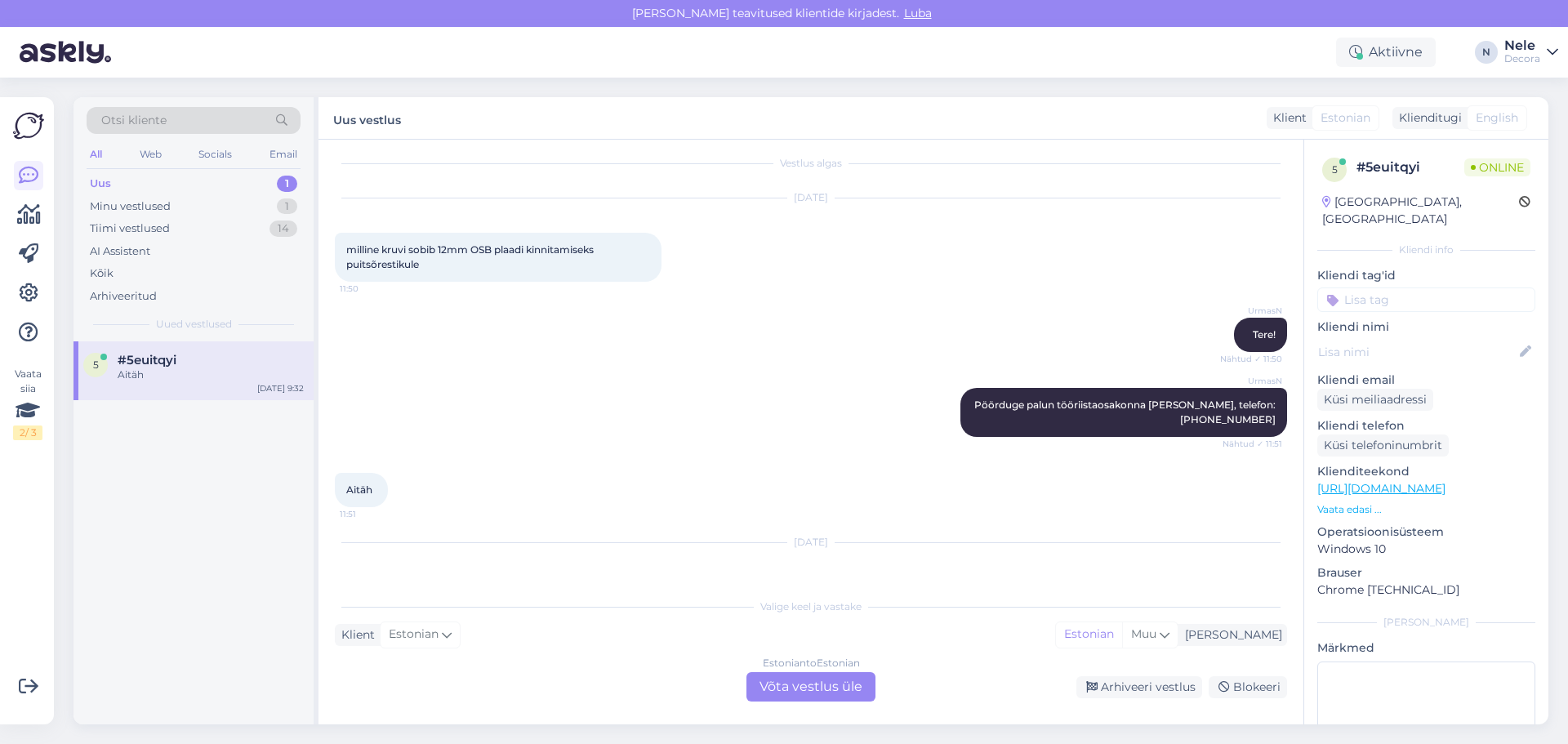
scroll to position [430, 0]
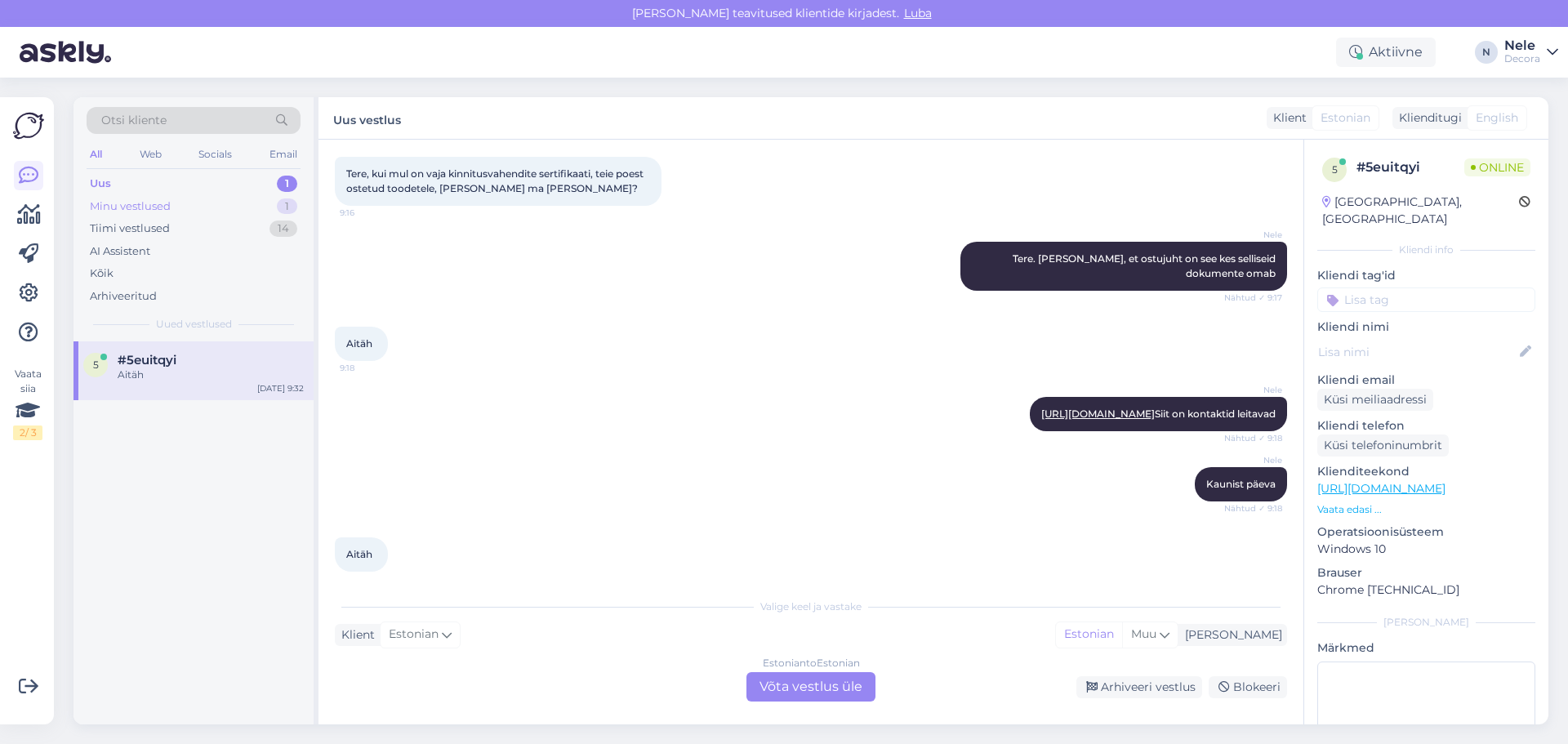
click at [120, 206] on div "Minu vestlused" at bounding box center [130, 206] width 81 height 17
click at [148, 361] on span "#2w4dsrjj" at bounding box center [148, 360] width 62 height 15
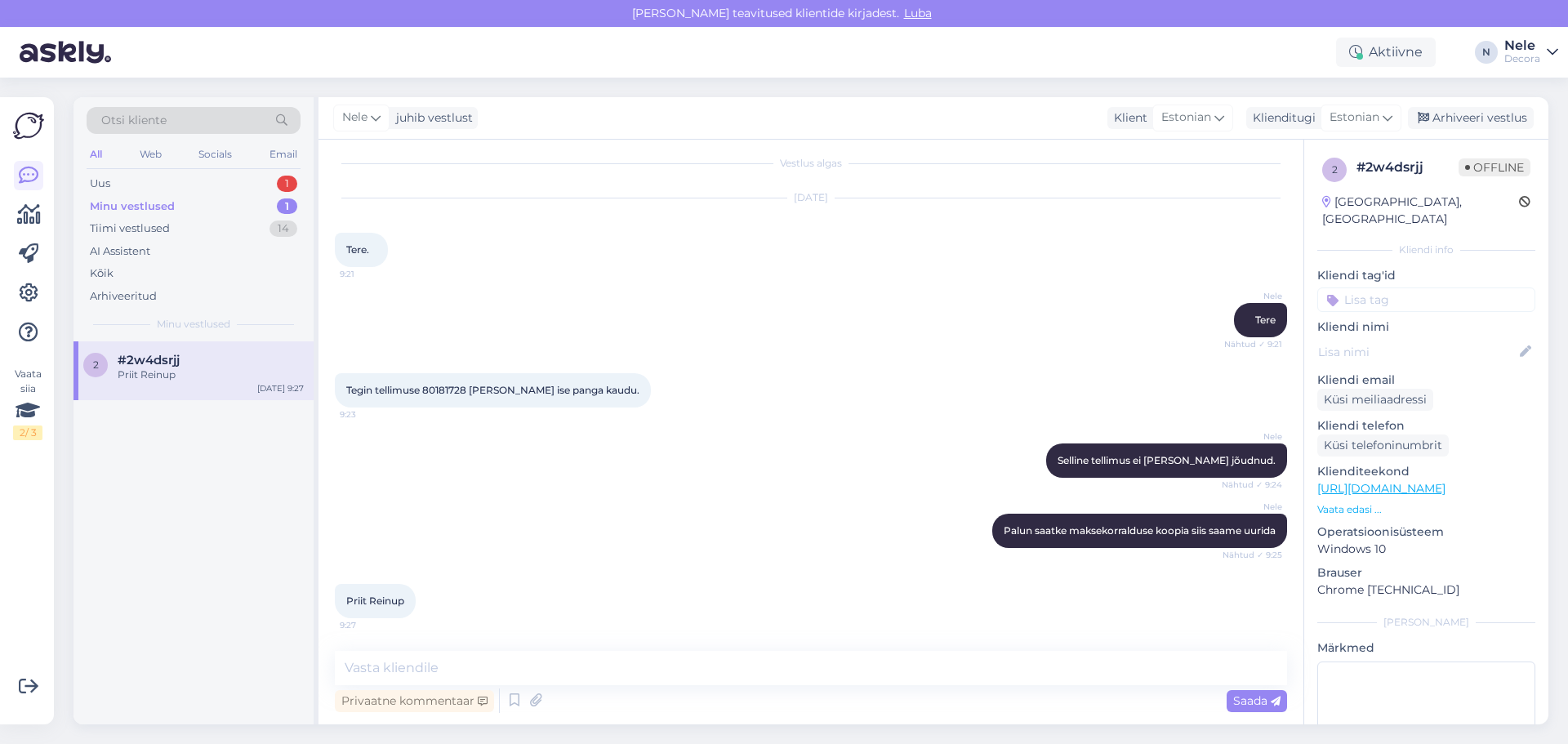
scroll to position [0, 0]
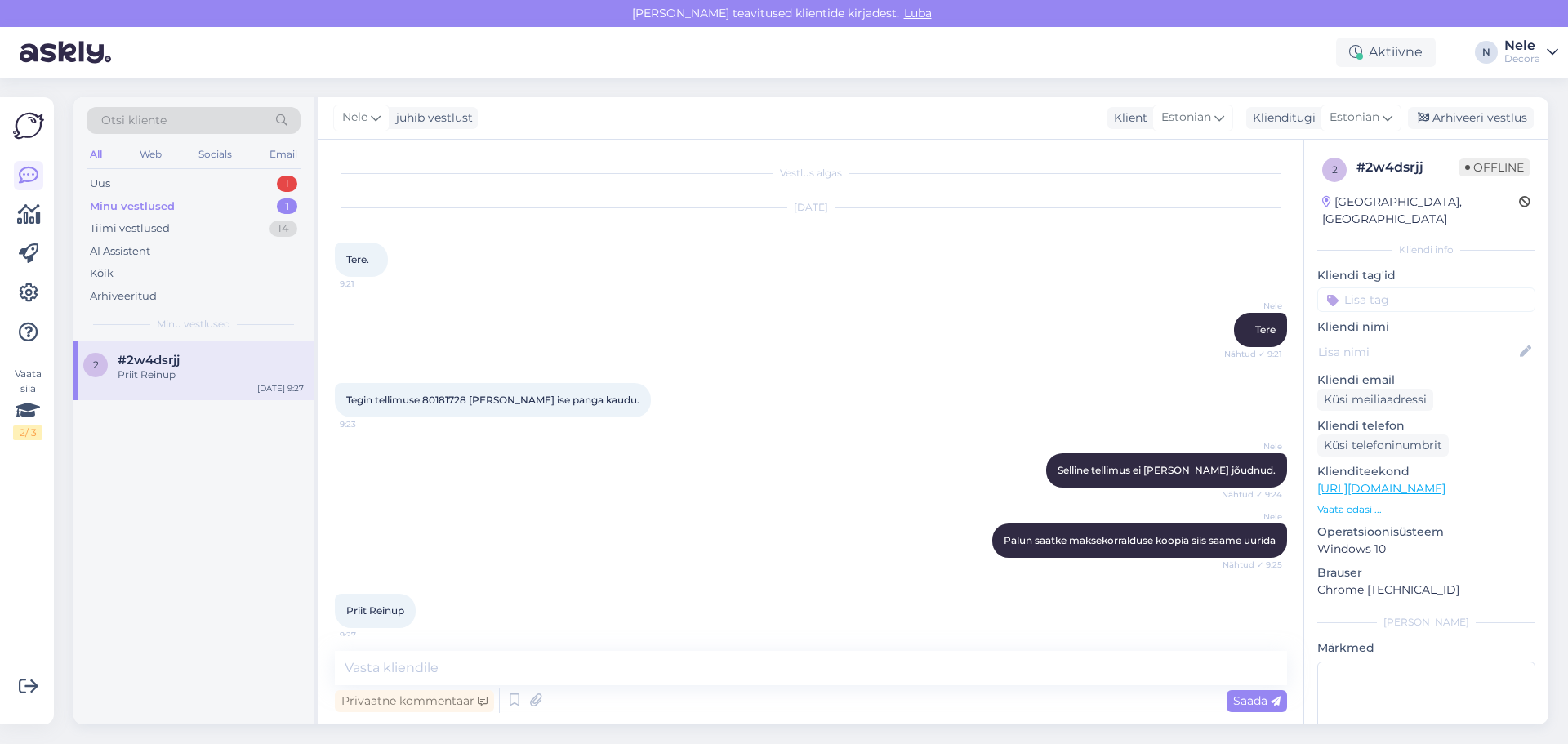
click at [143, 211] on div "Minu vestlused" at bounding box center [132, 206] width 85 height 17
click at [138, 366] on span "#2w4dsrjj" at bounding box center [148, 360] width 62 height 15
click at [183, 189] on div "Uus 1" at bounding box center [193, 183] width 214 height 23
click at [142, 362] on span "#5euitqyi" at bounding box center [146, 360] width 59 height 15
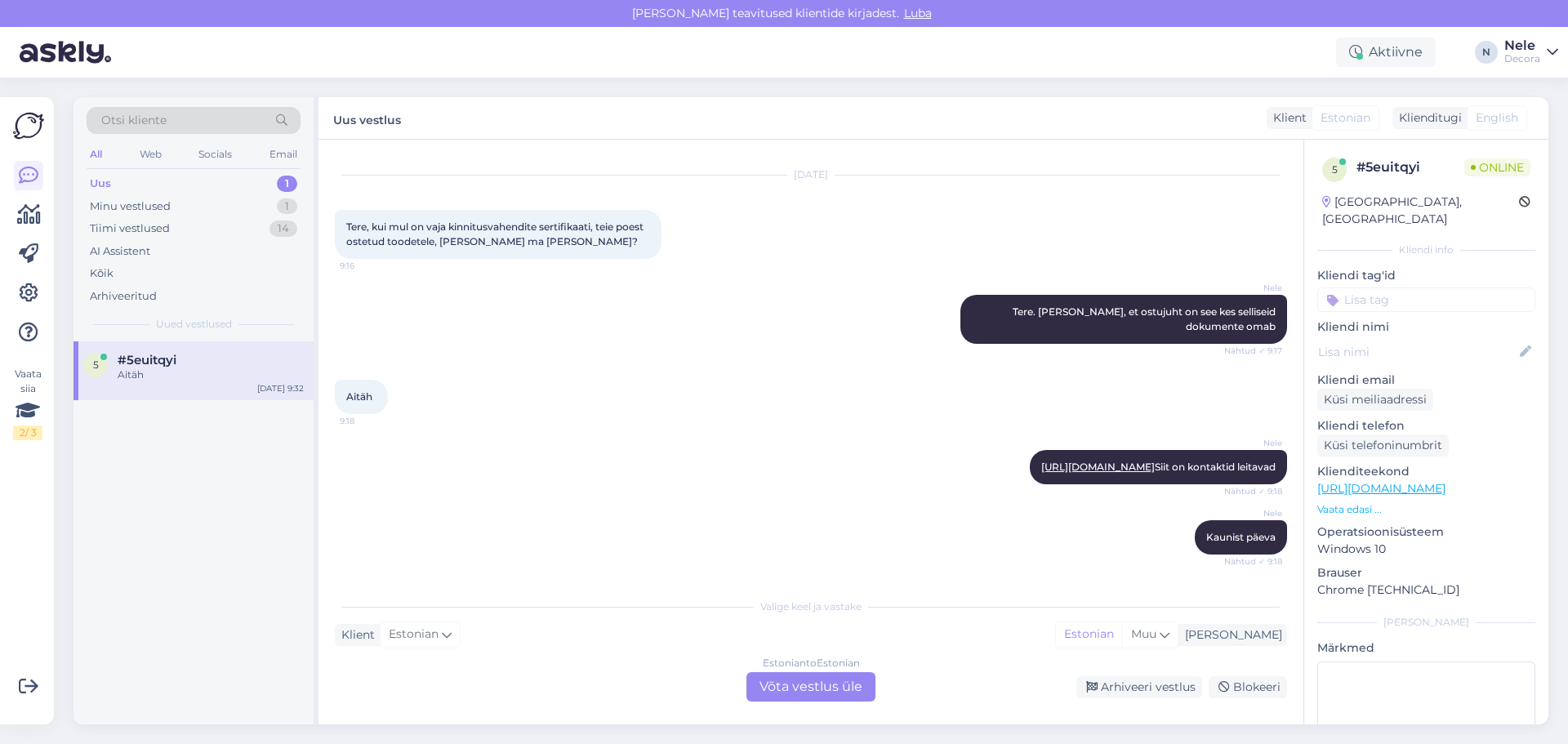
scroll to position [349, 0]
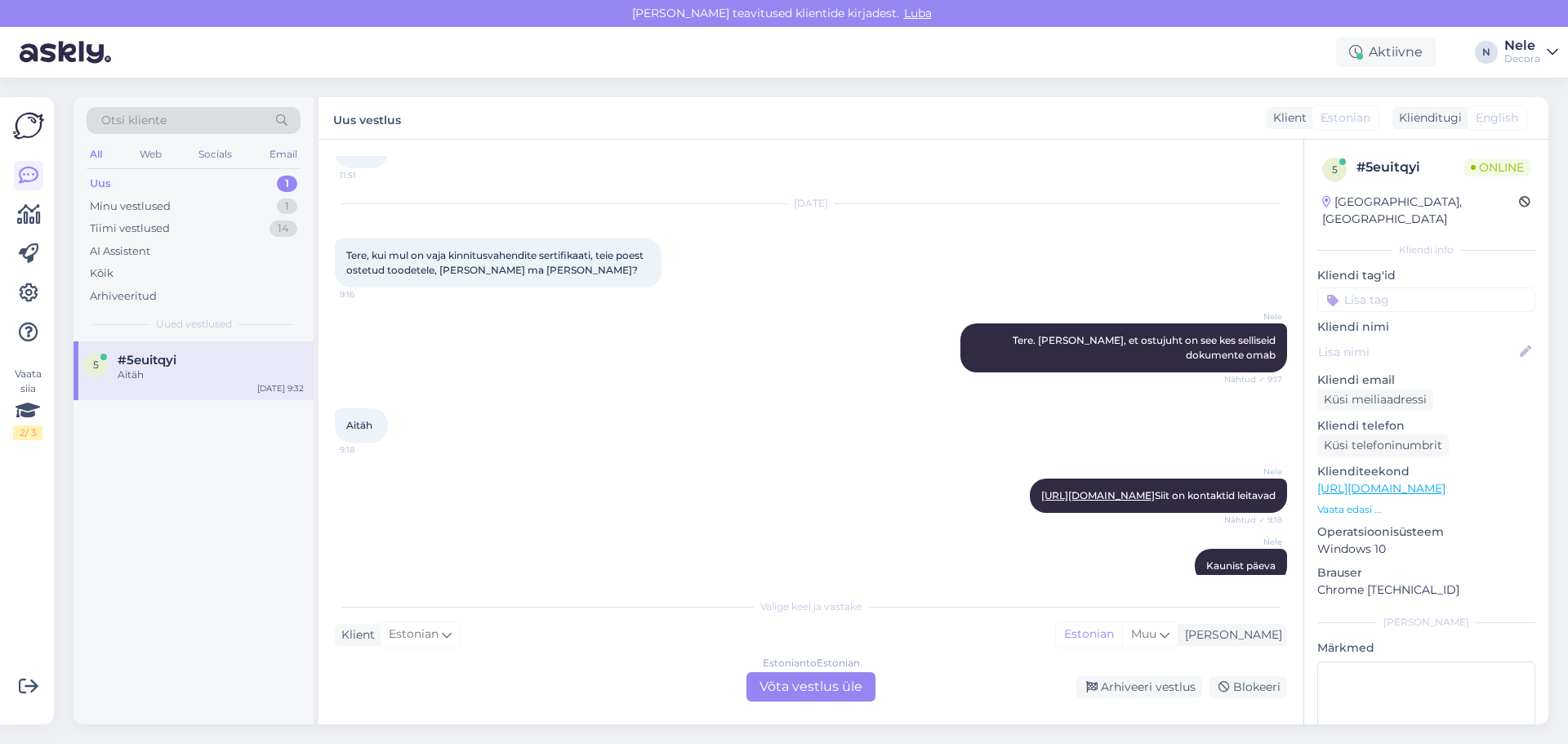
click at [123, 181] on div "Uus 1" at bounding box center [193, 183] width 214 height 23
click at [132, 371] on div "Aitäh" at bounding box center [210, 375] width 186 height 15
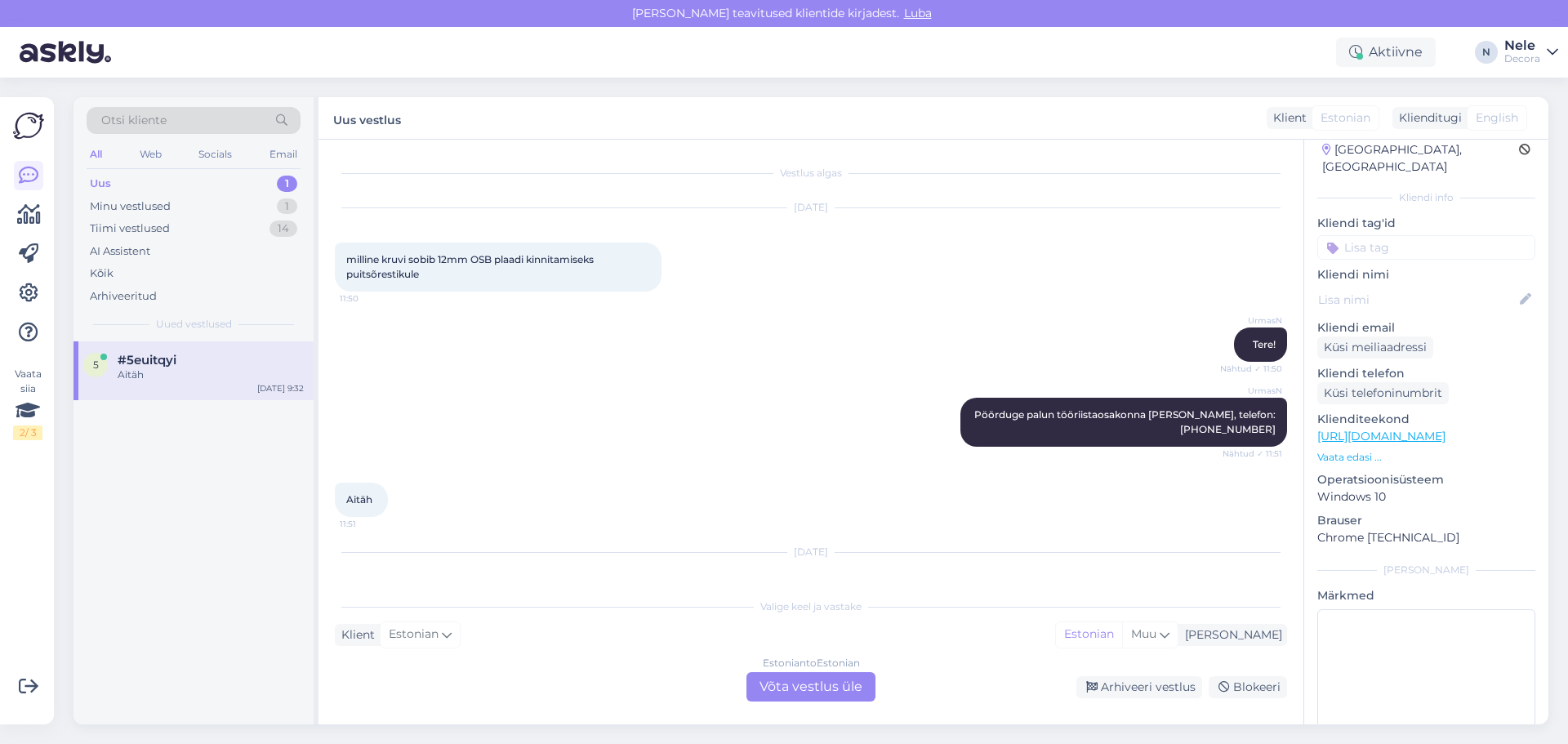
scroll to position [0, 0]
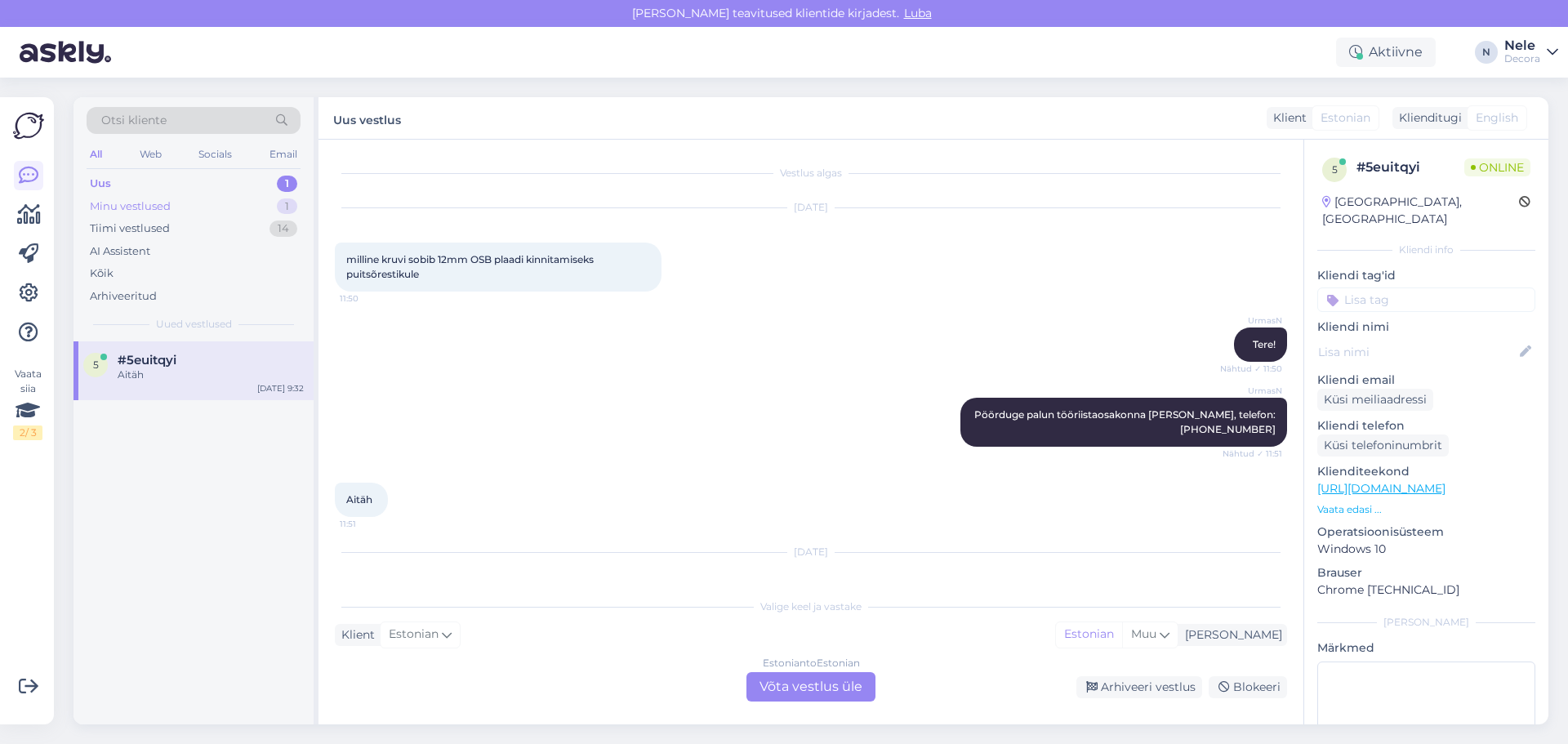
click at [123, 201] on div "Minu vestlused" at bounding box center [130, 206] width 81 height 17
click at [138, 371] on div "Priit Reinup" at bounding box center [210, 375] width 186 height 15
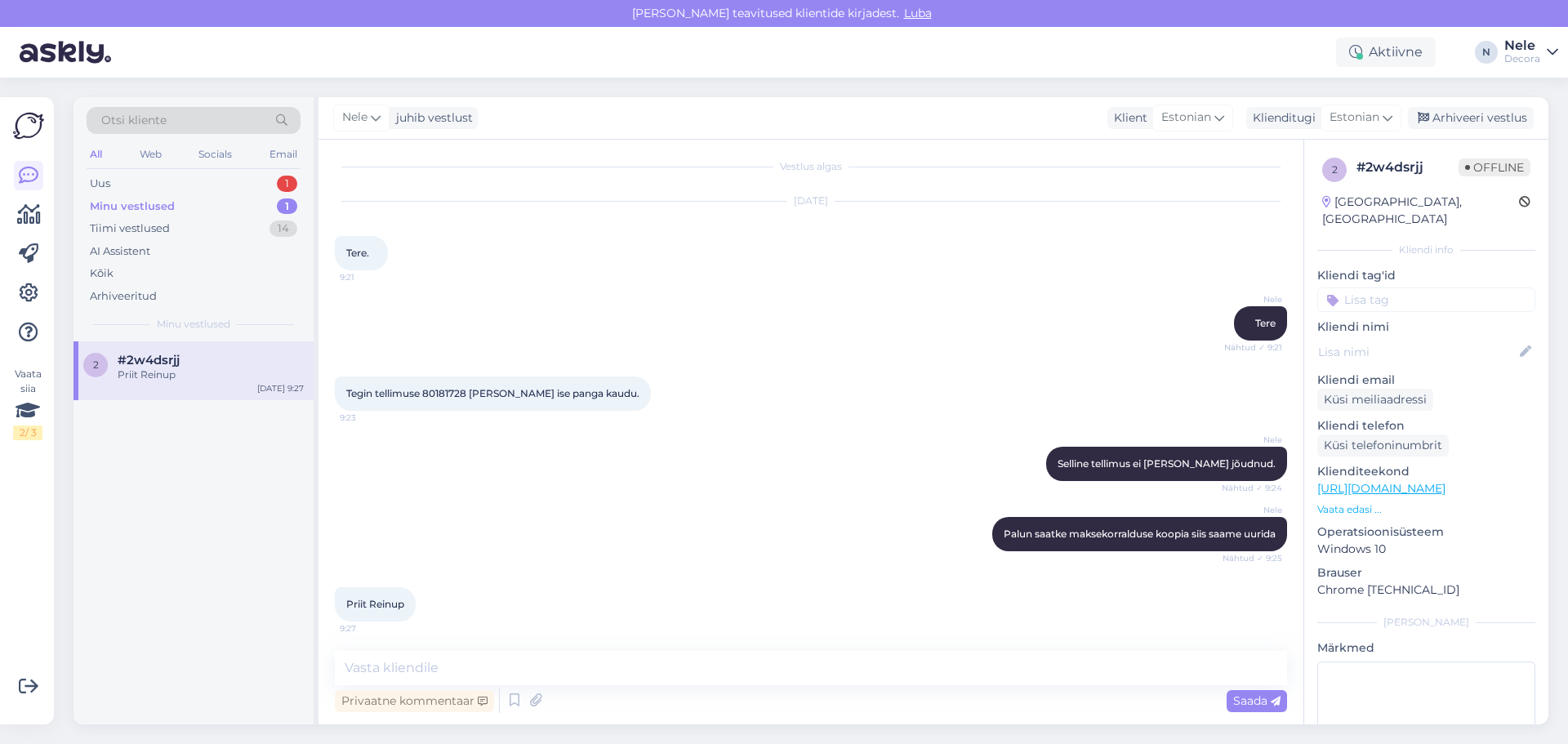
scroll to position [10, 0]
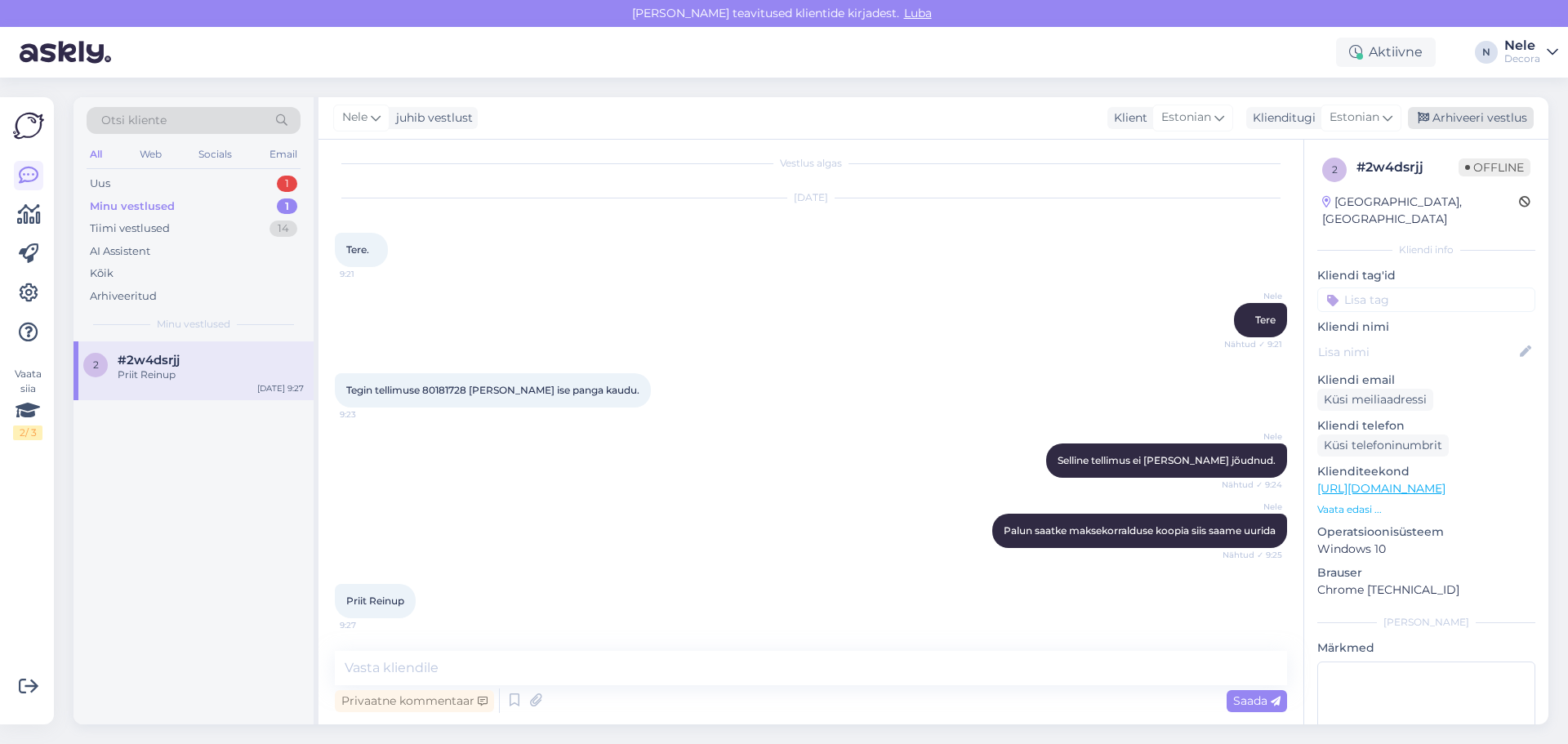
click at [1490, 117] on div "Arhiveeri vestlus" at bounding box center [1470, 117] width 126 height 22
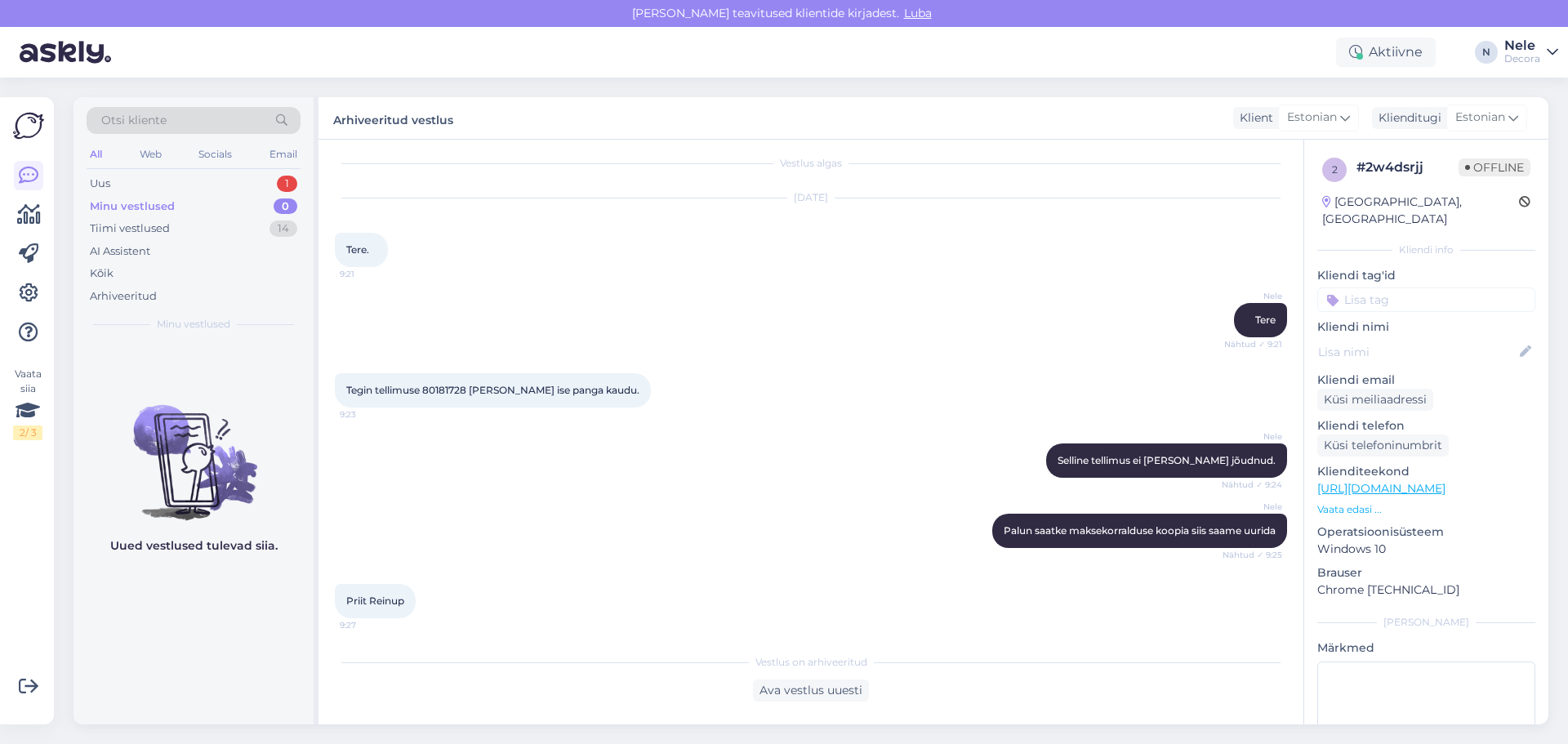
scroll to position [0, 0]
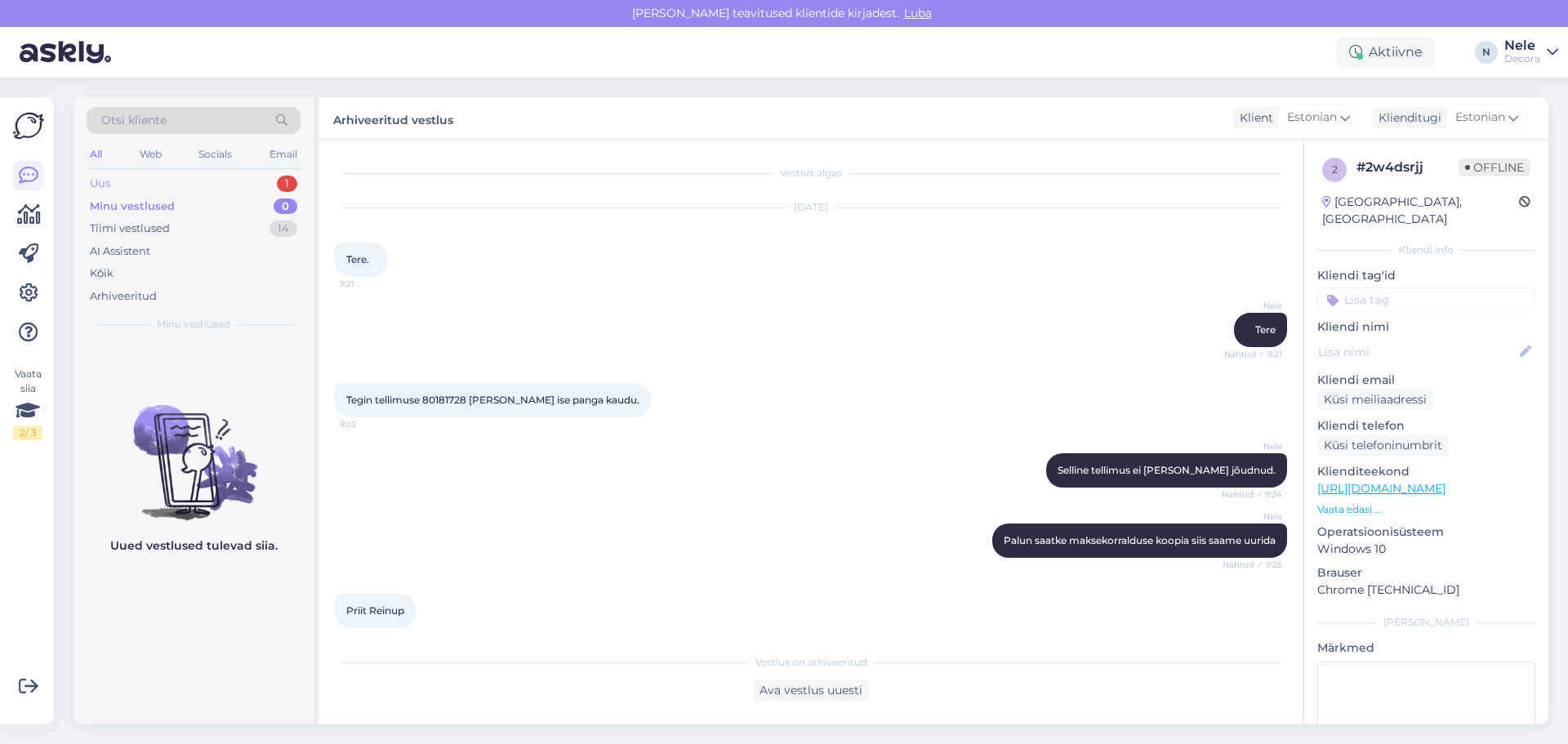
click at [145, 180] on div "Uus 1" at bounding box center [193, 183] width 214 height 23
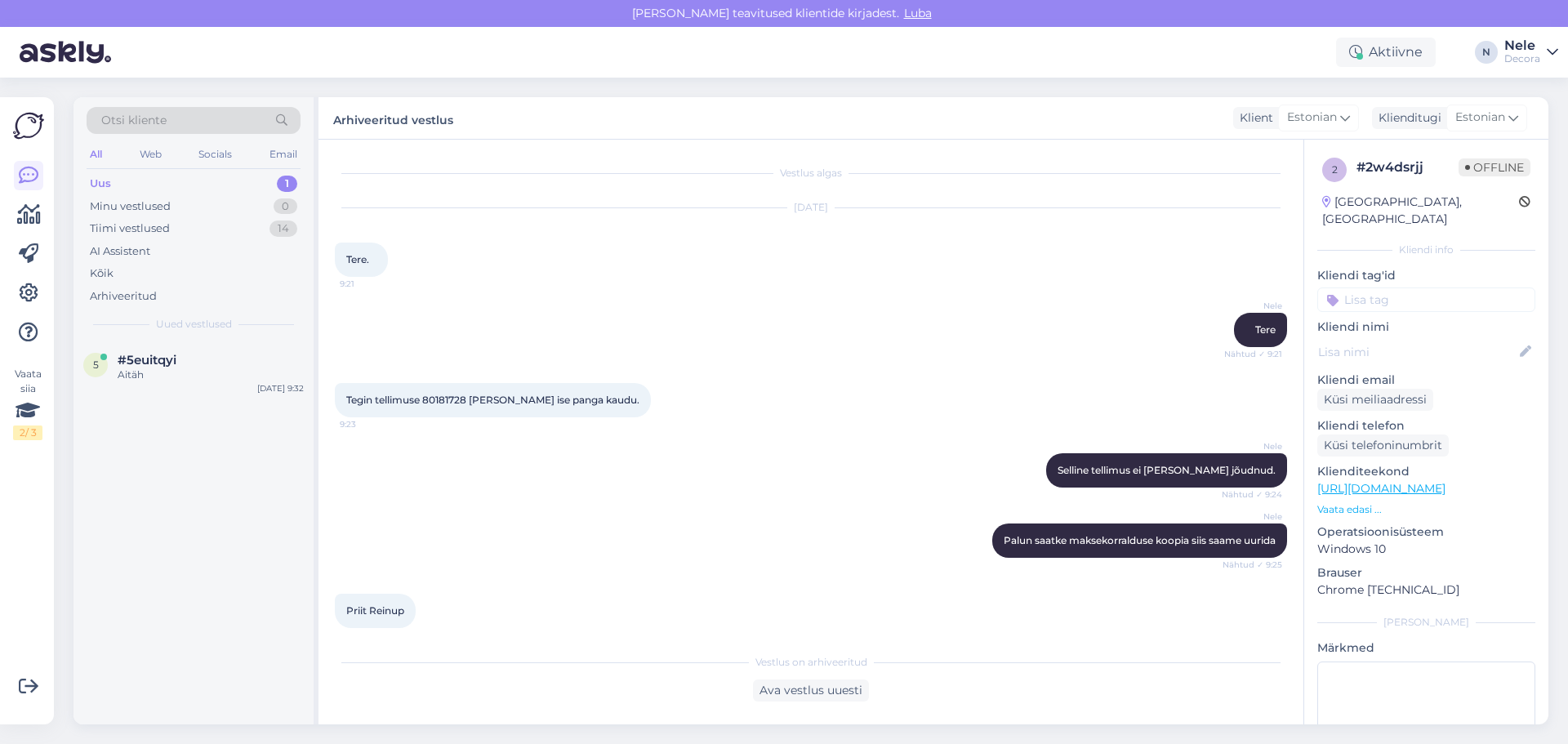
click at [145, 180] on div "Uus 1" at bounding box center [193, 183] width 214 height 23
click at [133, 368] on div "Aitäh" at bounding box center [210, 375] width 186 height 15
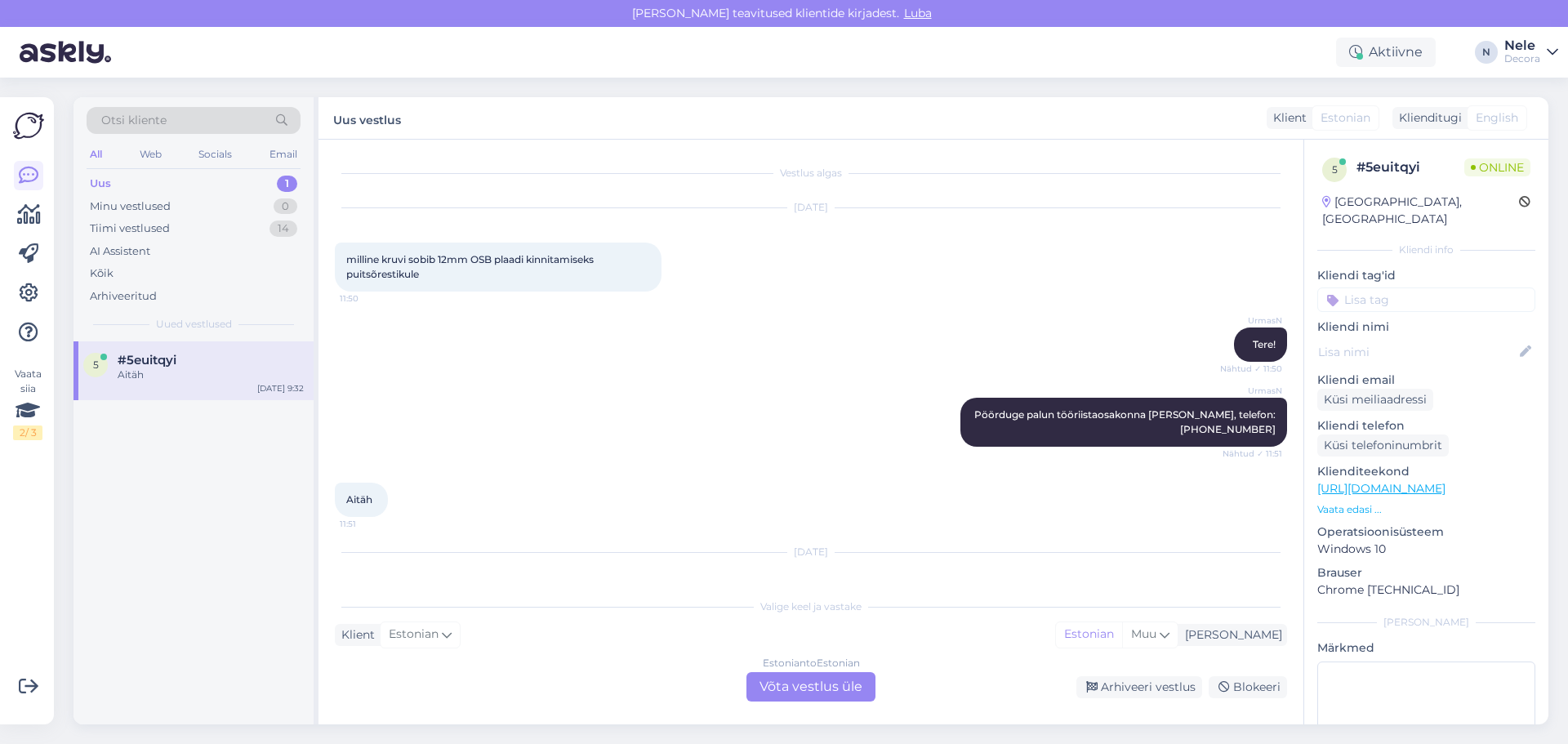
scroll to position [430, 0]
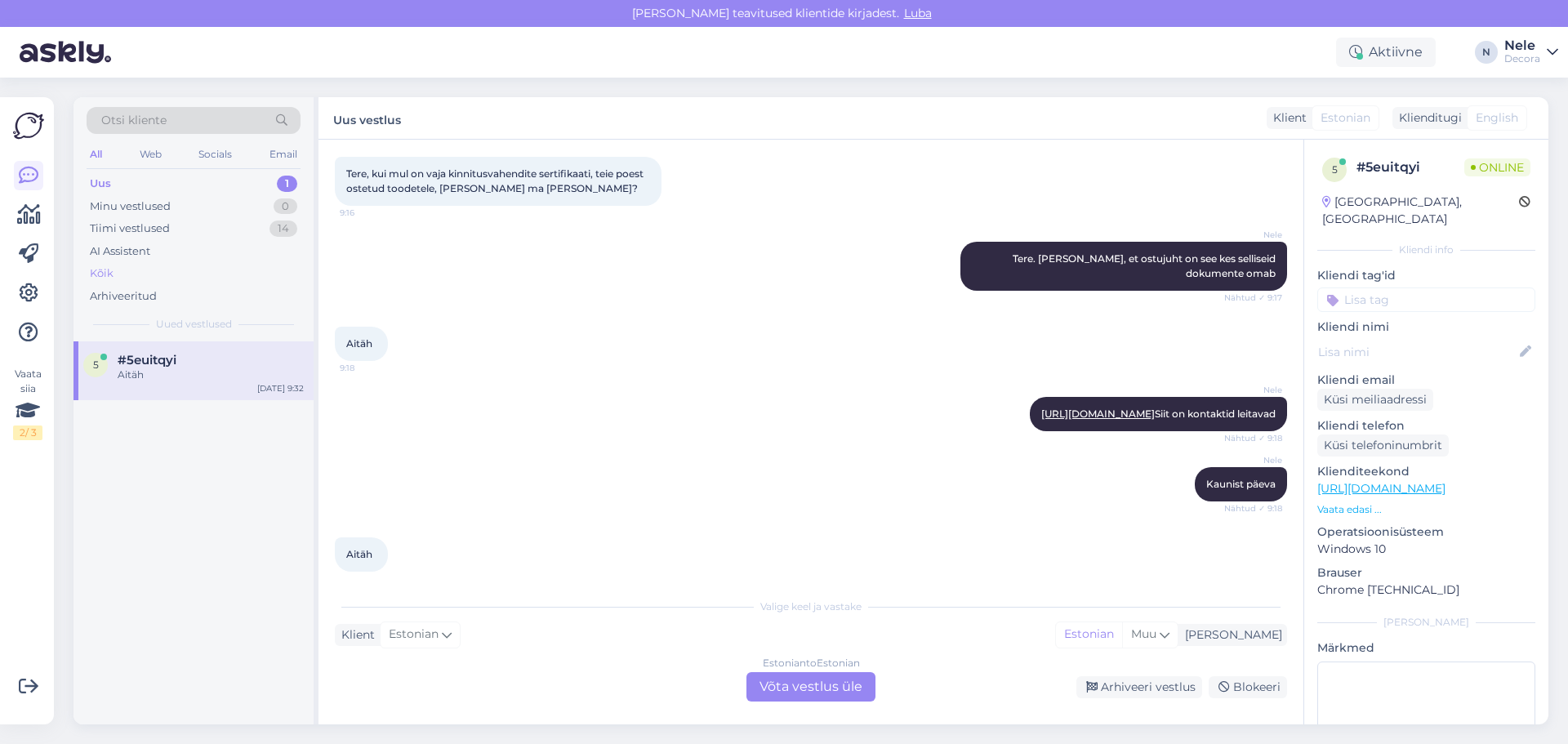
click at [98, 272] on div "Kõik" at bounding box center [101, 273] width 24 height 17
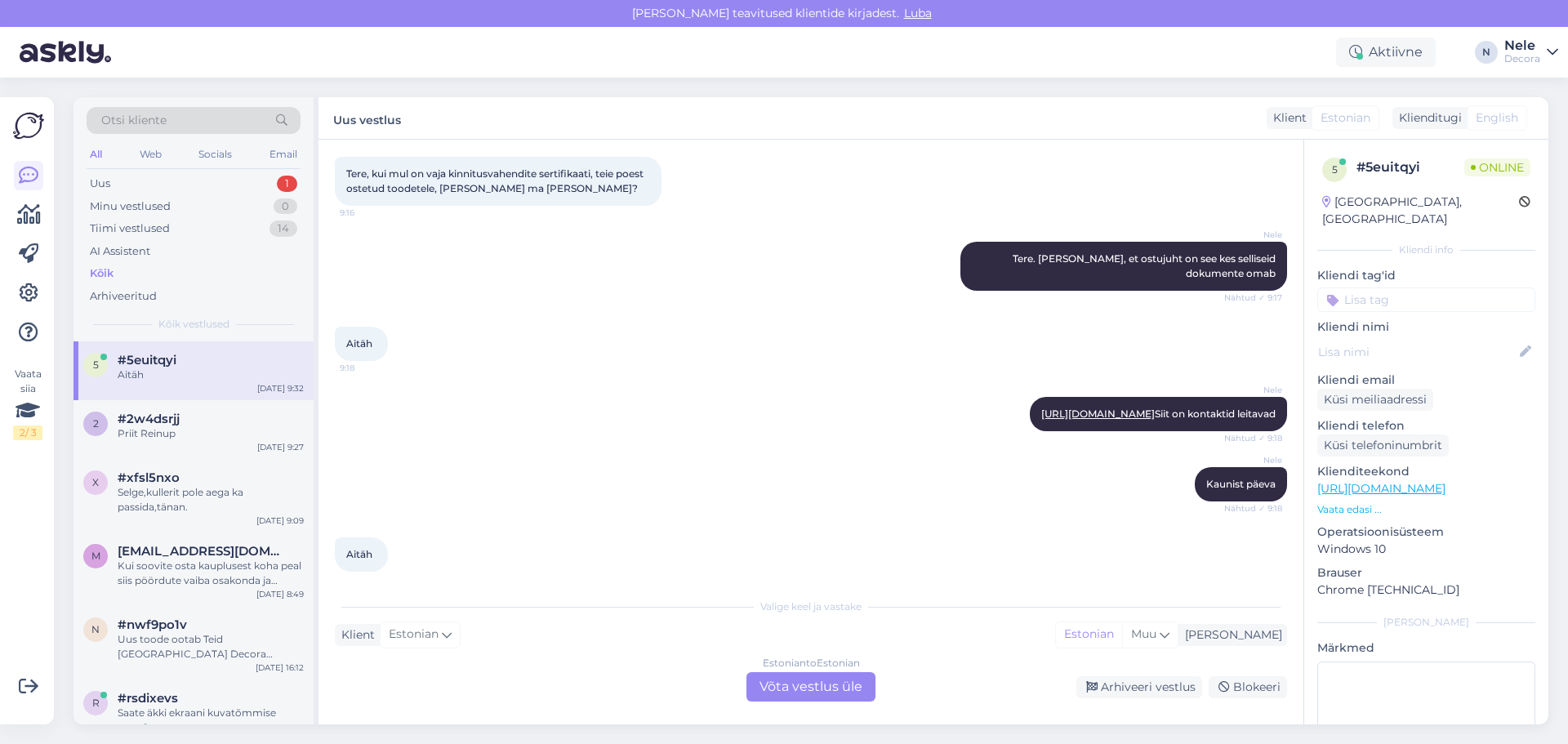
click at [130, 359] on span "#5euitqyi" at bounding box center [146, 360] width 59 height 15
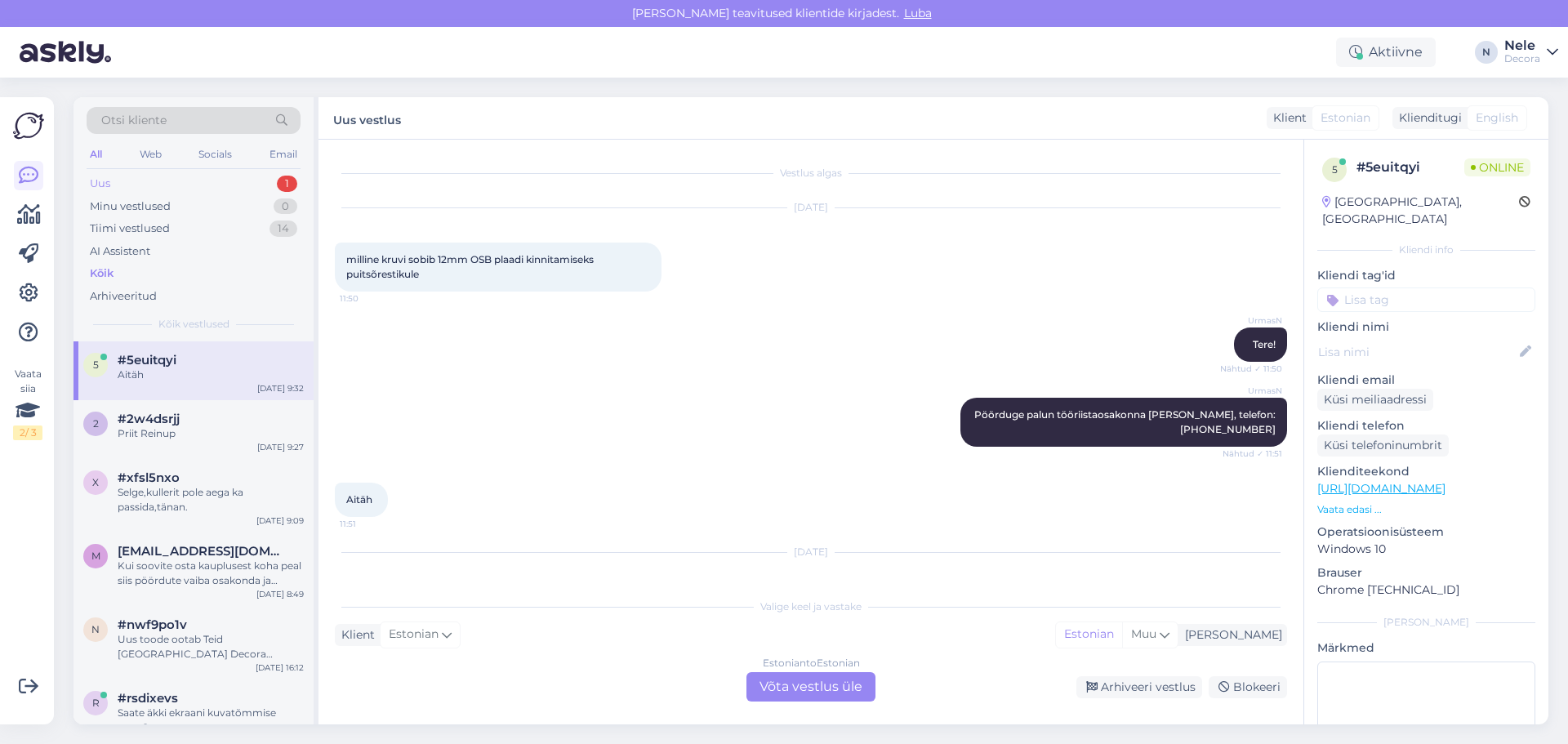
click at [138, 182] on div "Uus 1" at bounding box center [193, 183] width 214 height 23
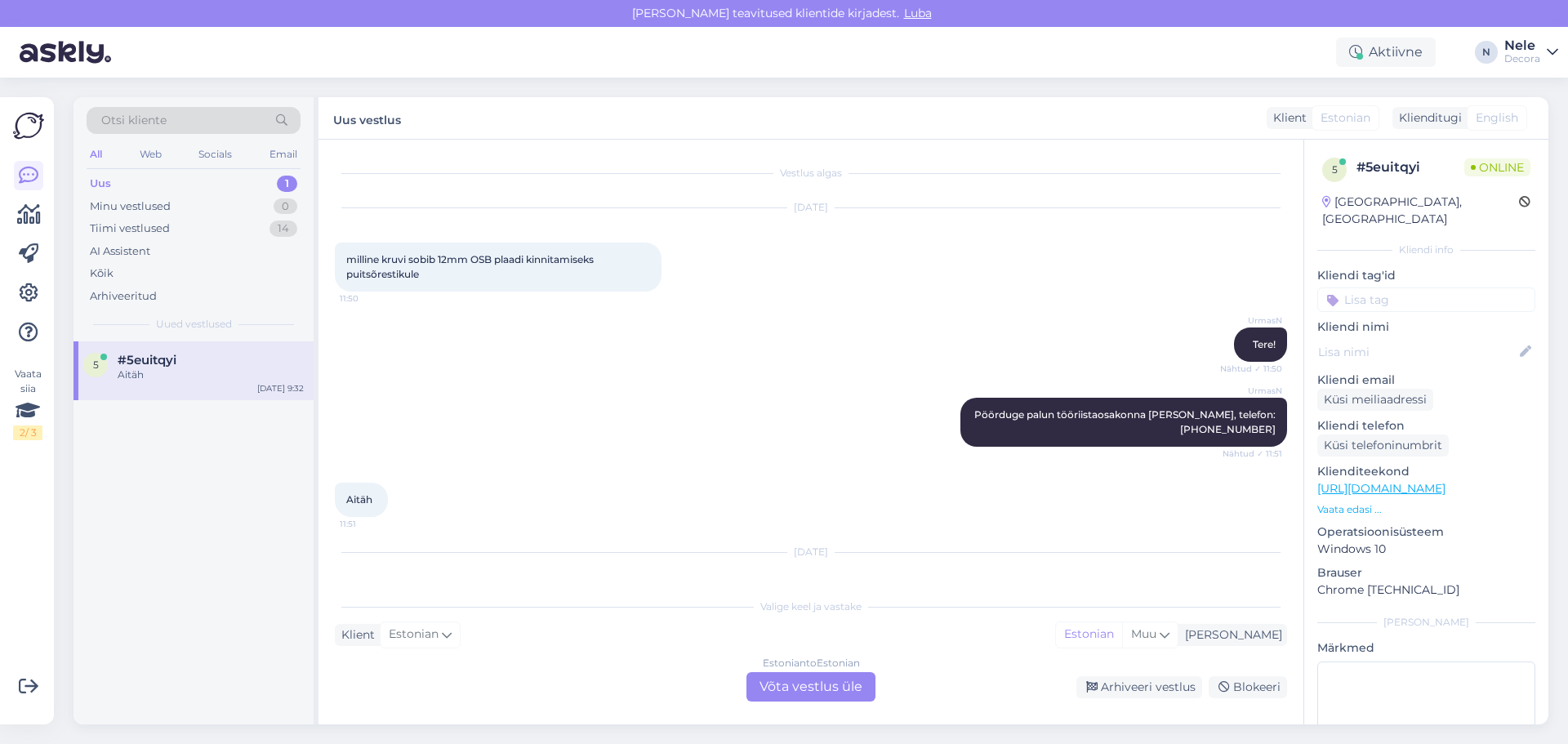
click at [144, 377] on div "Aitäh" at bounding box center [210, 375] width 186 height 15
click at [1390, 53] on div "Aktiivne" at bounding box center [1386, 52] width 100 height 29
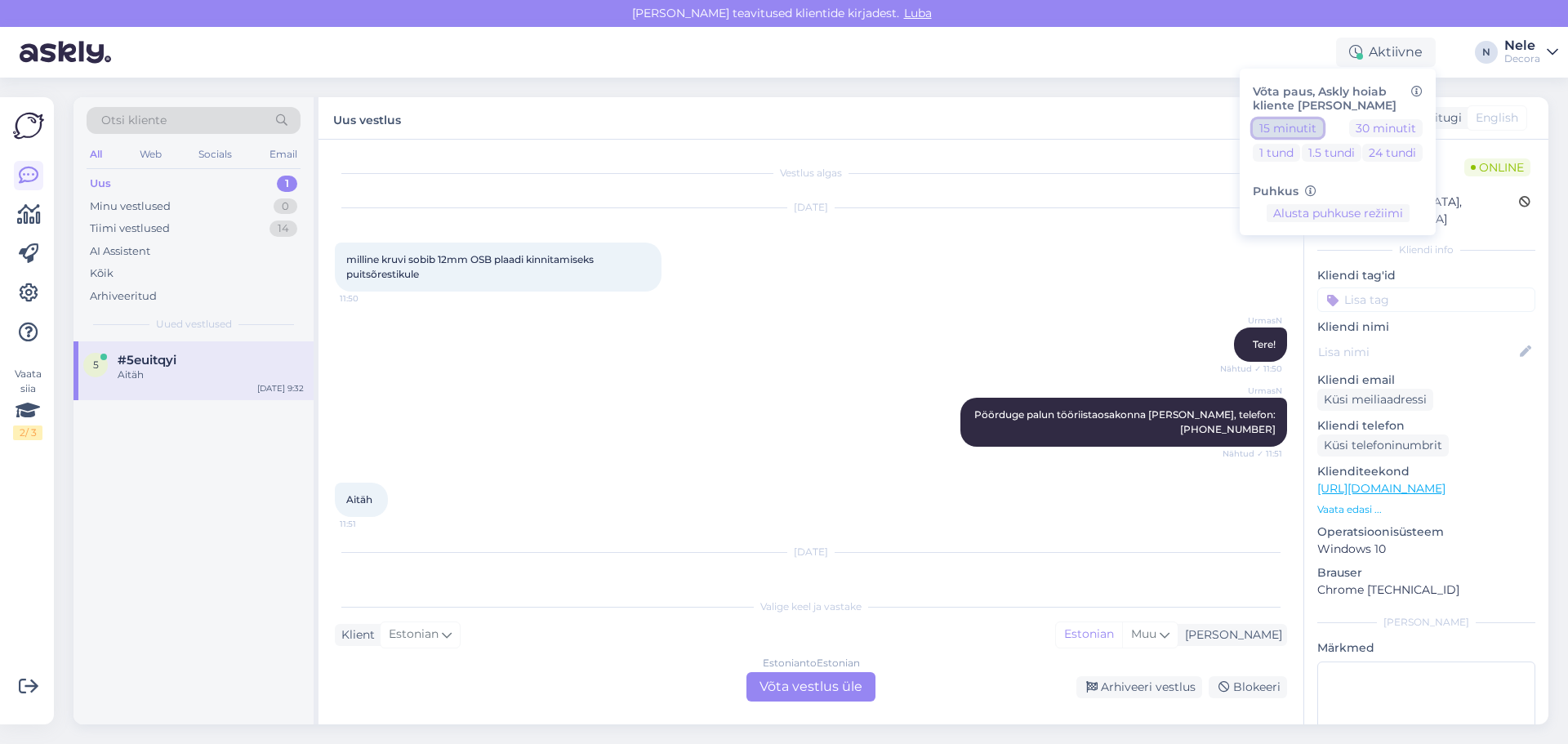
click at [1301, 128] on button "15 minutit" at bounding box center [1288, 128] width 71 height 18
click at [608, 401] on div "UrmasN Pöörduge palun tööriistaosakonna poole, telefon: 516 6046 Nähtud ✓ 11:51" at bounding box center [811, 422] width 952 height 85
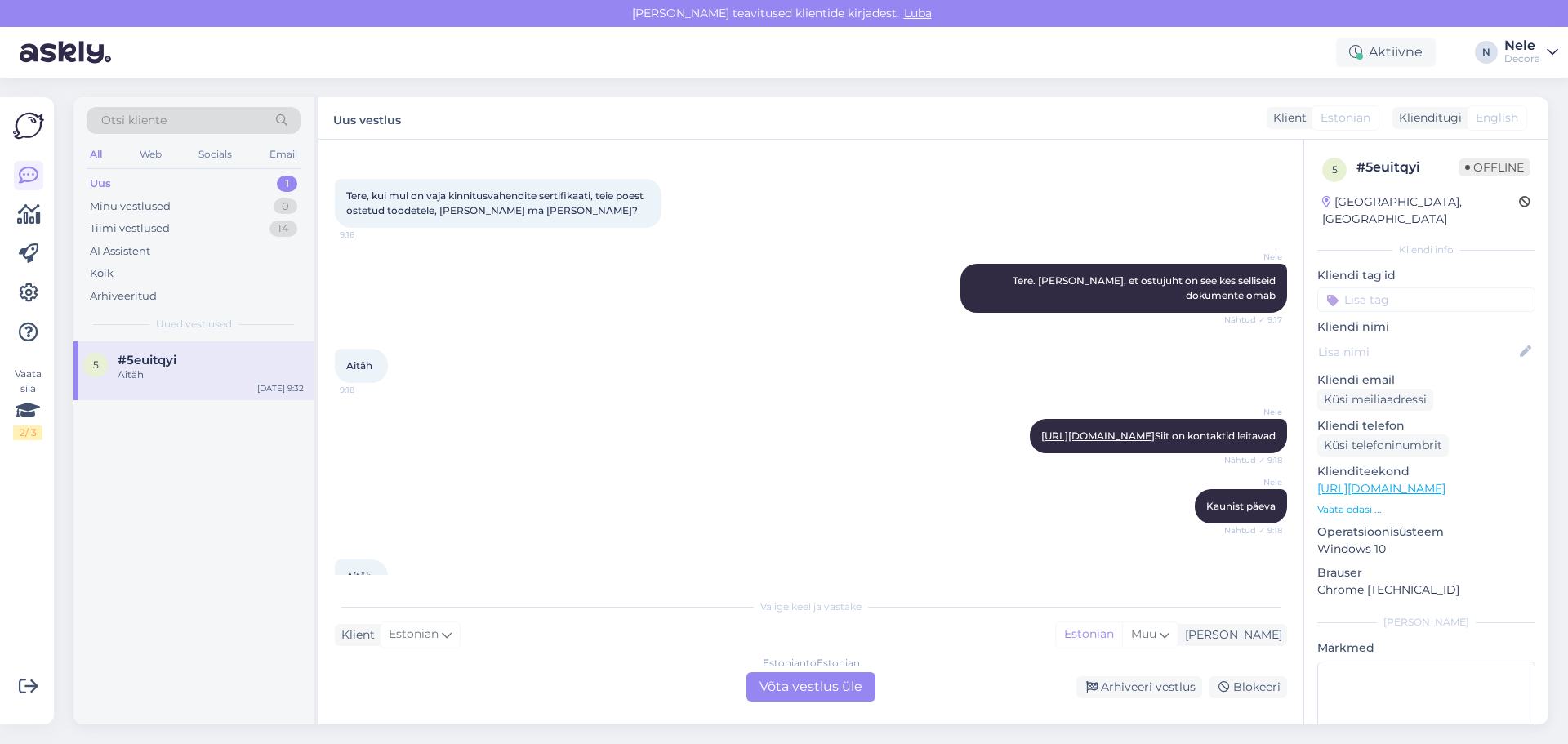
scroll to position [430, 0]
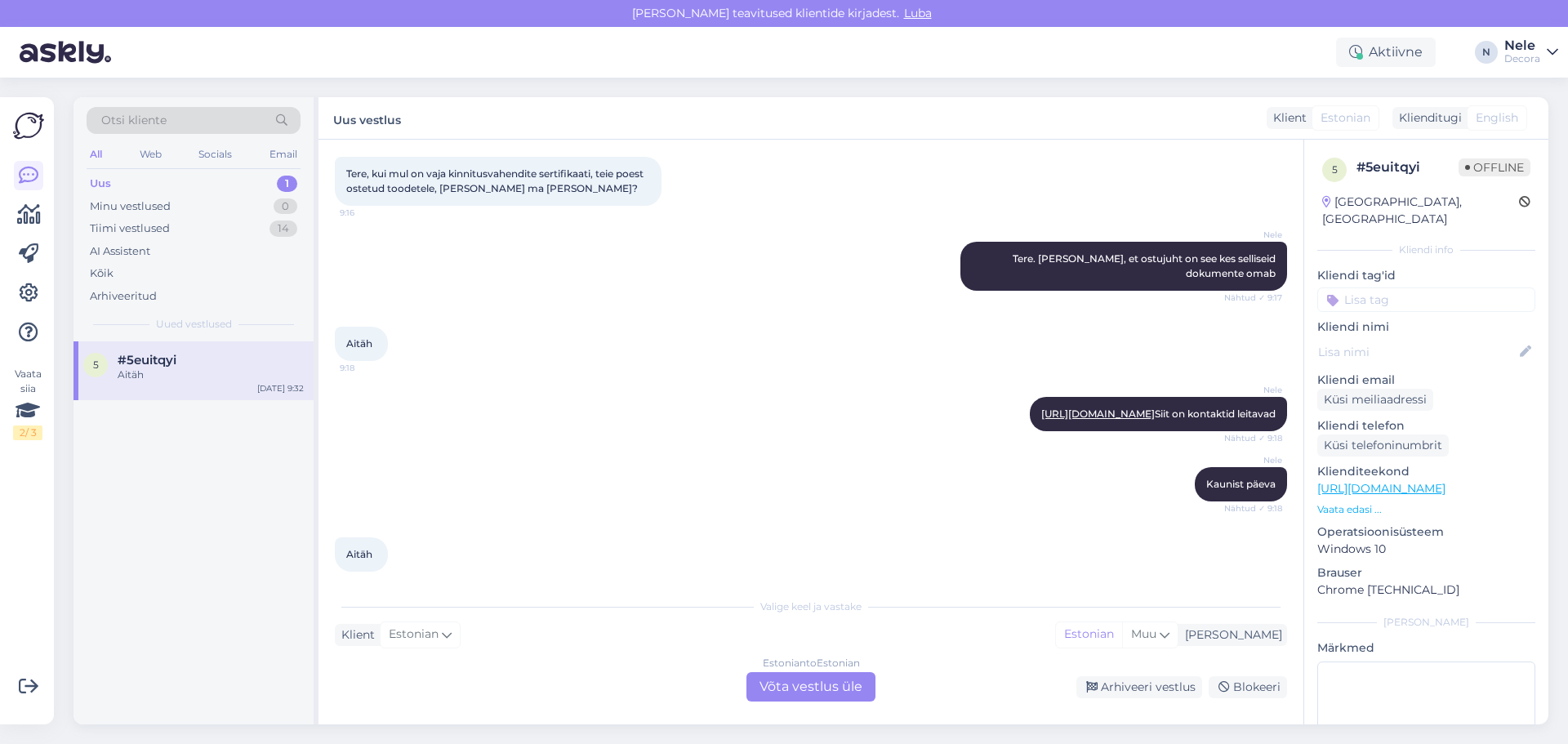
click at [203, 375] on div "Aitäh" at bounding box center [210, 375] width 186 height 15
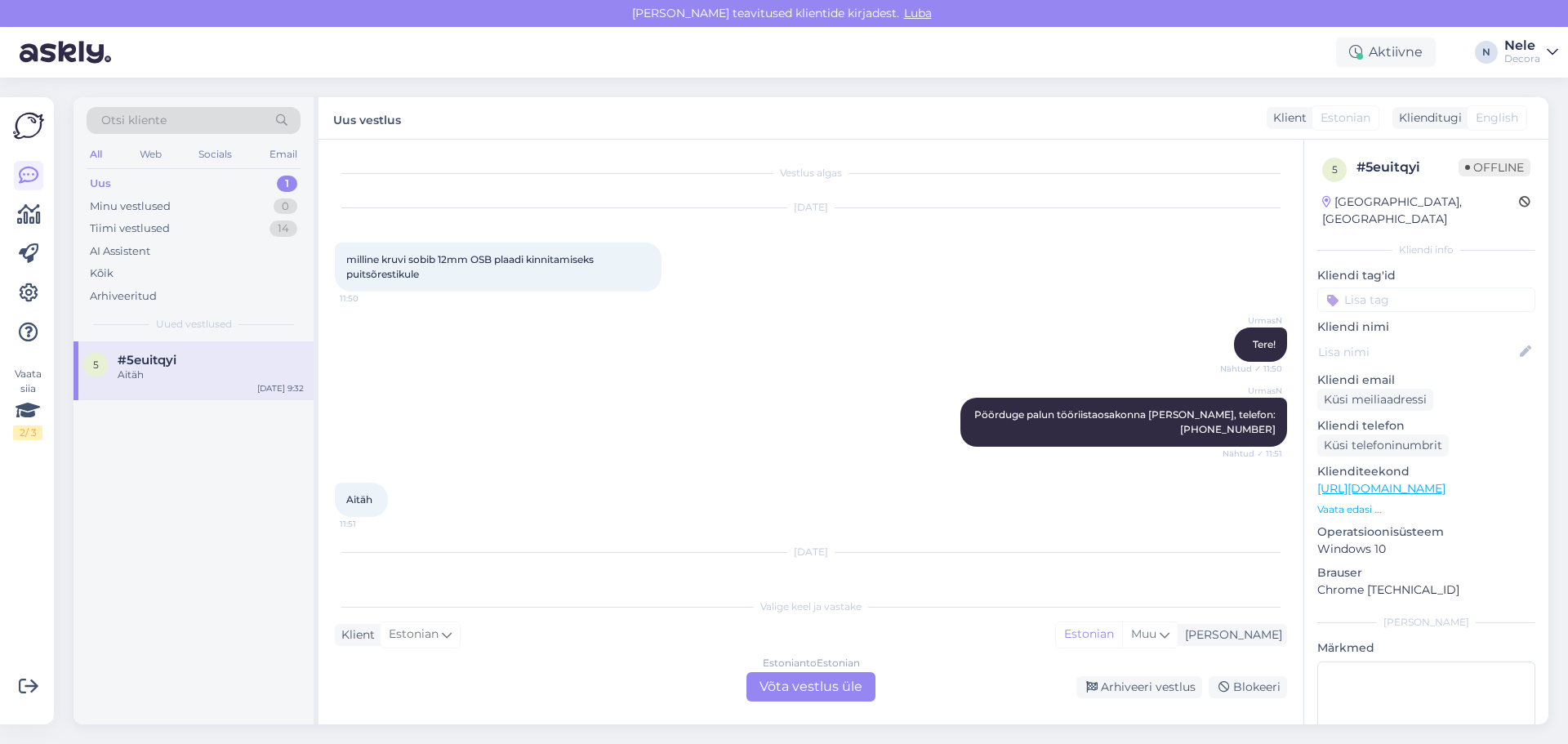
click at [115, 173] on div "Uus 1" at bounding box center [193, 183] width 214 height 23
click at [137, 361] on span "#5euitqyi" at bounding box center [146, 360] width 59 height 15
click at [196, 369] on div "Aitäh" at bounding box center [210, 375] width 186 height 15
click at [813, 683] on div "Estonian to Estonian Võta vestlus üle" at bounding box center [811, 686] width 129 height 29
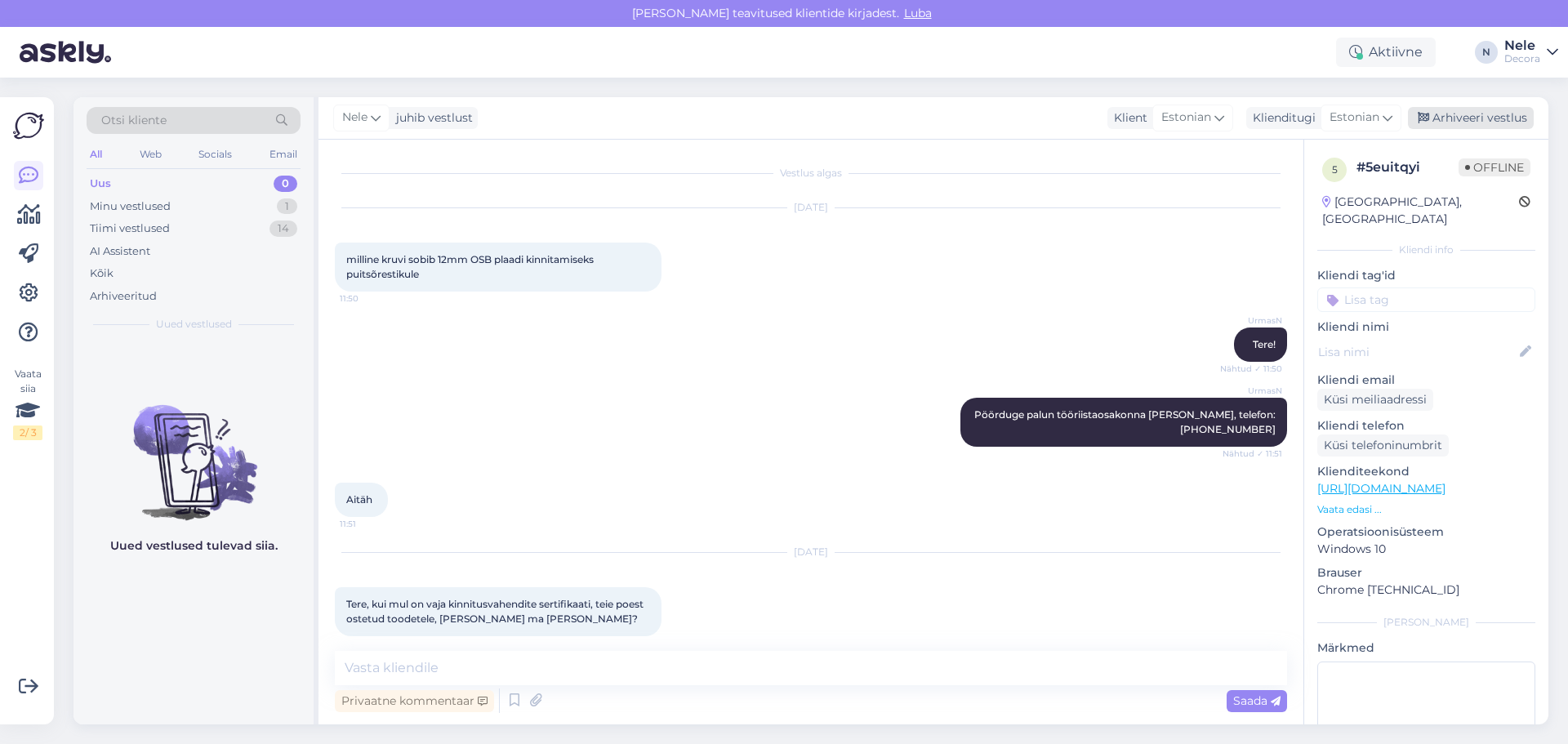
click at [1463, 115] on div "Arhiveeri vestlus" at bounding box center [1470, 117] width 126 height 22
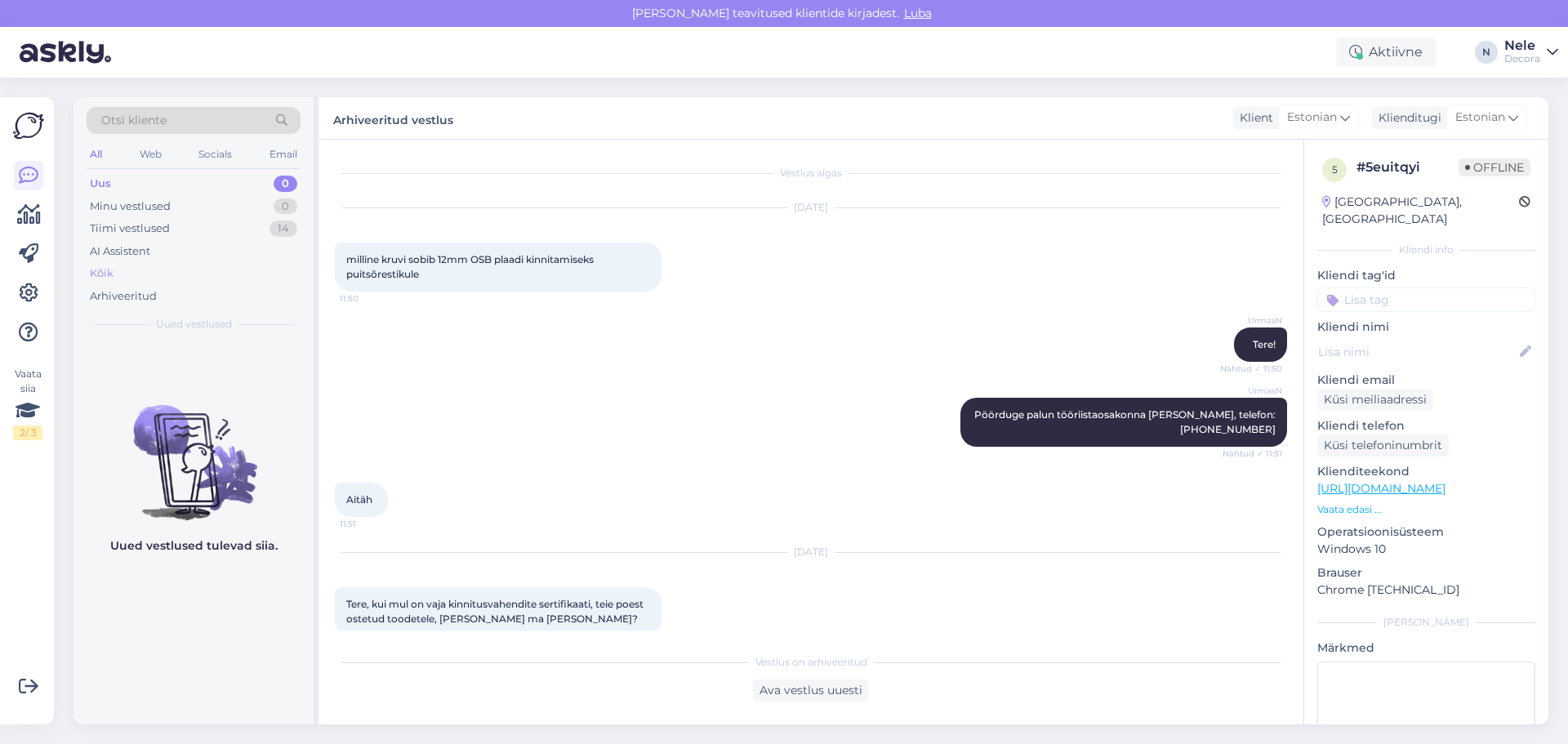
click at [88, 272] on div "Kõik" at bounding box center [193, 273] width 214 height 23
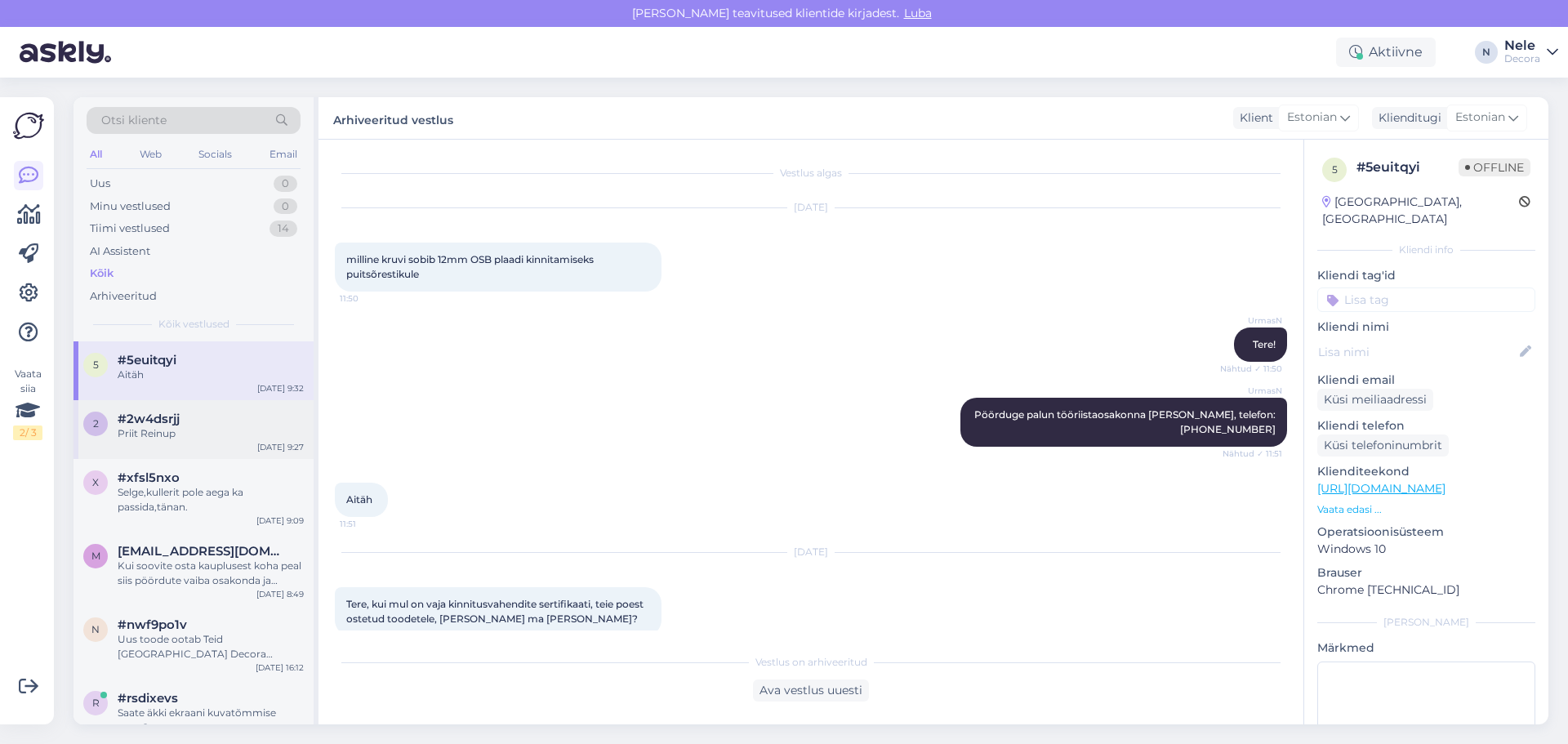
click at [170, 422] on span "#2w4dsrjj" at bounding box center [148, 419] width 62 height 15
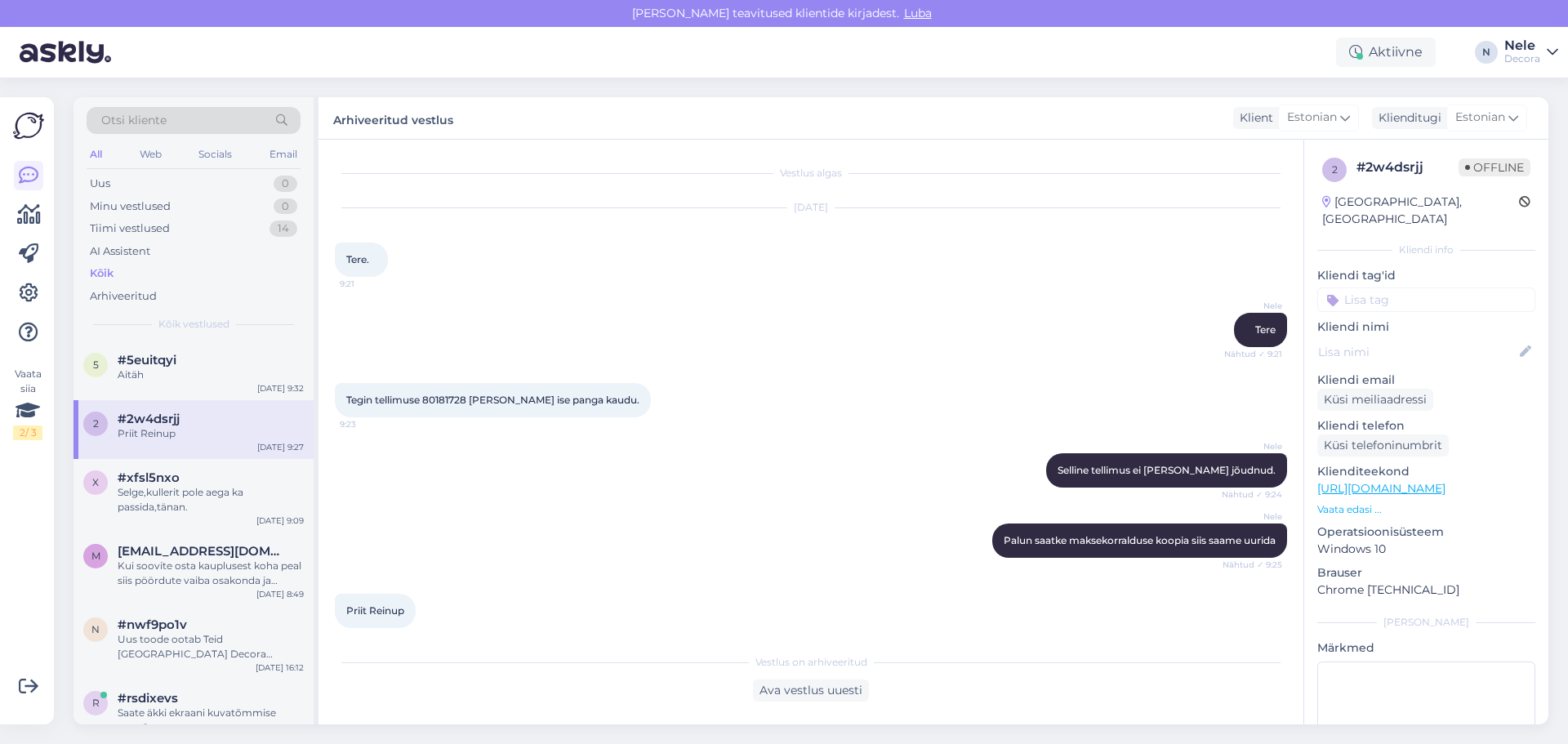
scroll to position [16, 0]
